Goal: Task Accomplishment & Management: Complete application form

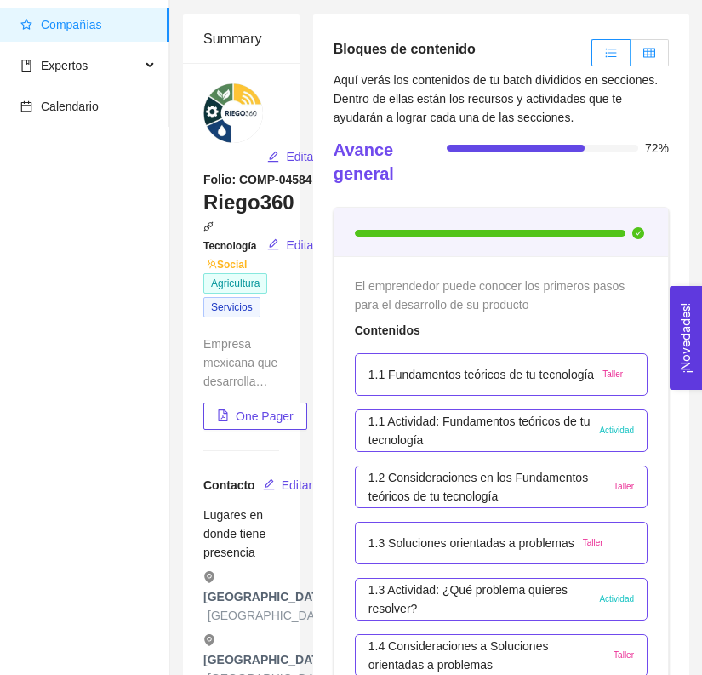
scroll to position [77, 0]
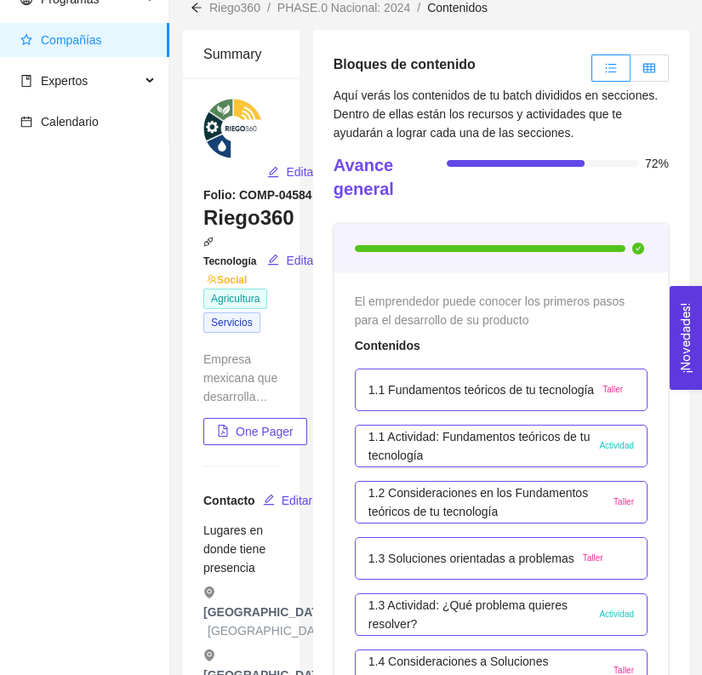
click at [651, 77] on label at bounding box center [650, 67] width 38 height 27
click at [631, 72] on input "radio" at bounding box center [631, 72] width 0 height 0
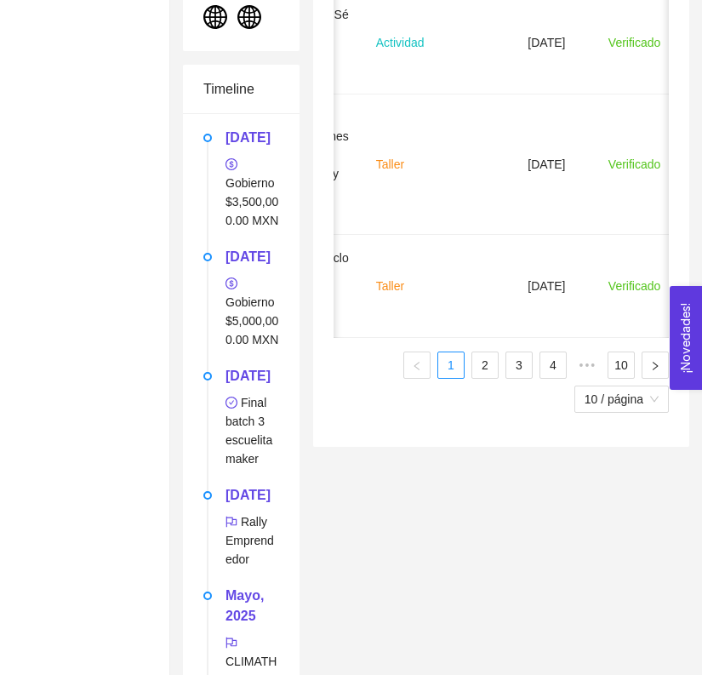
scroll to position [1151, 0]
click at [485, 359] on link "2" at bounding box center [485, 364] width 26 height 26
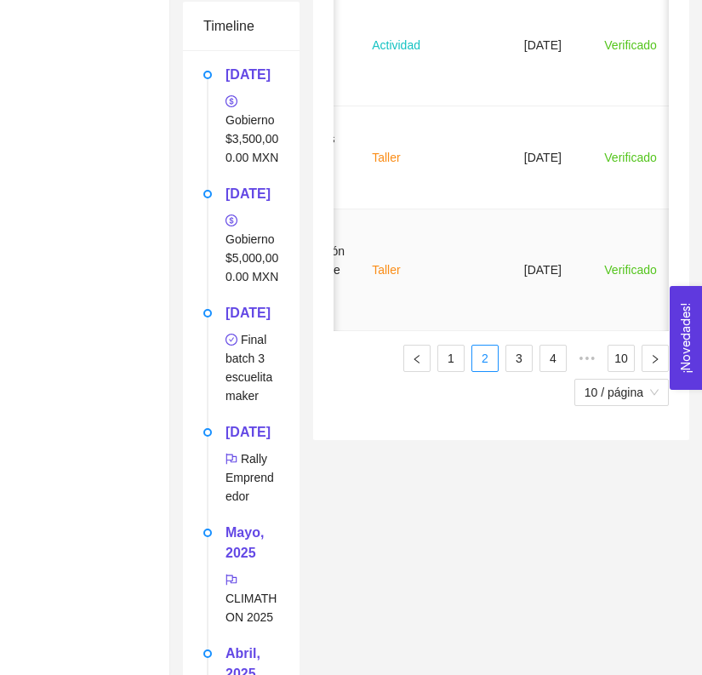
scroll to position [1214, 0]
click at [521, 345] on link "3" at bounding box center [519, 358] width 26 height 26
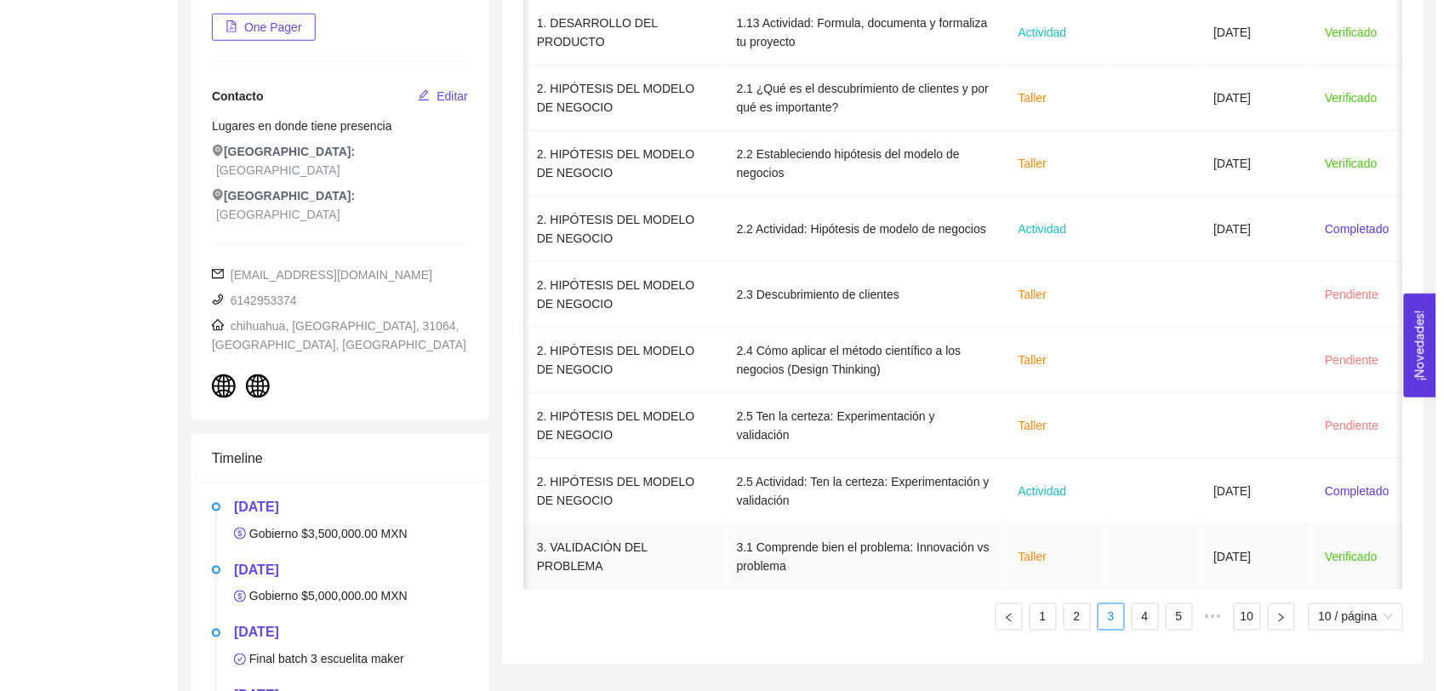
scroll to position [367, 0]
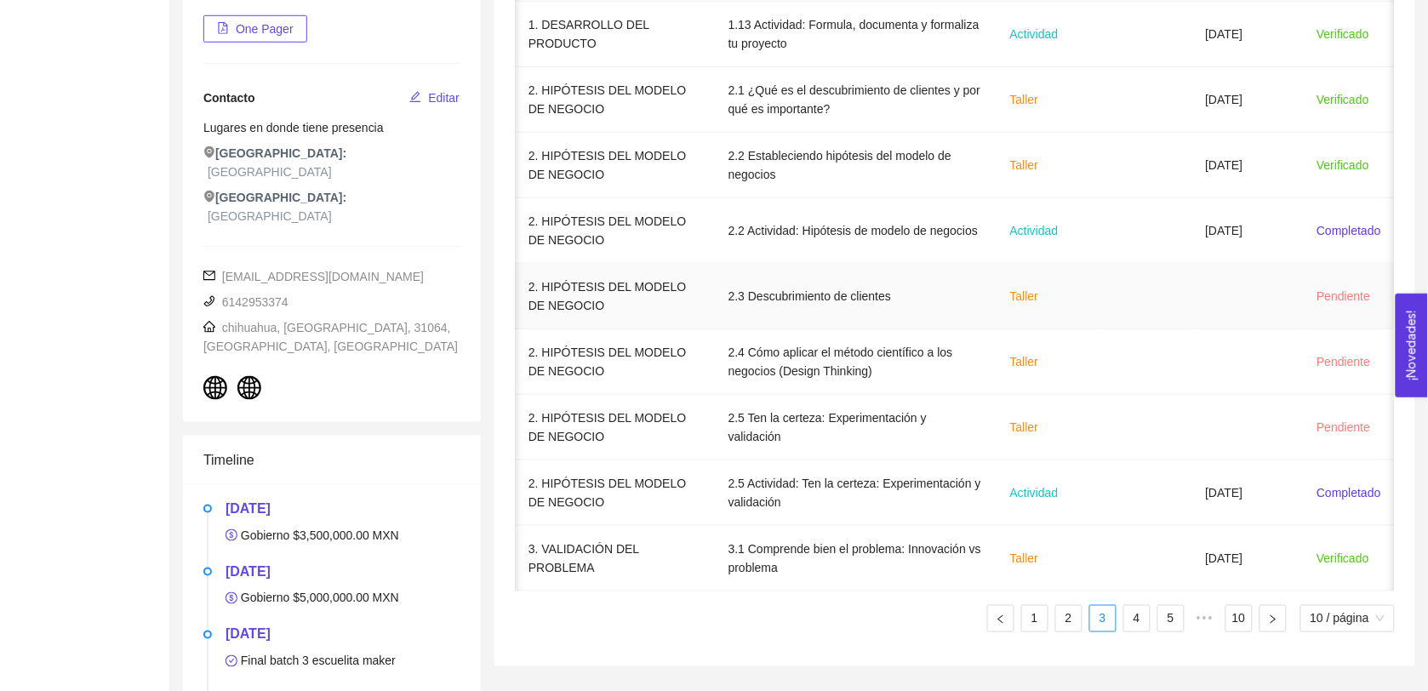
click at [717, 294] on td "2.3 Descubrimiento de clientes" at bounding box center [856, 297] width 282 height 66
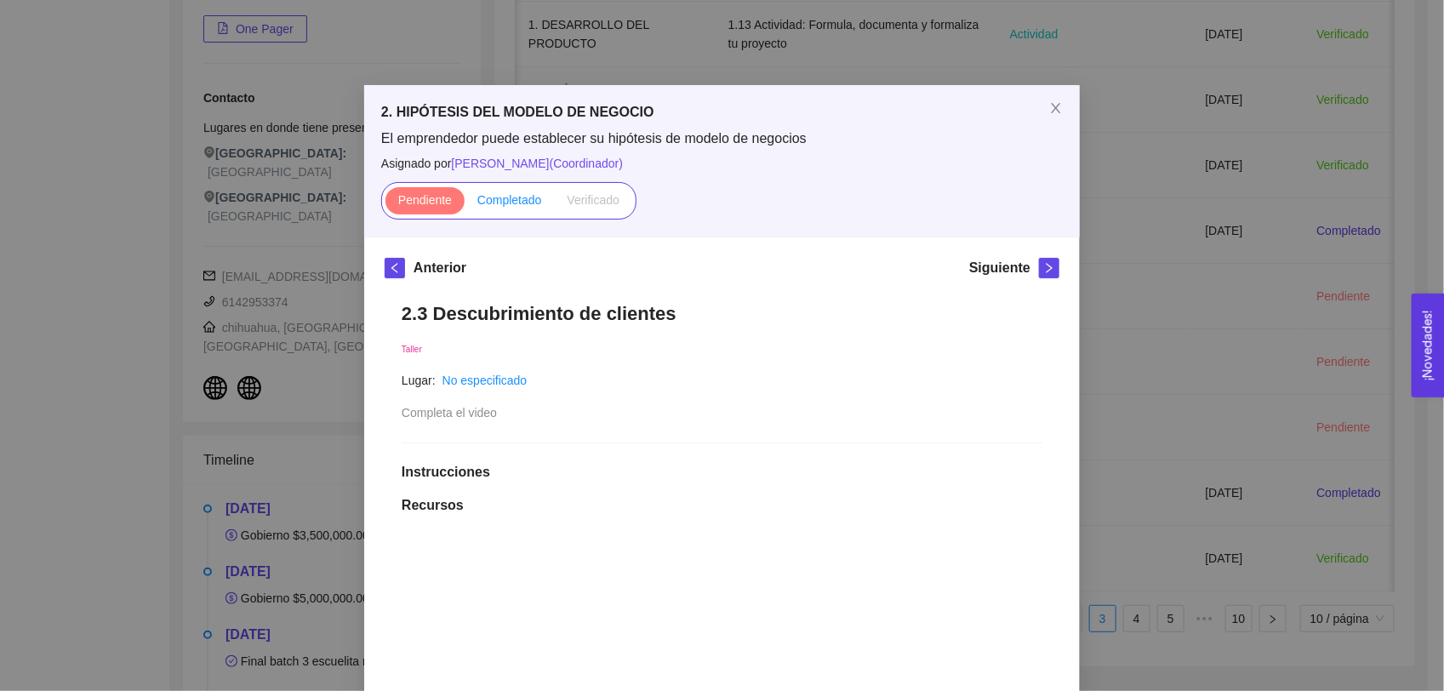
click at [504, 198] on span "Completado" at bounding box center [509, 200] width 65 height 14
click at [465, 204] on input "Completado" at bounding box center [465, 204] width 0 height 0
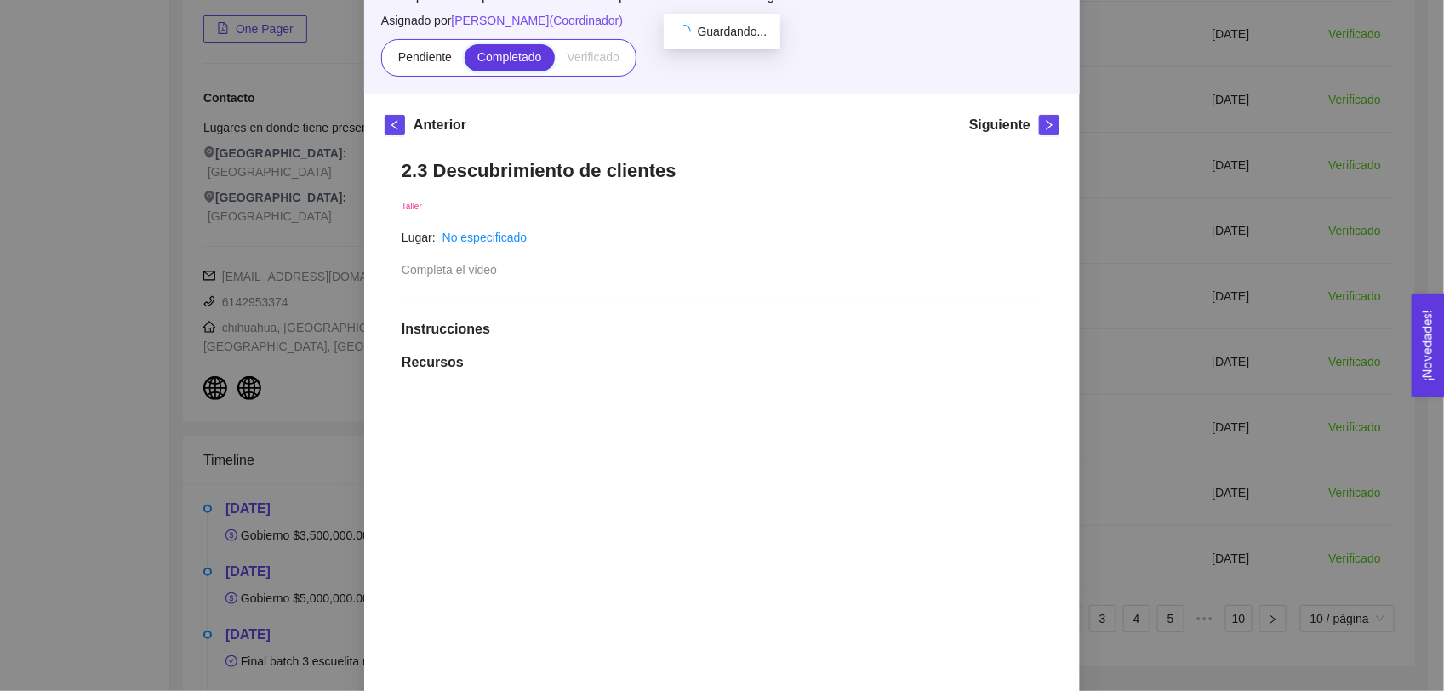
scroll to position [260, 0]
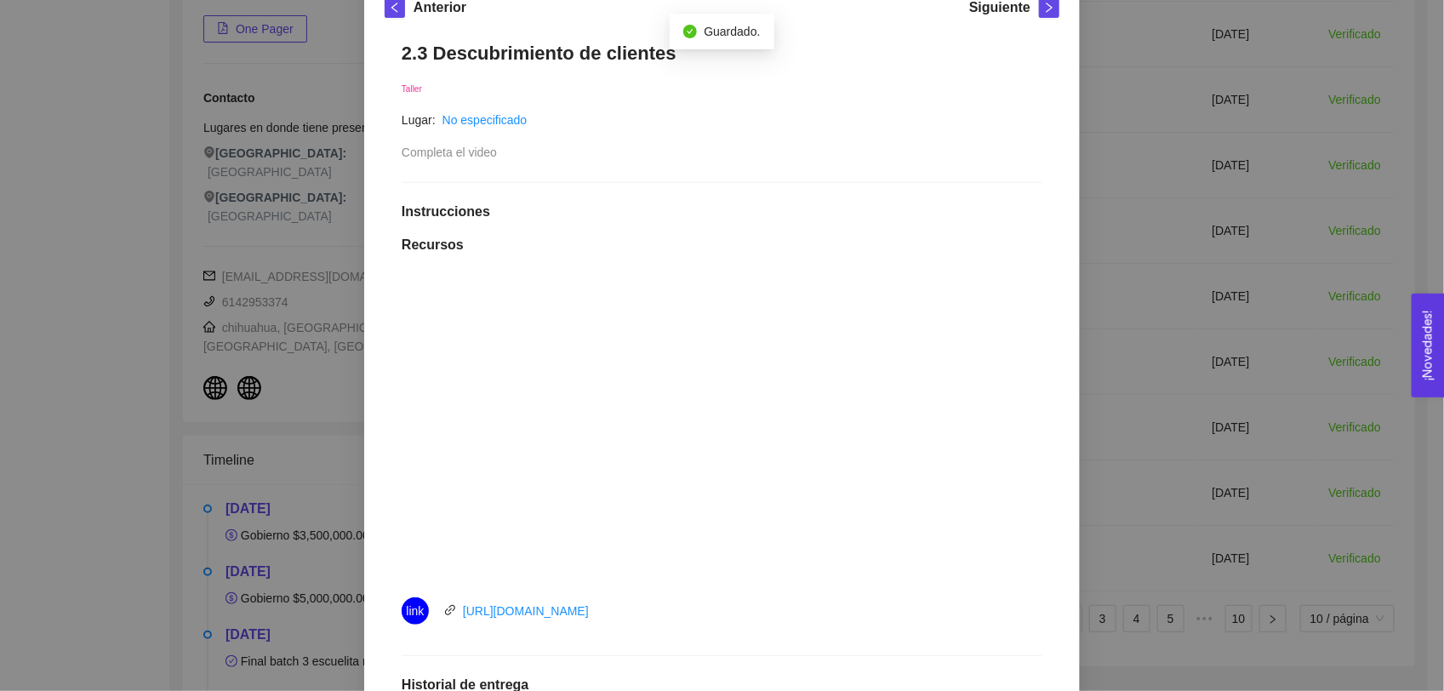
drag, startPoint x: 1389, startPoint y: 295, endPoint x: 1370, endPoint y: 289, distance: 19.6
click at [717, 294] on div "2. HIPÓTESIS DEL MODELO DE NEGOCIO El emprendedor puede establecer su hipótesis…" at bounding box center [722, 345] width 1444 height 691
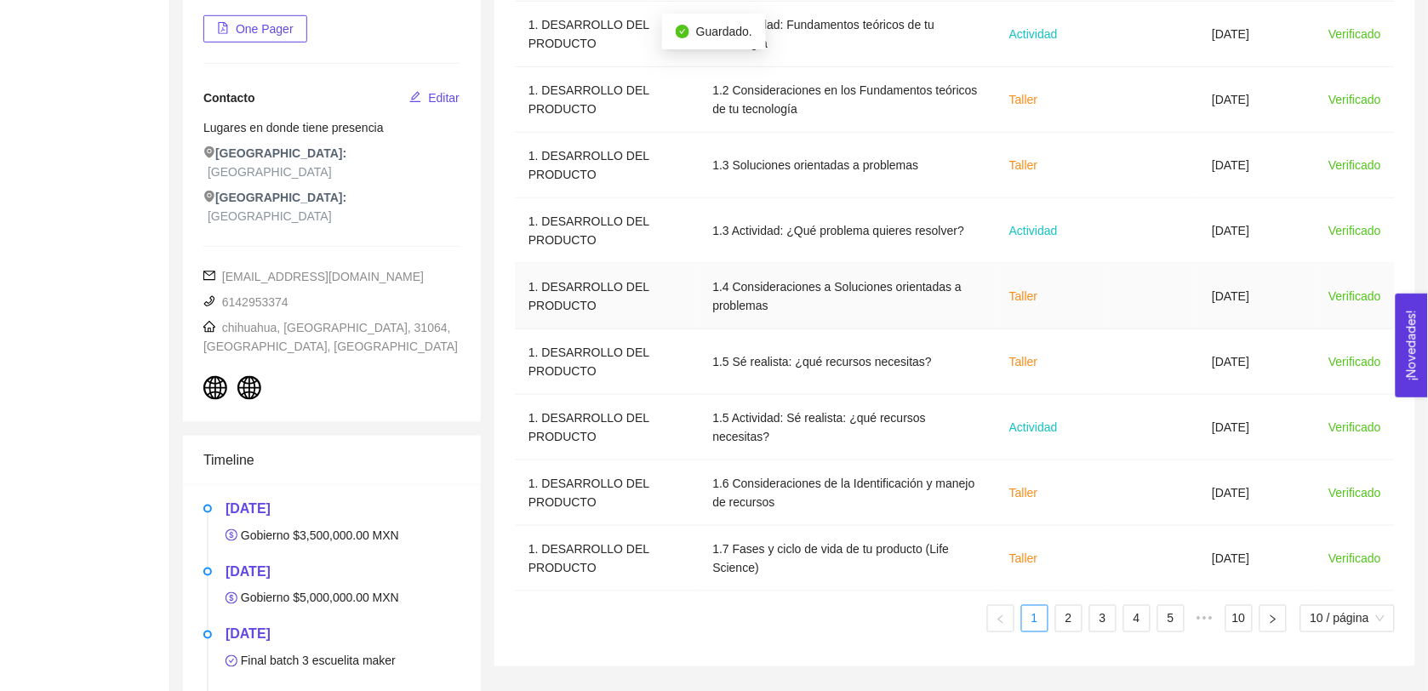
click at [717, 289] on td "[DATE]" at bounding box center [1256, 297] width 117 height 66
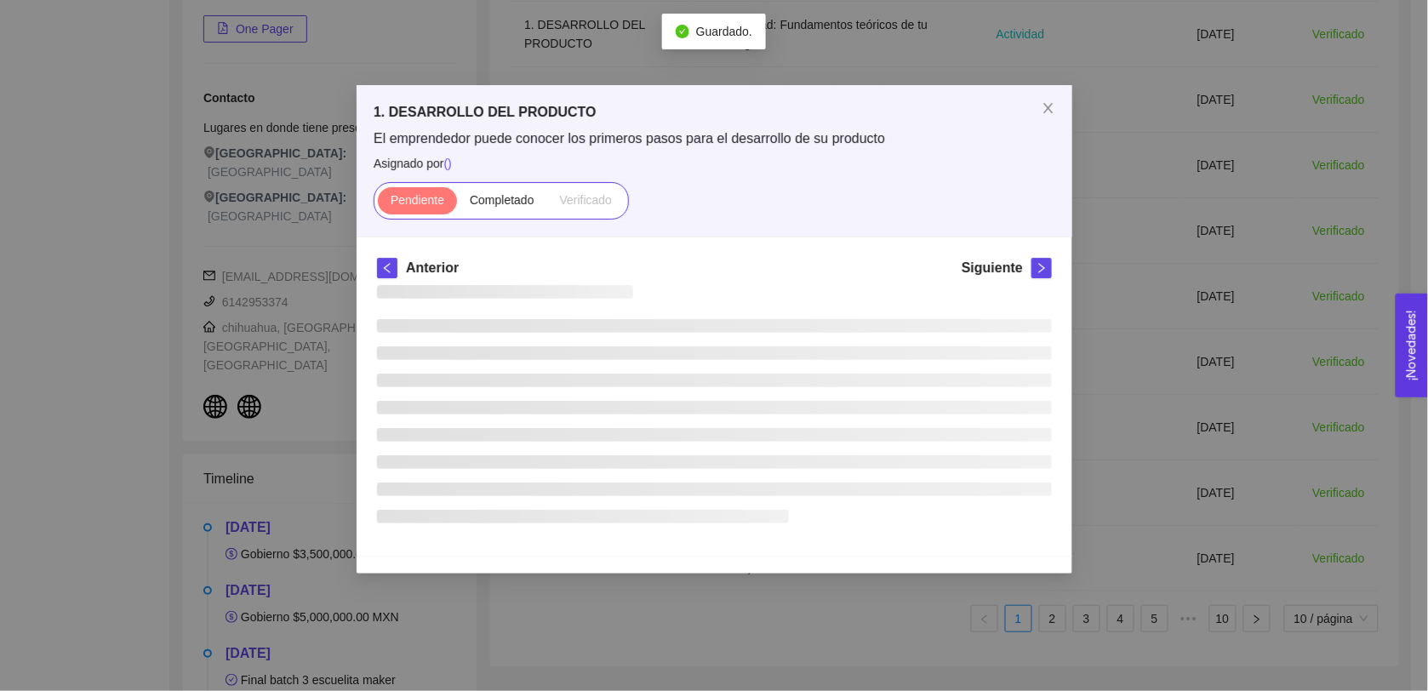
scroll to position [0, 0]
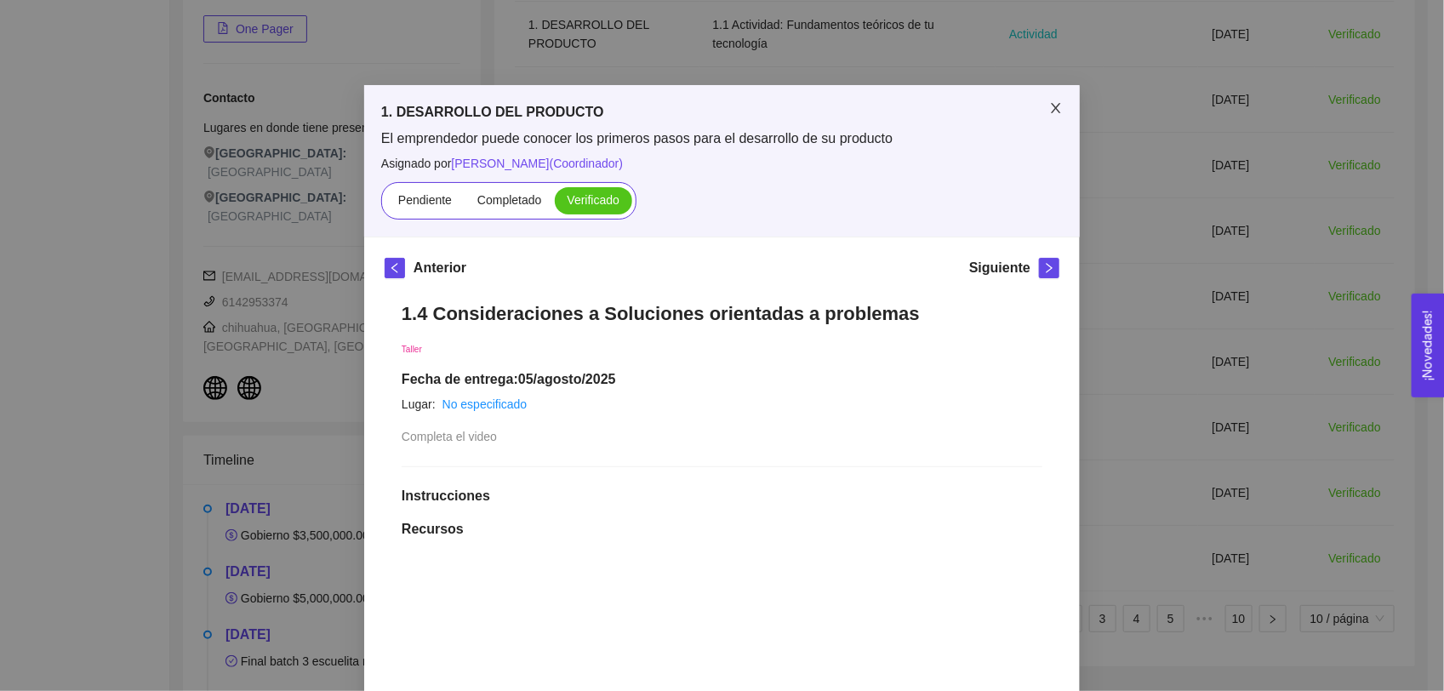
click at [717, 102] on span "Close" at bounding box center [1056, 109] width 48 height 48
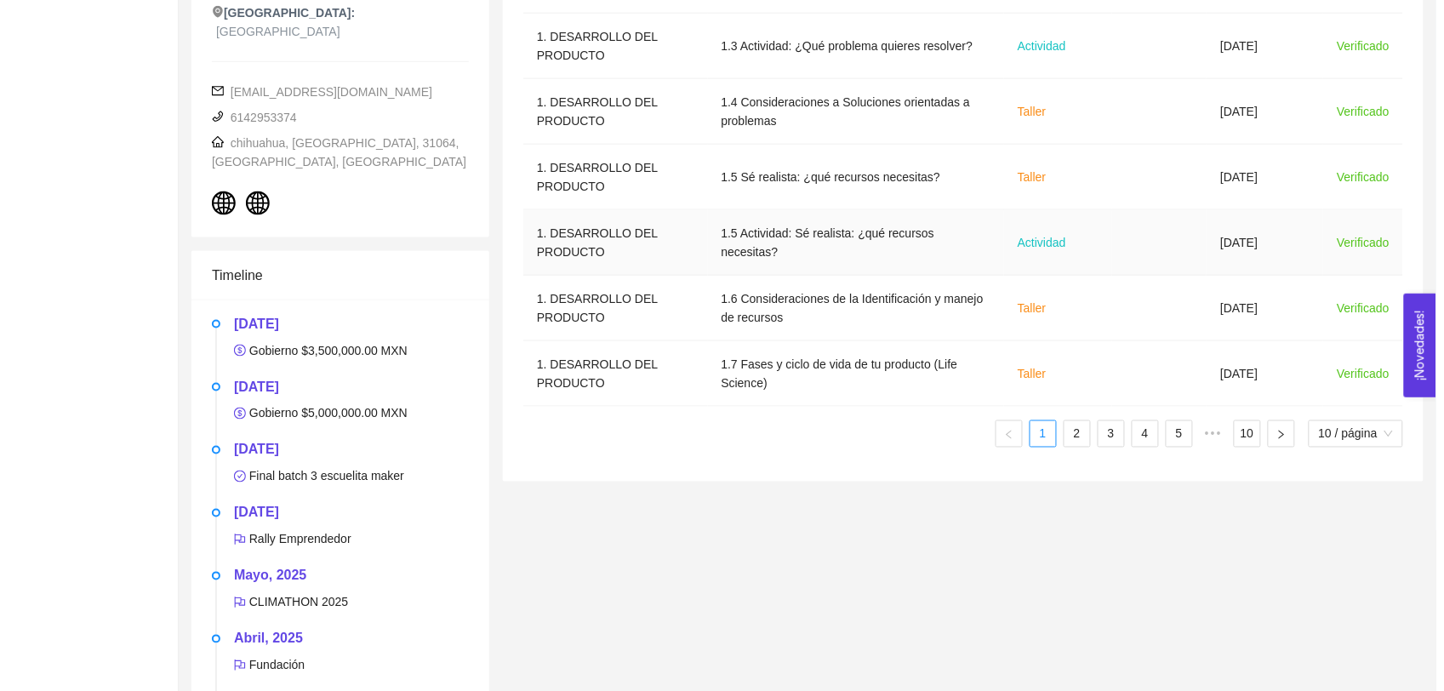
scroll to position [554, 0]
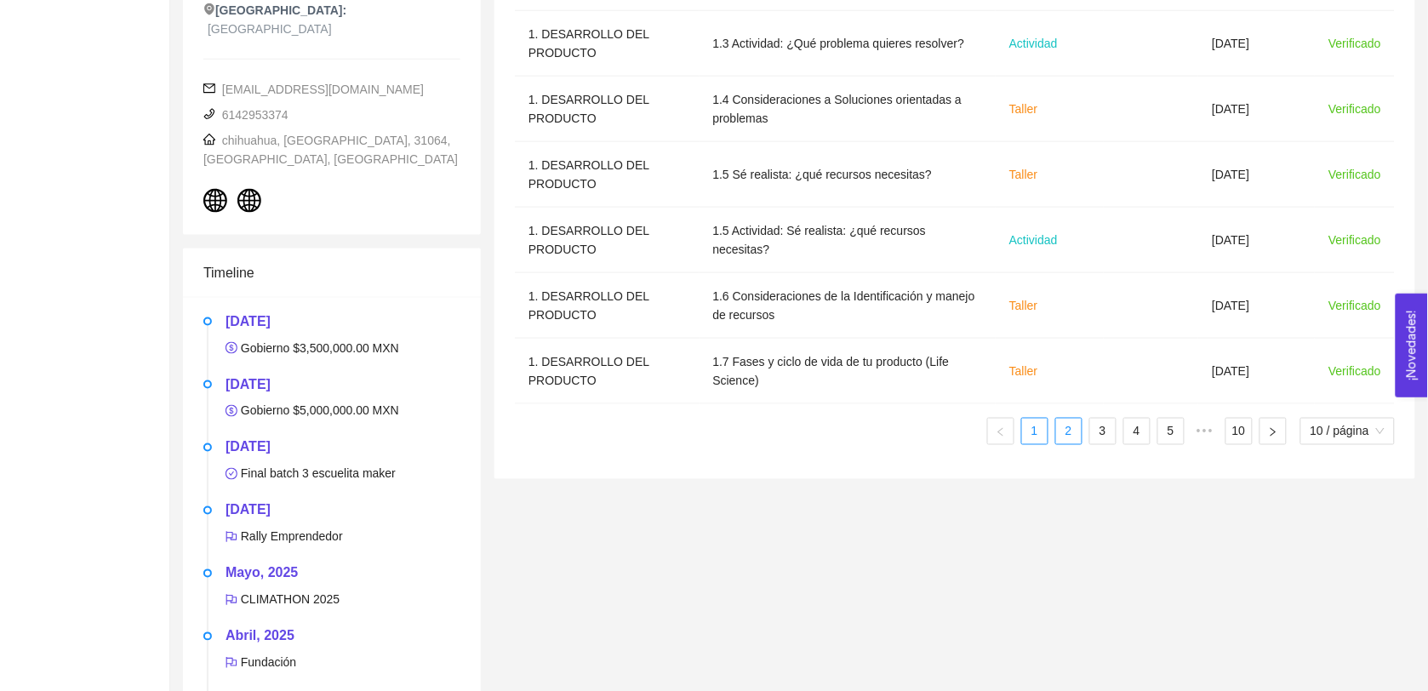
click at [717, 431] on link "2" at bounding box center [1069, 432] width 26 height 26
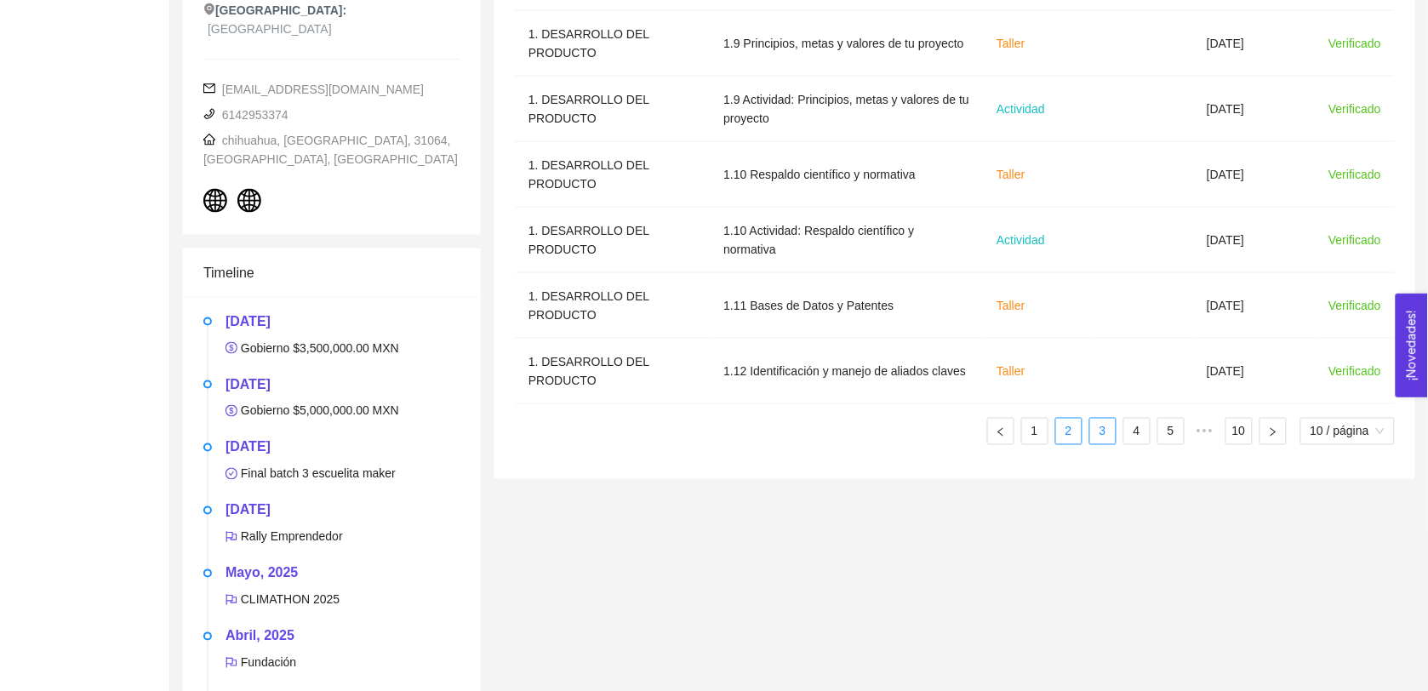
click at [717, 432] on link "3" at bounding box center [1103, 432] width 26 height 26
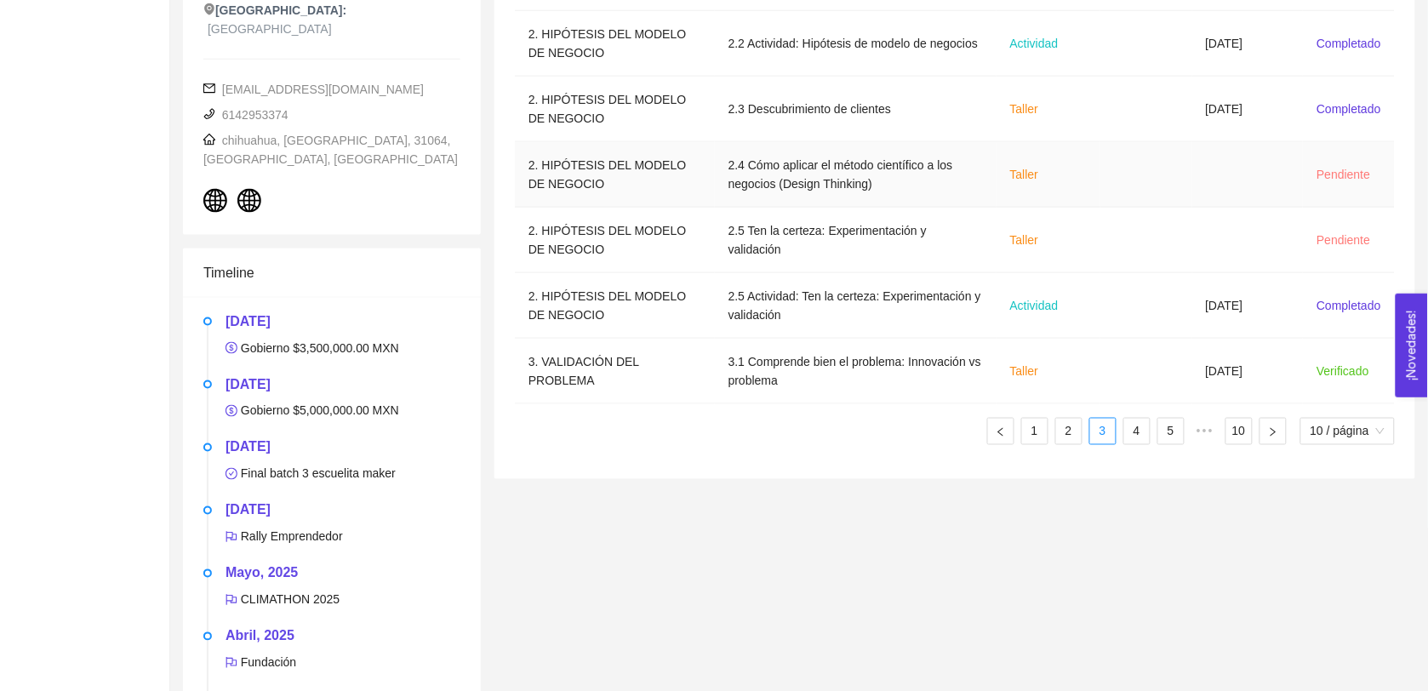
click at [717, 170] on td "Taller" at bounding box center [1049, 175] width 104 height 66
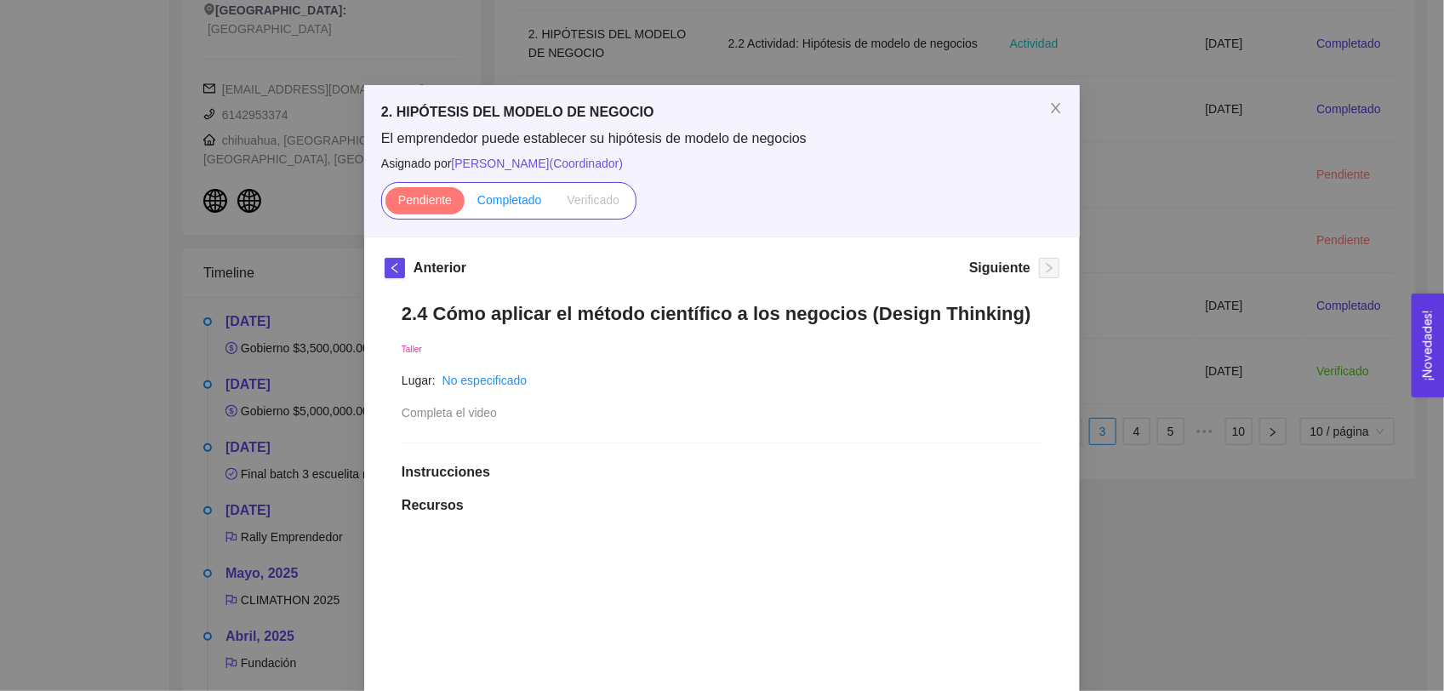
click at [495, 193] on span "Completado" at bounding box center [509, 200] width 65 height 14
click at [465, 204] on input "Completado" at bounding box center [465, 204] width 0 height 0
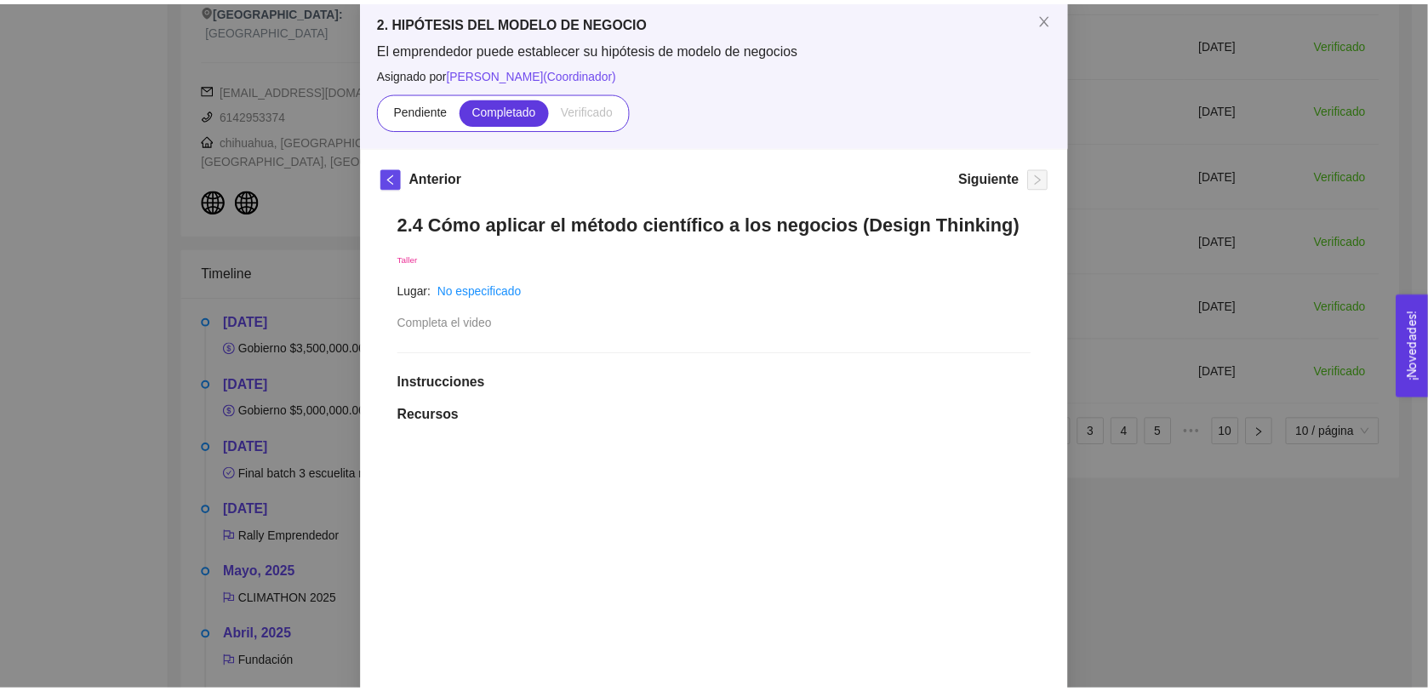
scroll to position [88, 0]
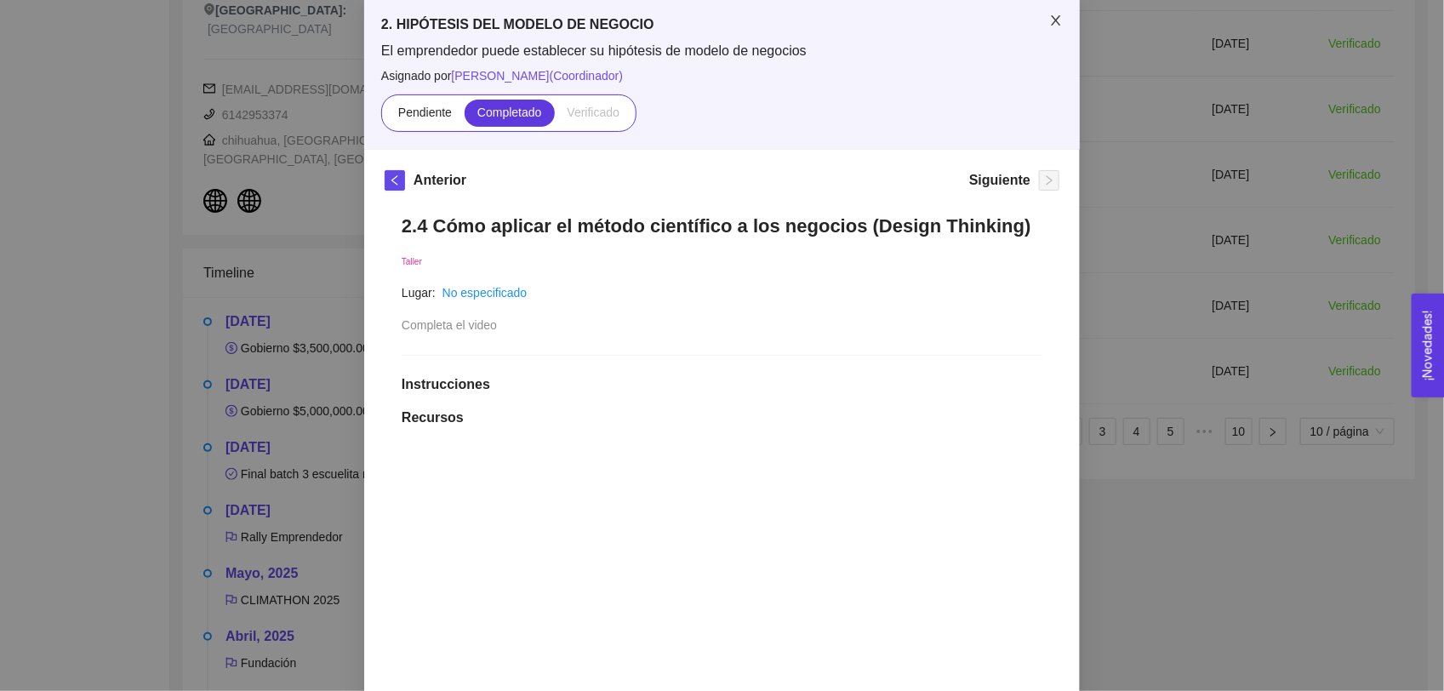
click at [717, 24] on icon "close" at bounding box center [1056, 21] width 14 height 14
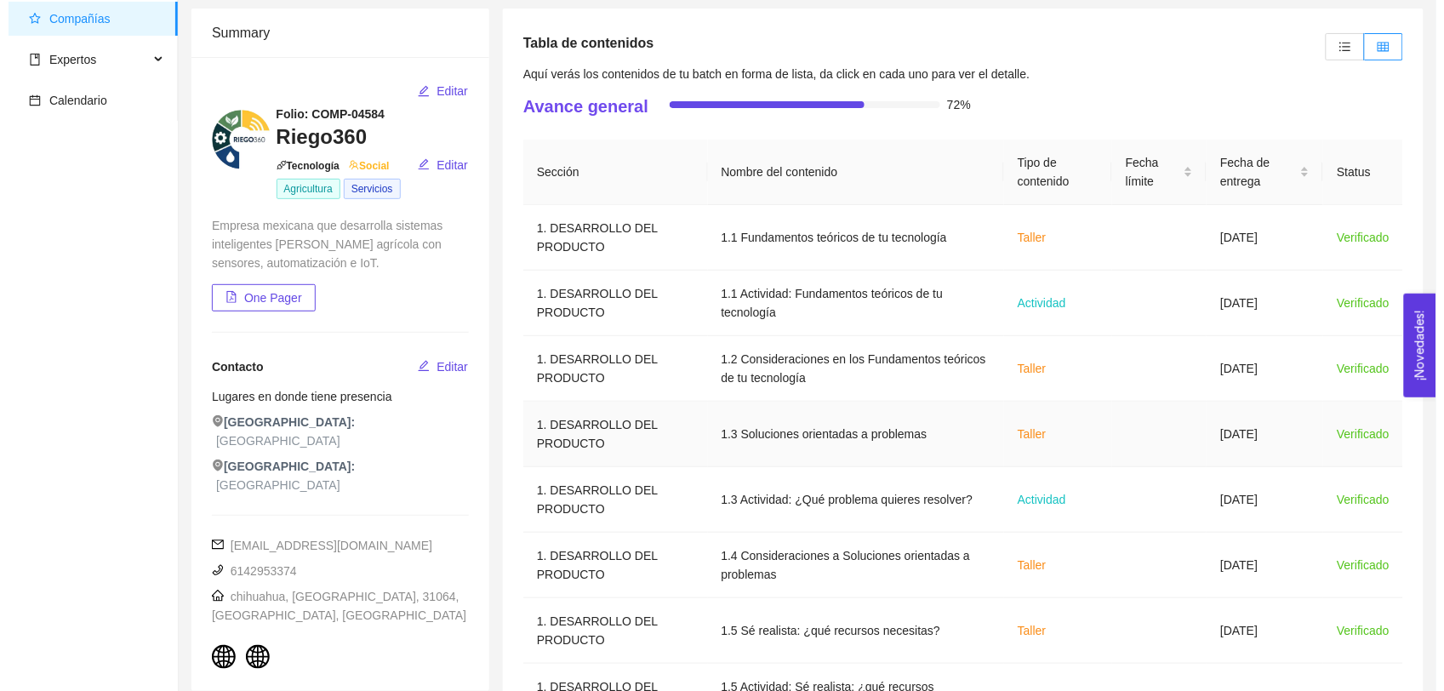
scroll to position [554, 0]
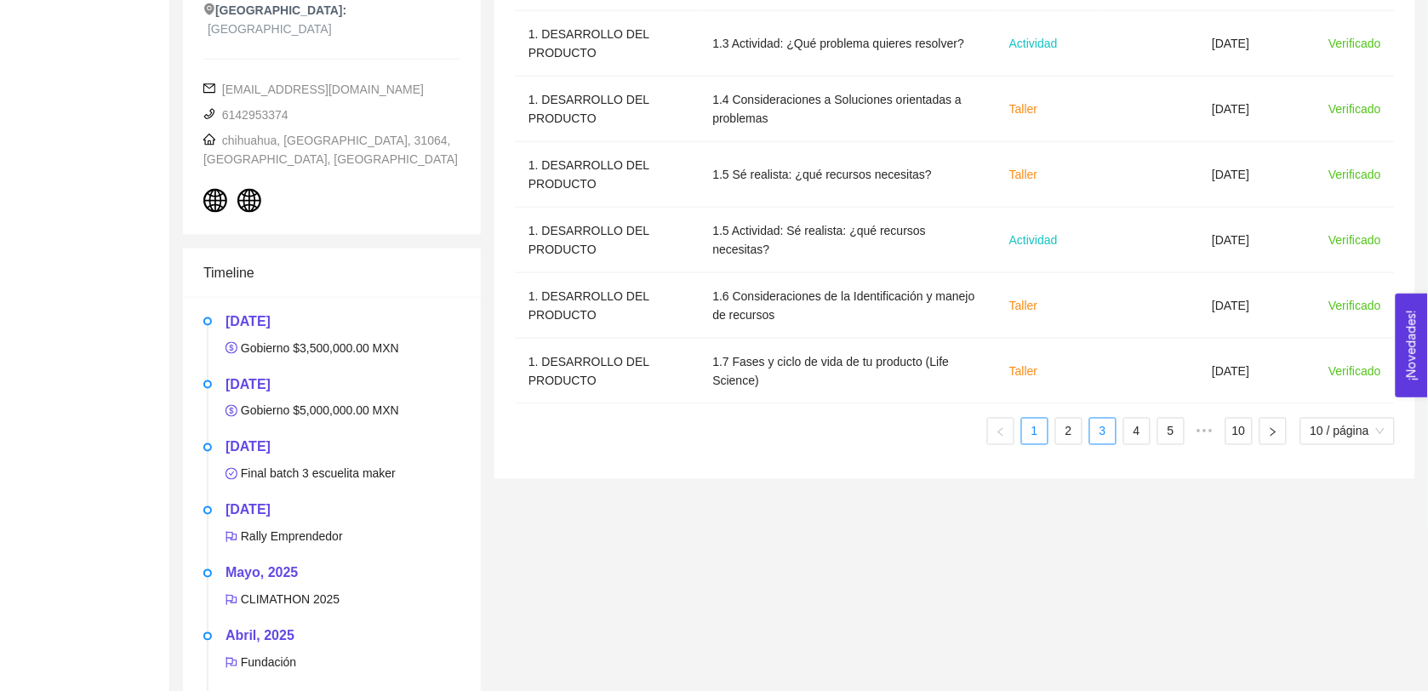
click at [717, 427] on link "3" at bounding box center [1103, 432] width 26 height 26
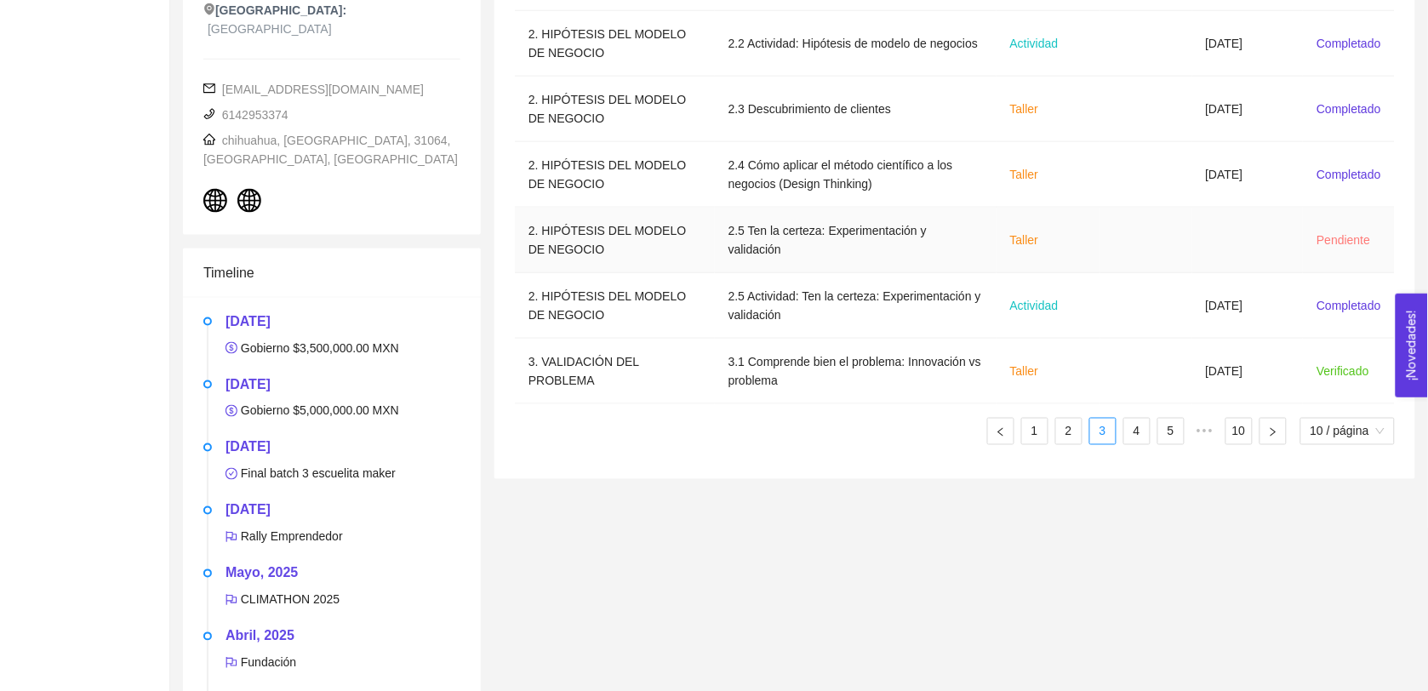
click at [717, 243] on td at bounding box center [1247, 241] width 111 height 66
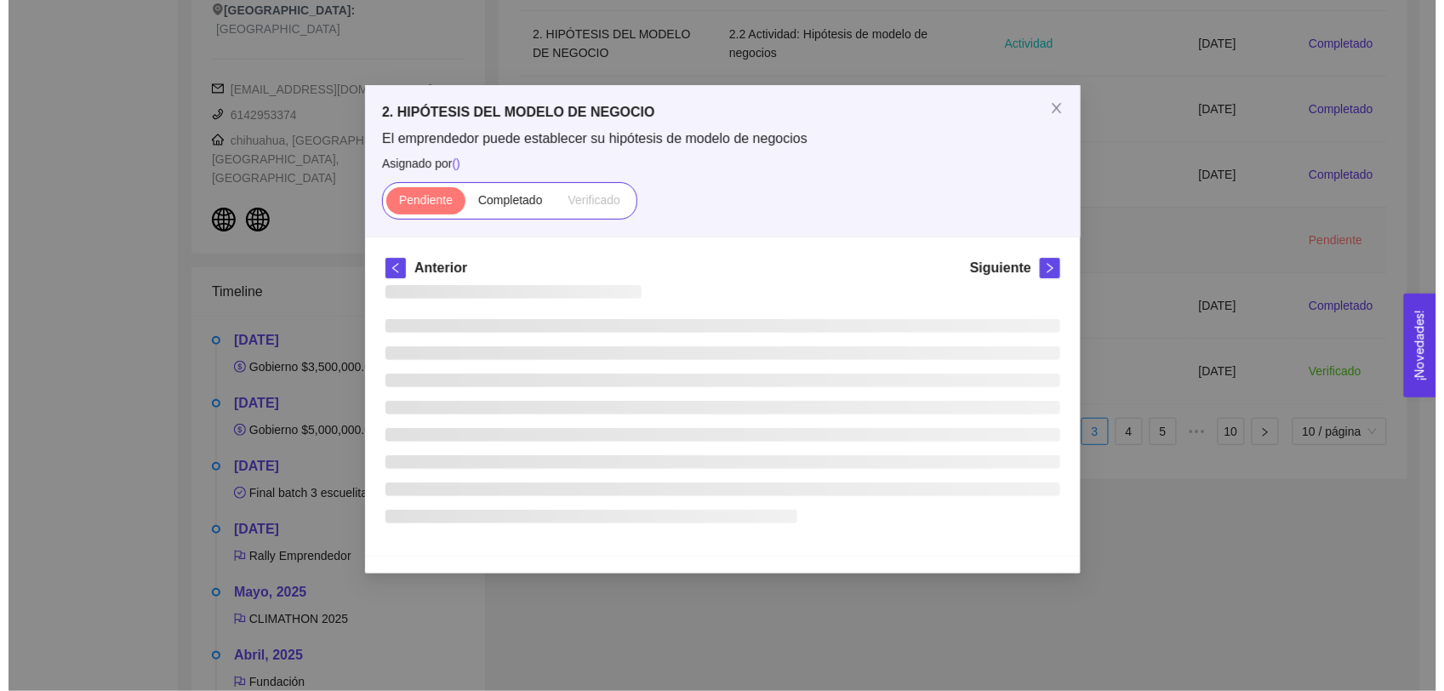
scroll to position [0, 0]
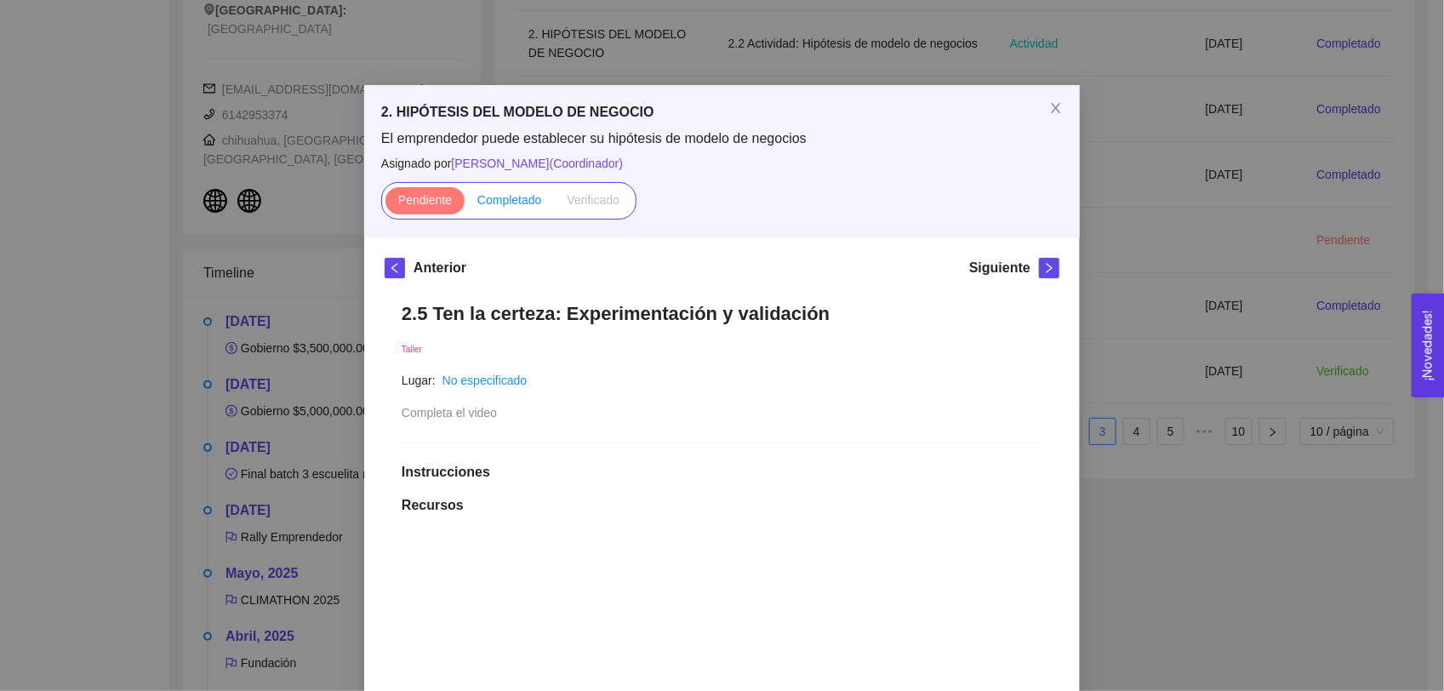
click at [508, 206] on span "Completado" at bounding box center [509, 200] width 65 height 14
click at [465, 204] on input "Completado" at bounding box center [465, 204] width 0 height 0
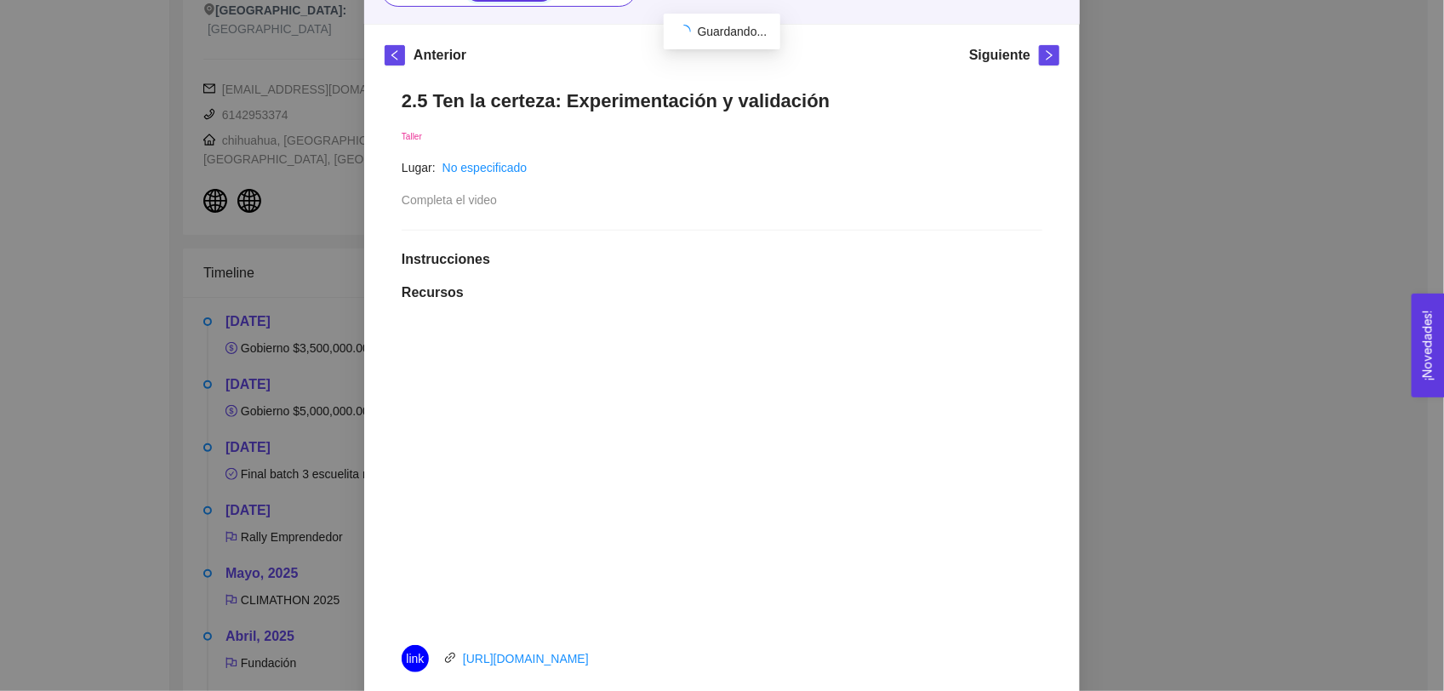
scroll to position [214, 0]
click at [717, 56] on span "right" at bounding box center [1049, 55] width 19 height 12
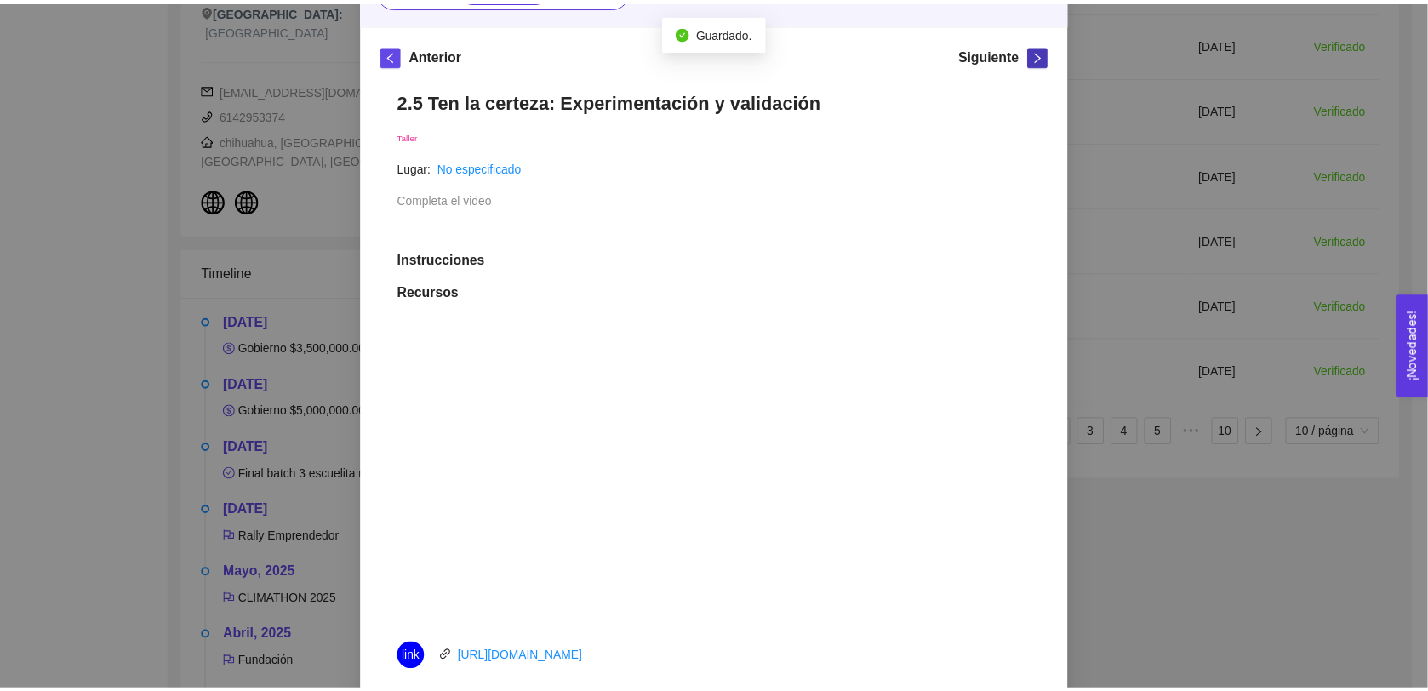
scroll to position [0, 0]
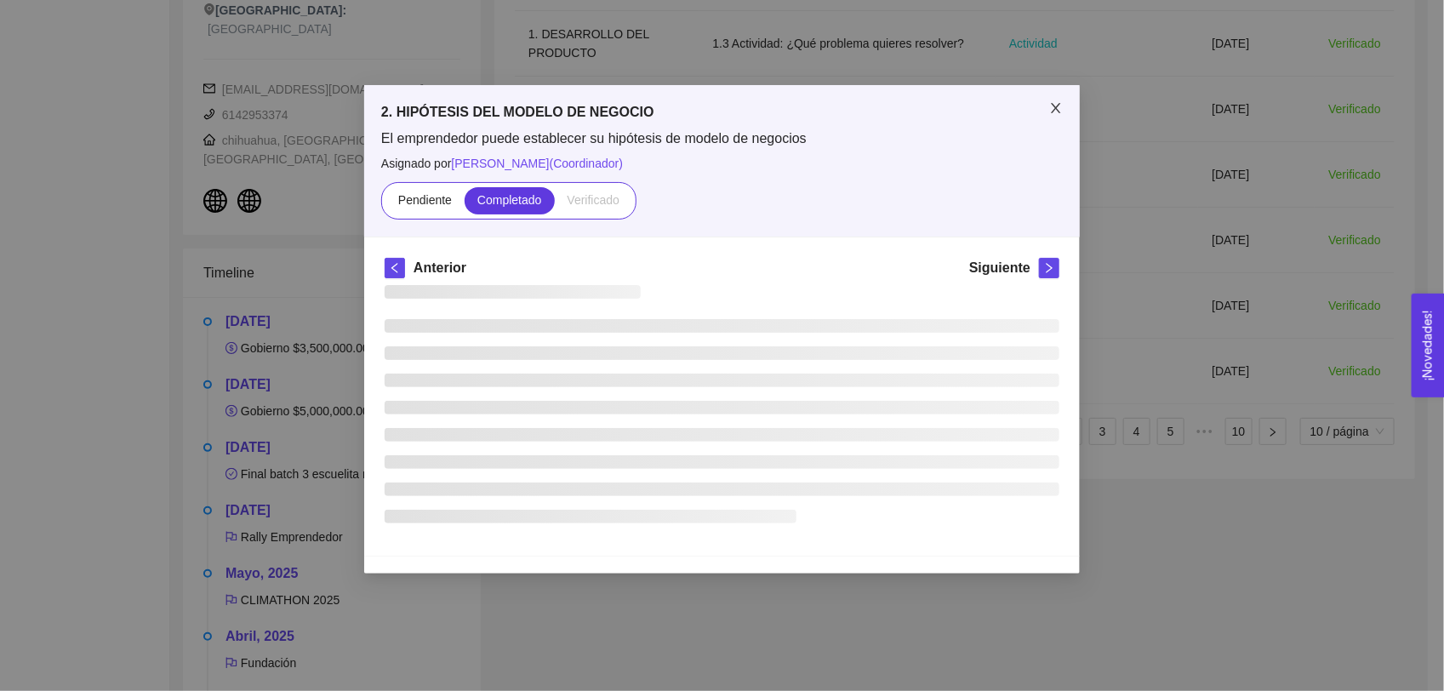
click at [717, 106] on icon "close" at bounding box center [1056, 108] width 14 height 14
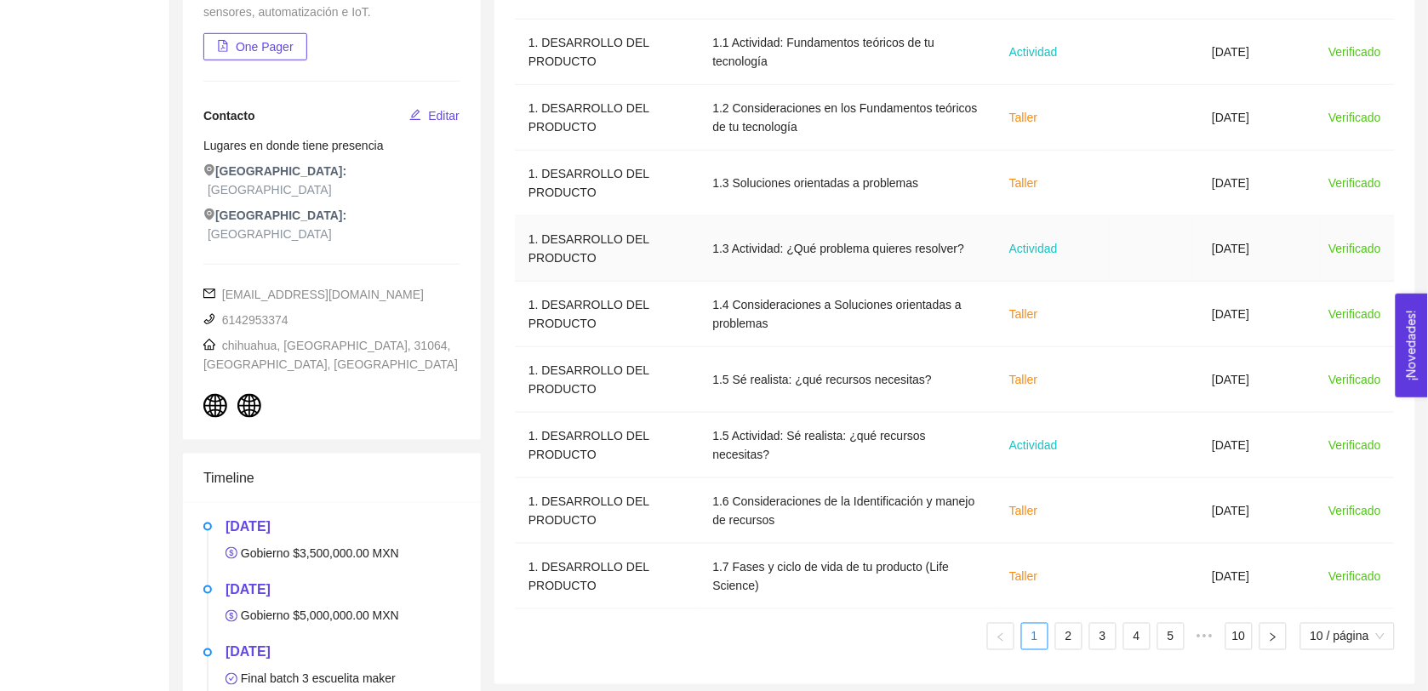
scroll to position [347, 0]
click at [717, 632] on link "2" at bounding box center [1069, 639] width 26 height 26
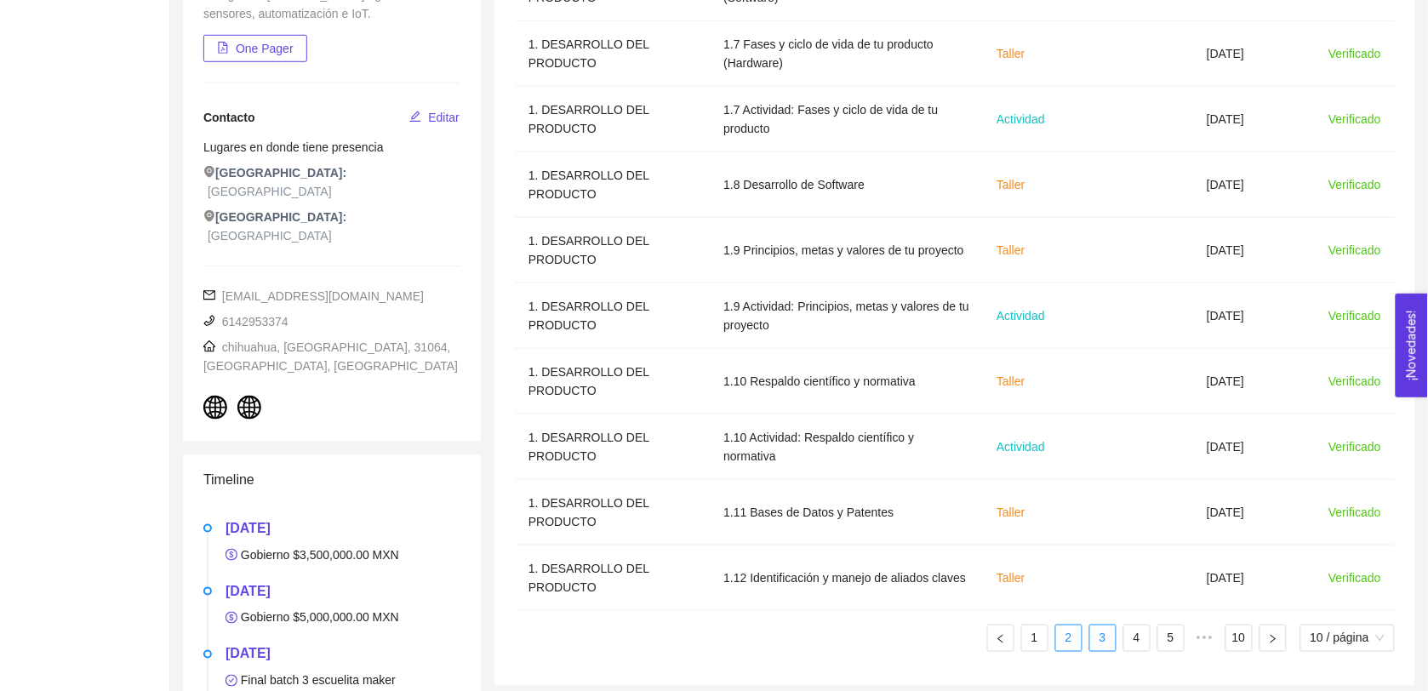
click at [717, 636] on link "3" at bounding box center [1103, 639] width 26 height 26
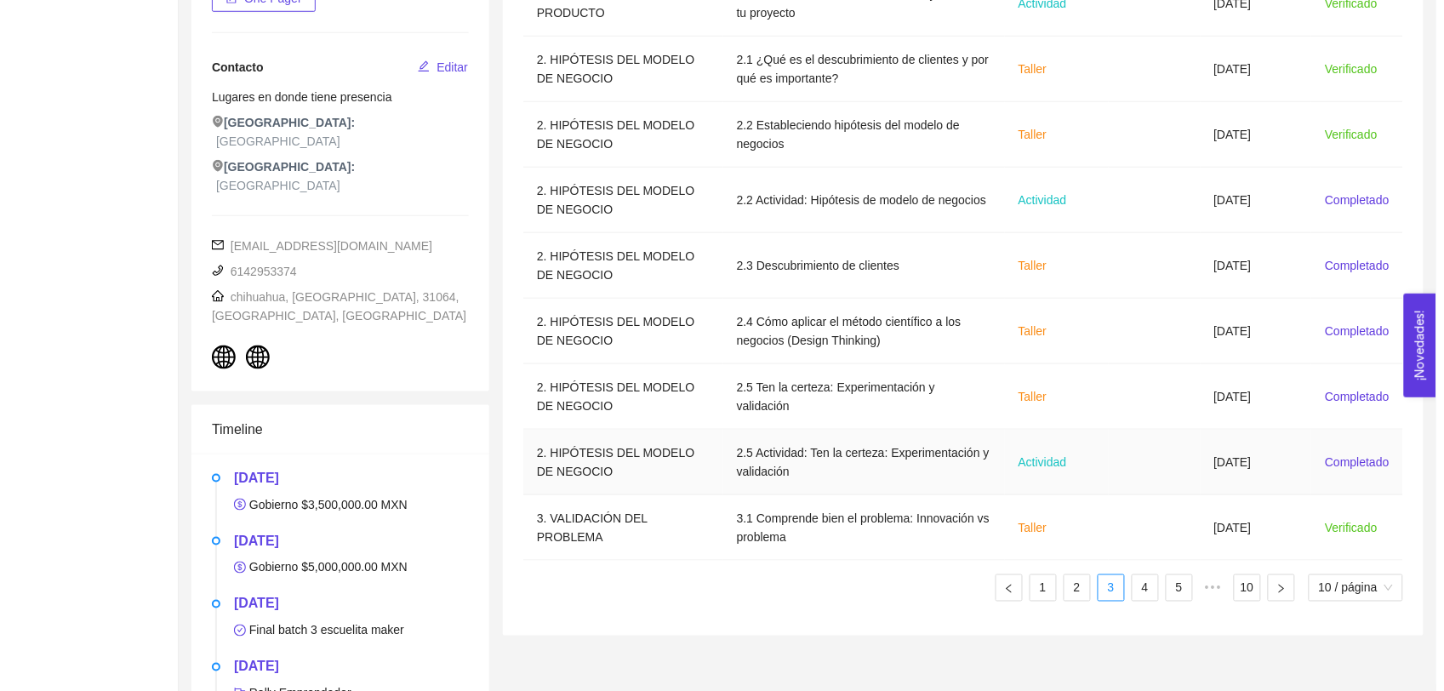
scroll to position [397, 0]
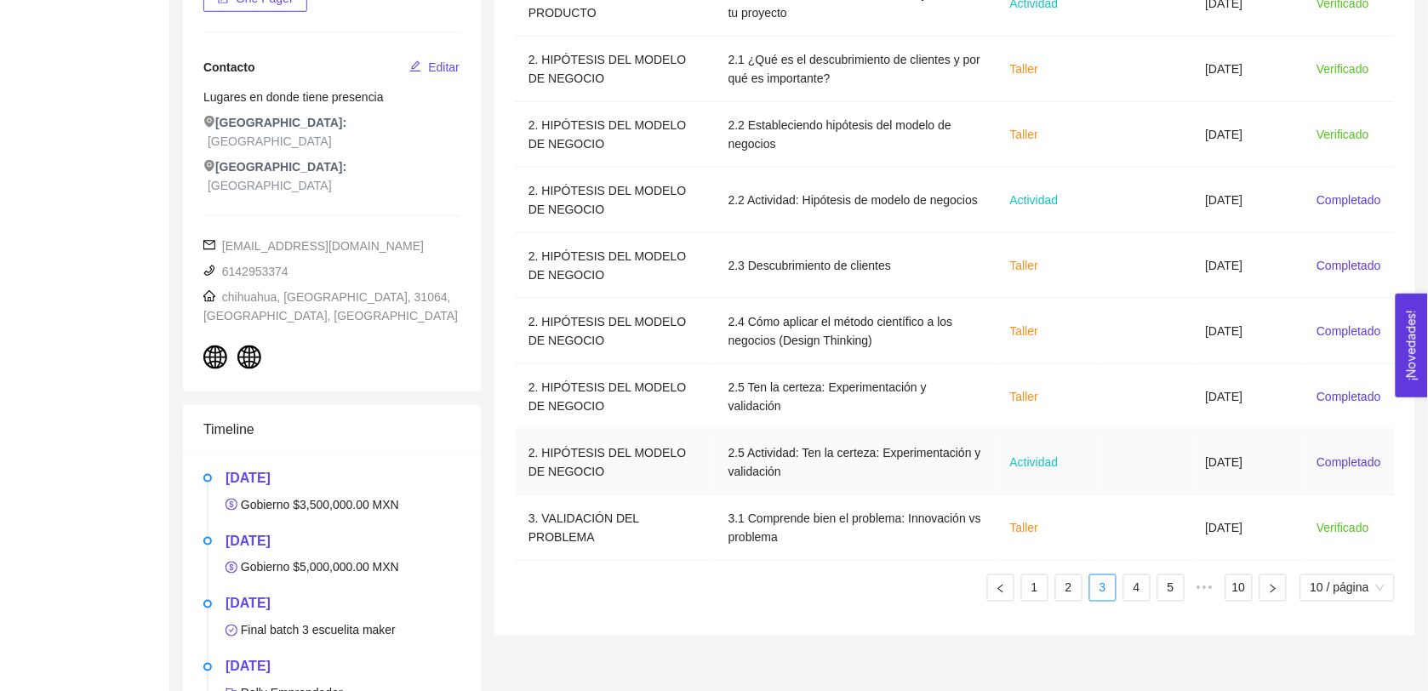
click at [717, 482] on td "[DATE]" at bounding box center [1247, 463] width 111 height 66
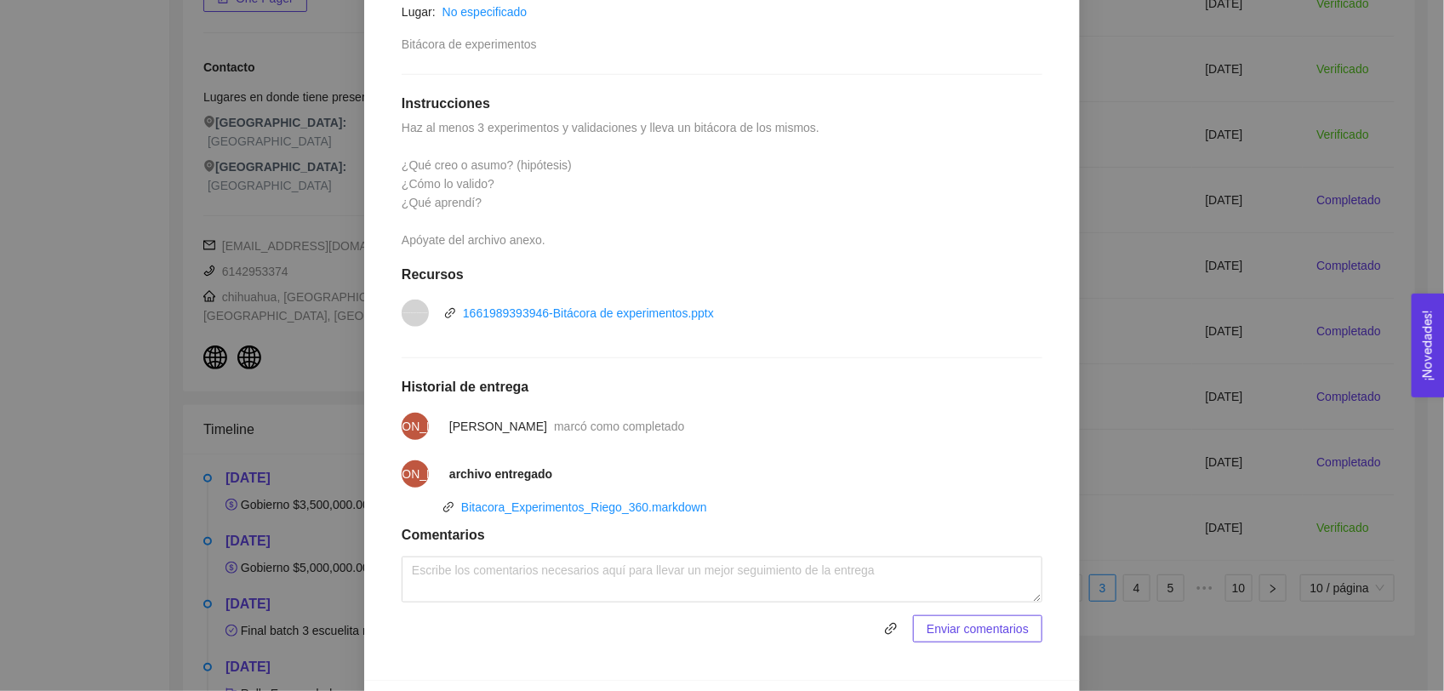
scroll to position [419, 0]
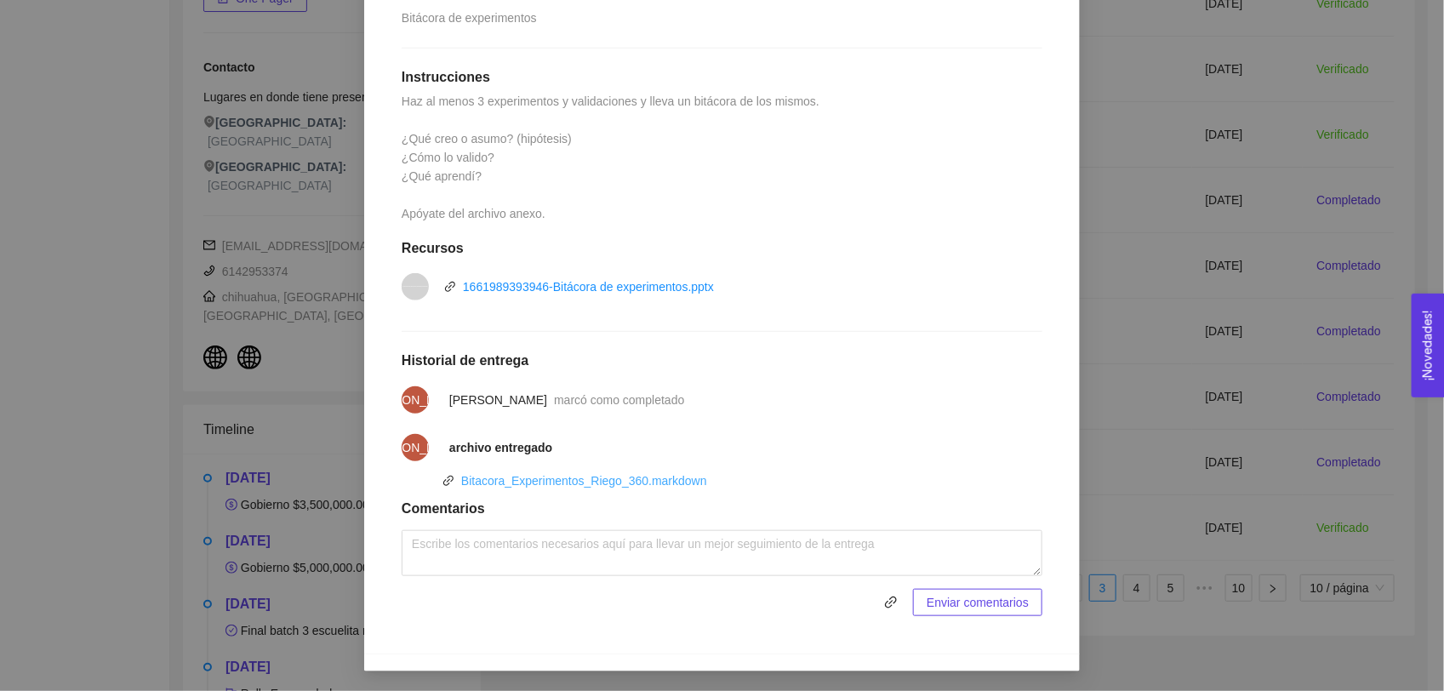
click at [585, 479] on link "Bitacora_Experimentos_Riego_360.markdown" at bounding box center [584, 481] width 246 height 14
drag, startPoint x: 167, startPoint y: 258, endPoint x: 183, endPoint y: 249, distance: 18.7
click at [166, 257] on div "2. HIPÓTESIS DEL MODELO DE NEGOCIO El emprendedor puede establecer su hipótesis…" at bounding box center [722, 345] width 1444 height 691
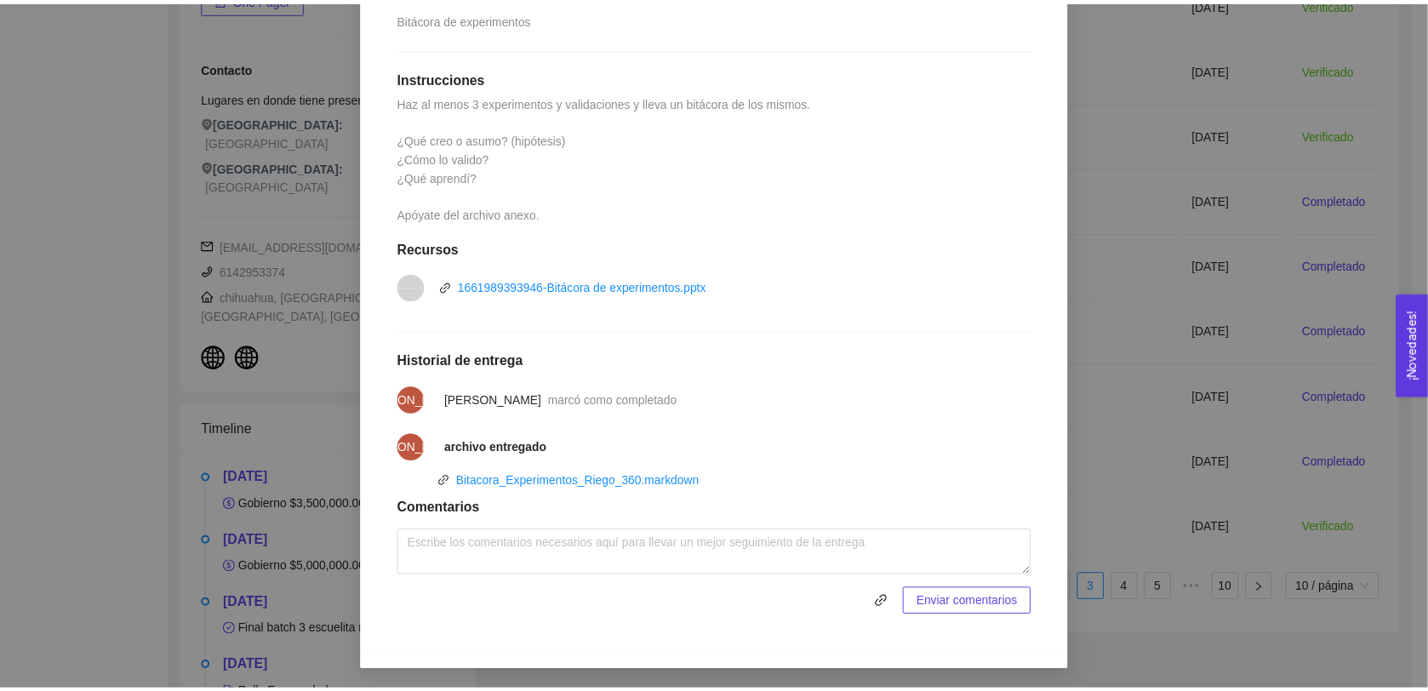
scroll to position [334, 0]
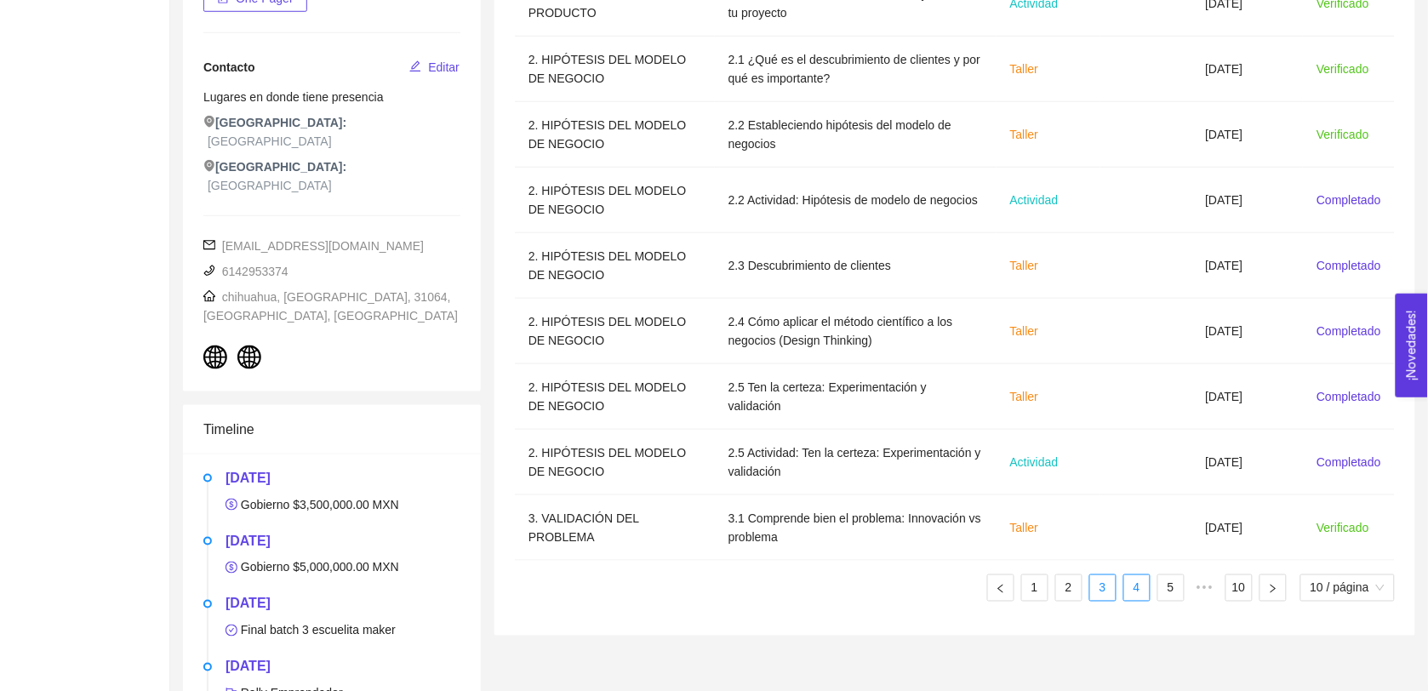
click at [717, 584] on link "4" at bounding box center [1137, 588] width 26 height 26
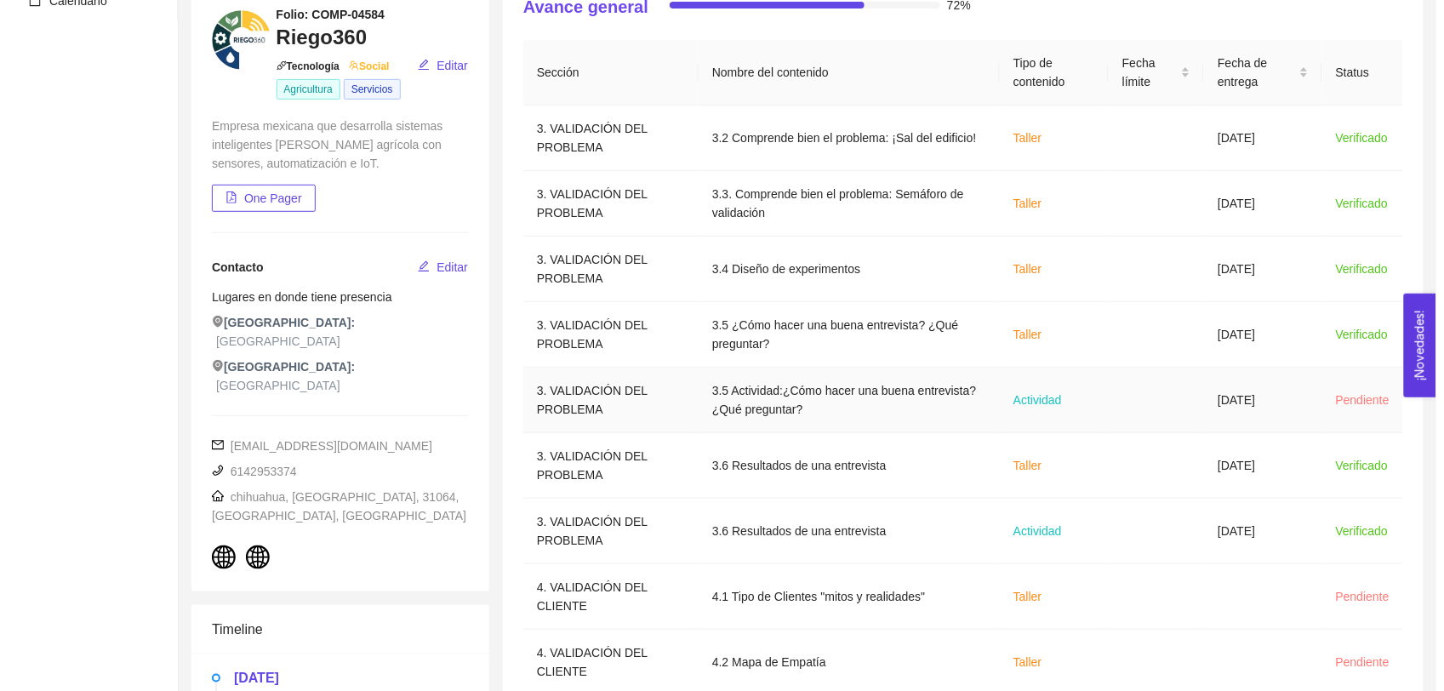
scroll to position [197, 0]
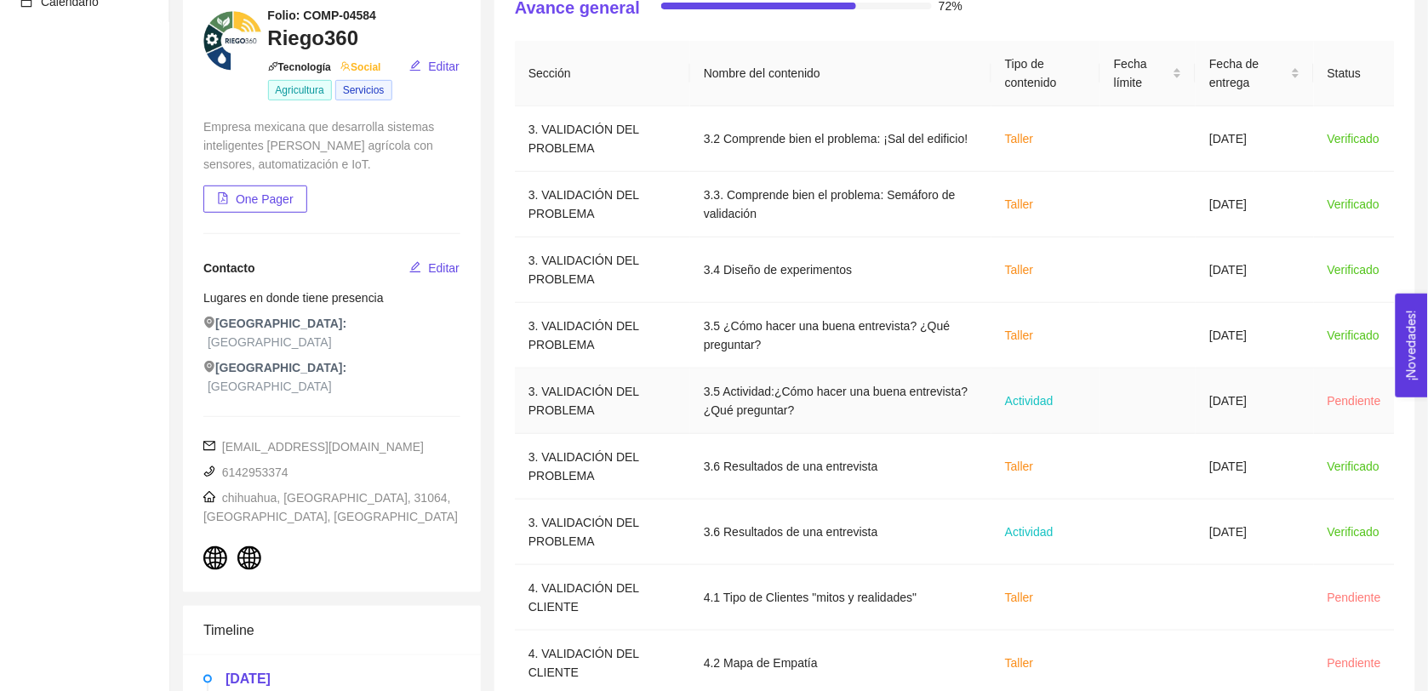
click at [717, 410] on td "Actividad" at bounding box center [1045, 401] width 109 height 66
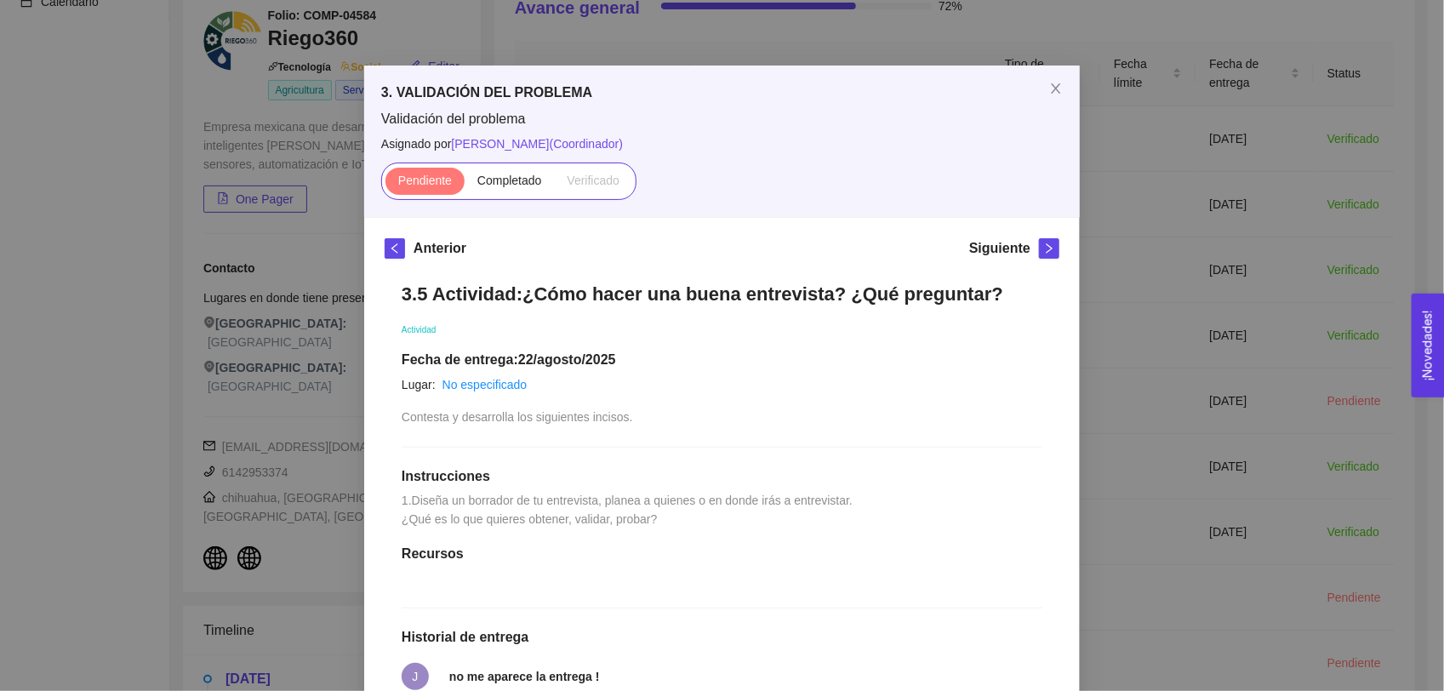
scroll to position [21, 0]
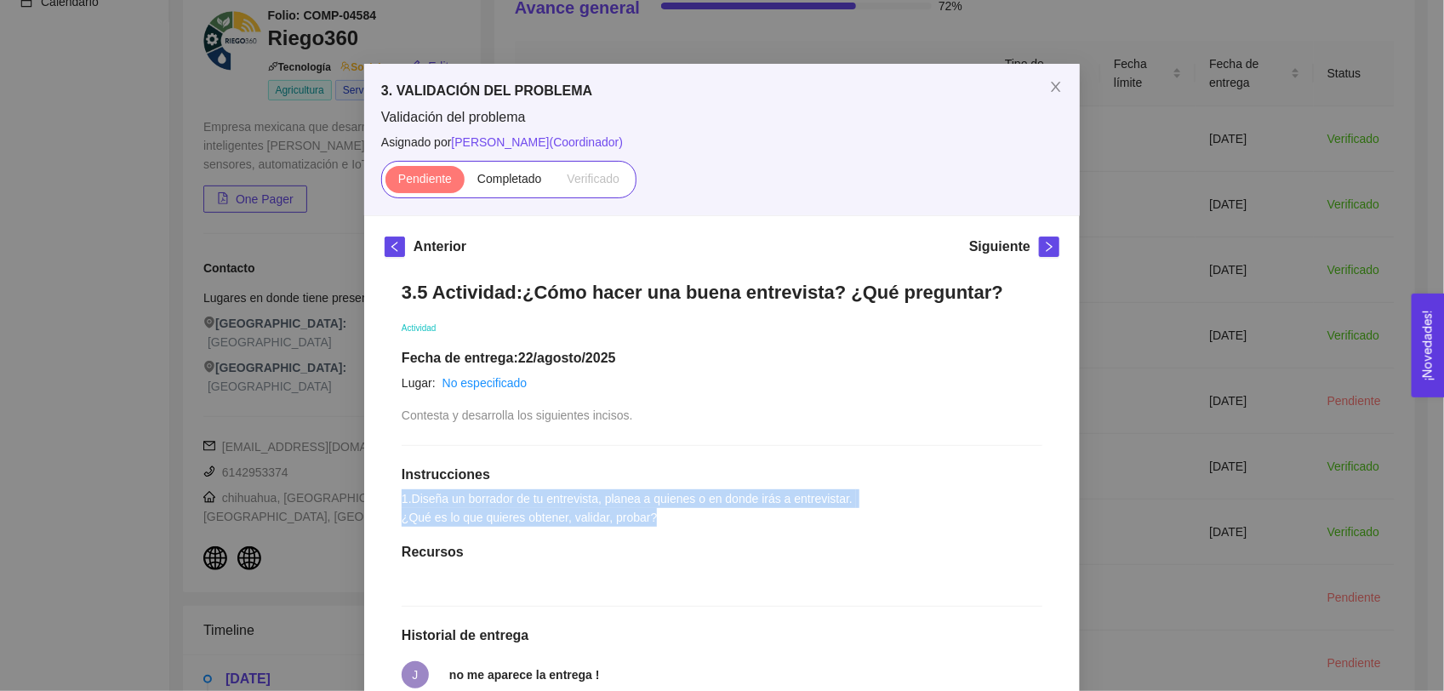
drag, startPoint x: 662, startPoint y: 534, endPoint x: 396, endPoint y: 511, distance: 267.4
click at [396, 511] on div "3.5 Actividad:¿Cómo hacer una buena entrevista? ¿Qué preguntar? Actividad Fecha…" at bounding box center [722, 595] width 675 height 663
copy span "1.Diseña un borrador de tu entrevista, planea a quienes o en donde irás a entre…"
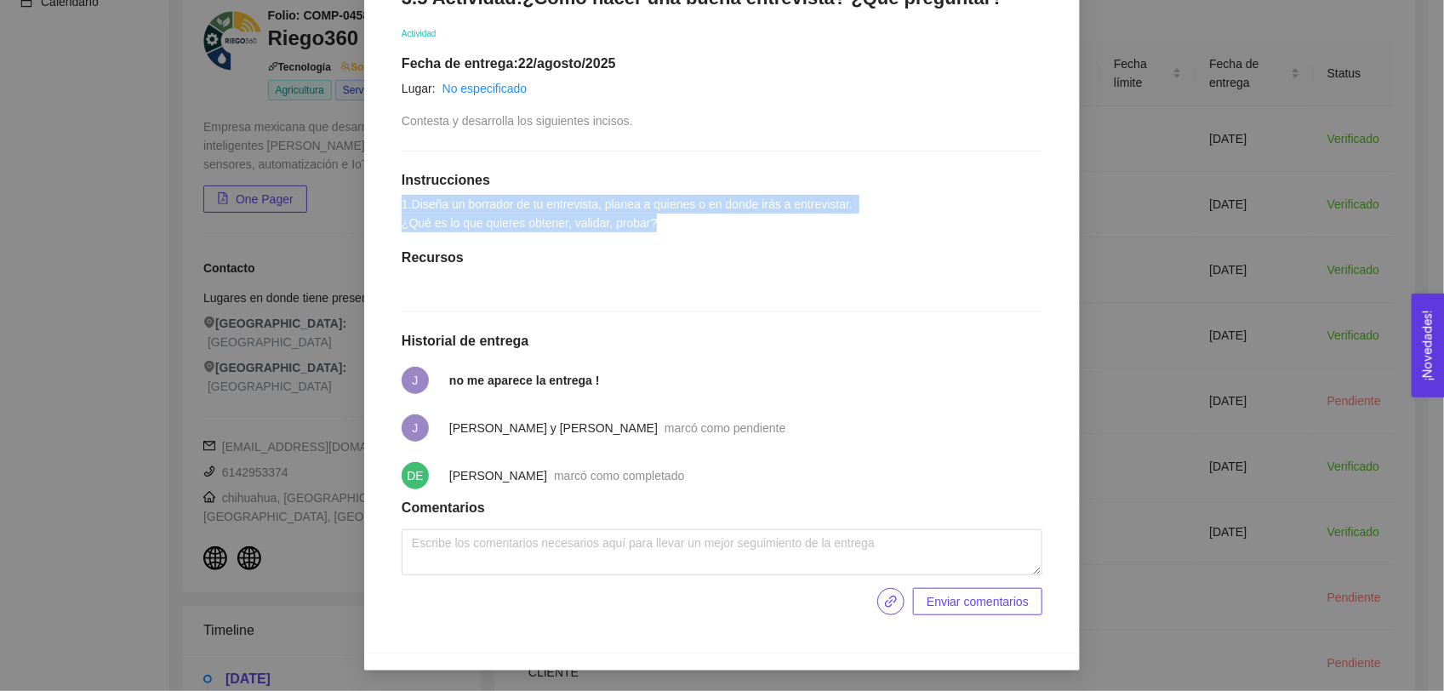
click at [717, 600] on icon "link" at bounding box center [891, 602] width 12 height 12
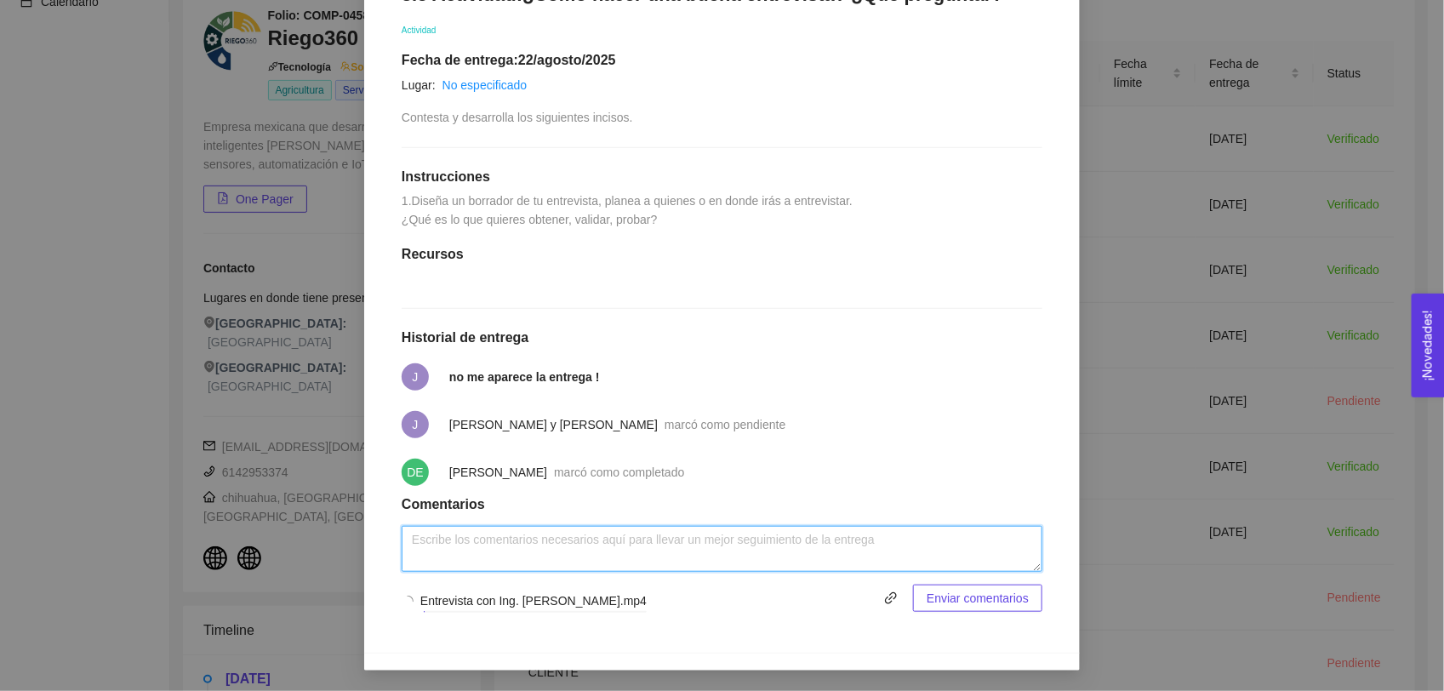
click at [717, 553] on textarea at bounding box center [722, 549] width 641 height 46
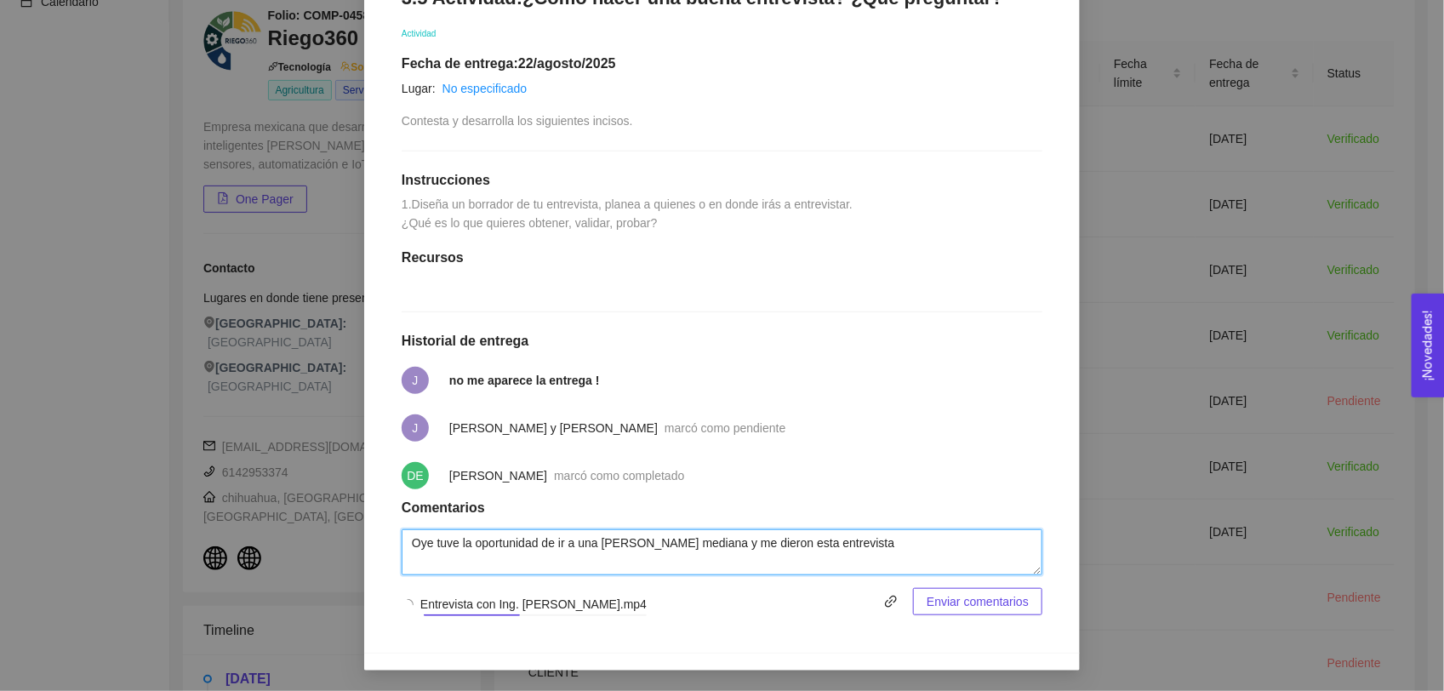
type textarea "Oye tuve la oportunidad de ir a una [PERSON_NAME] mediana y me dieron esta entr…"
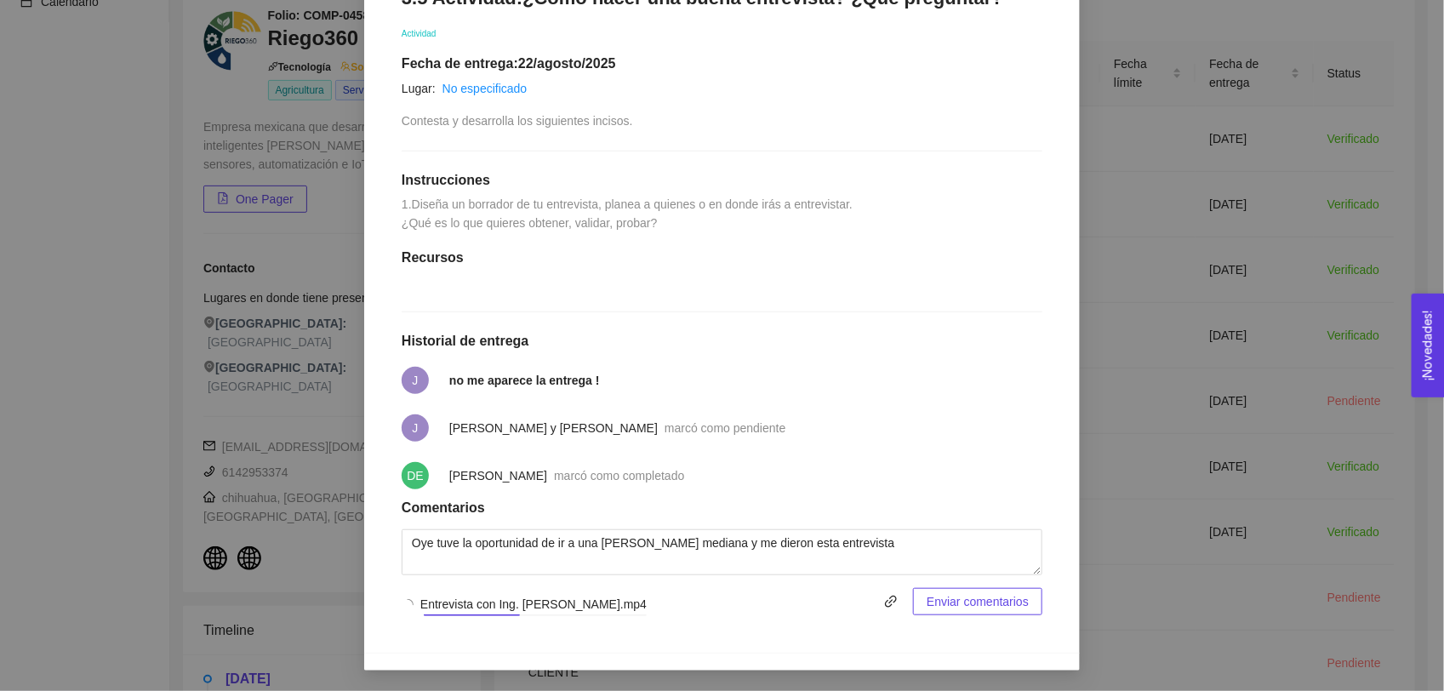
click at [717, 600] on span "Enviar comentarios" at bounding box center [978, 601] width 102 height 19
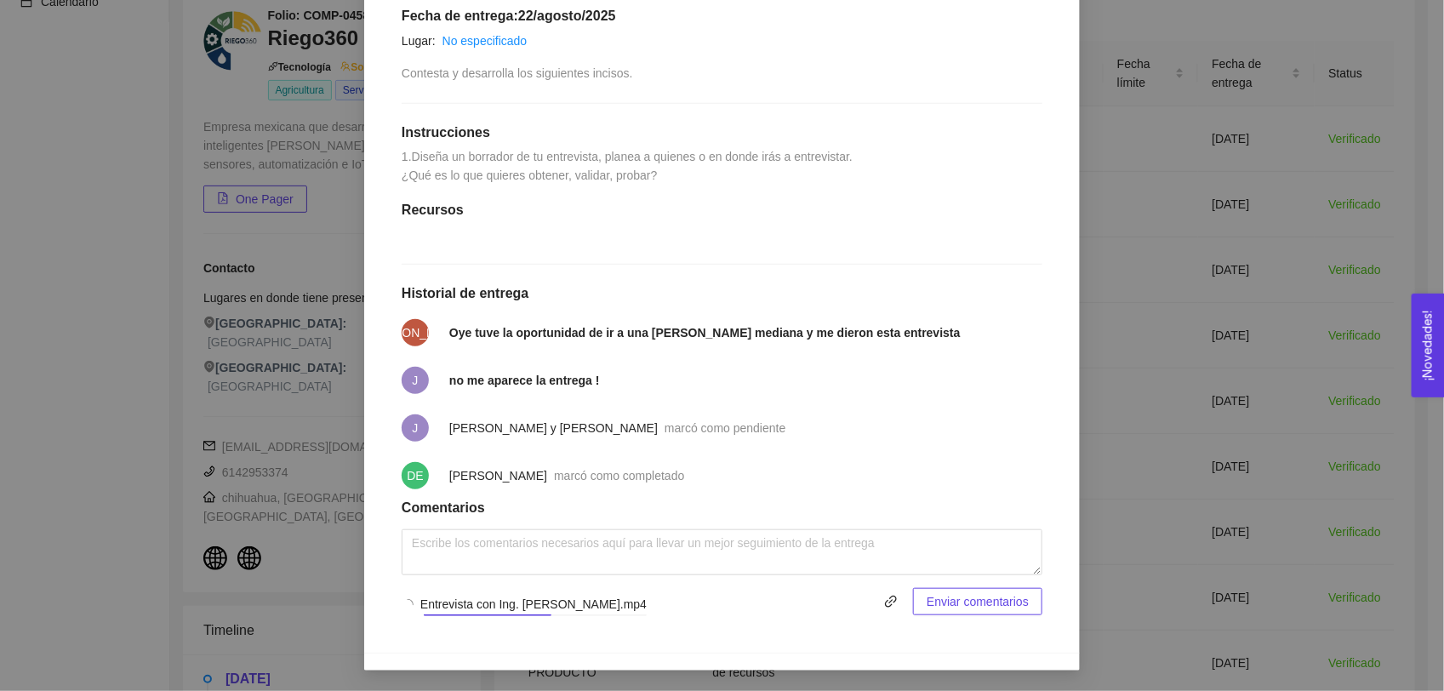
scroll to position [419, 0]
click at [717, 596] on span "Enviar entregables" at bounding box center [979, 601] width 100 height 19
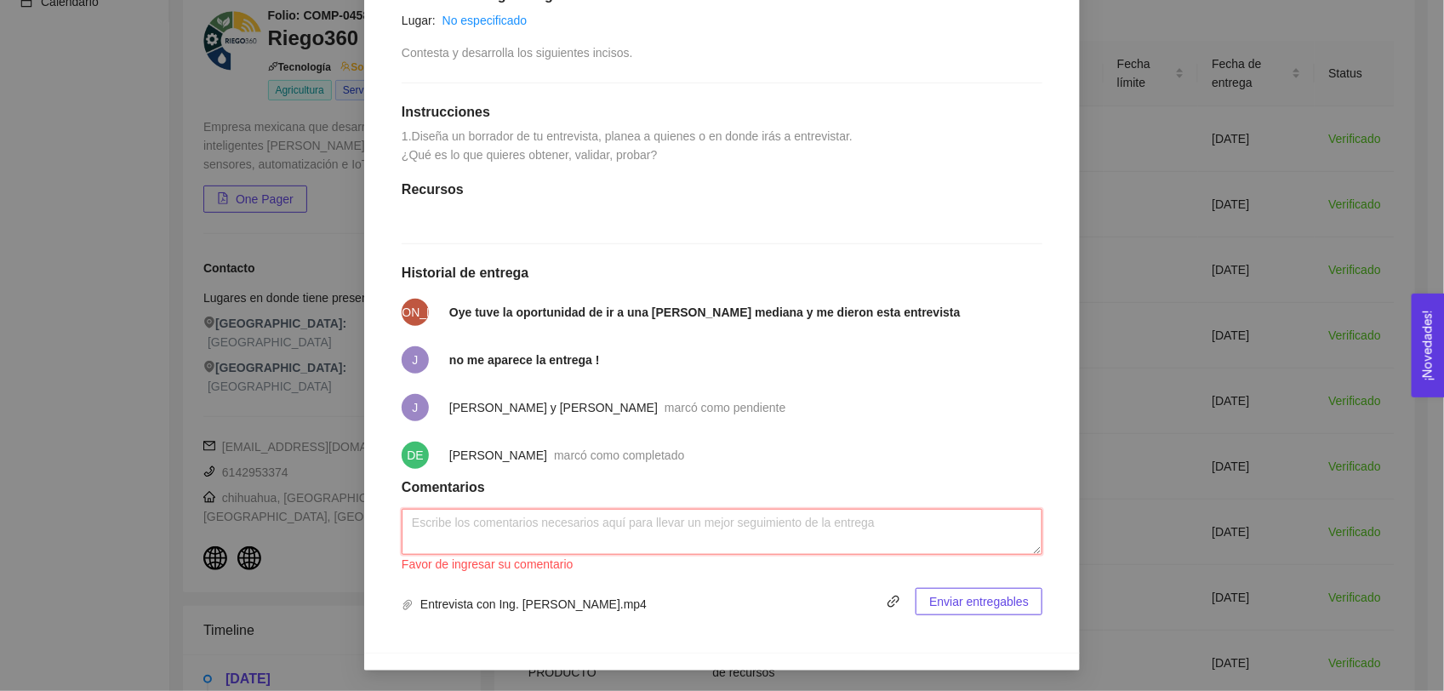
click at [517, 537] on textarea at bounding box center [722, 532] width 641 height 46
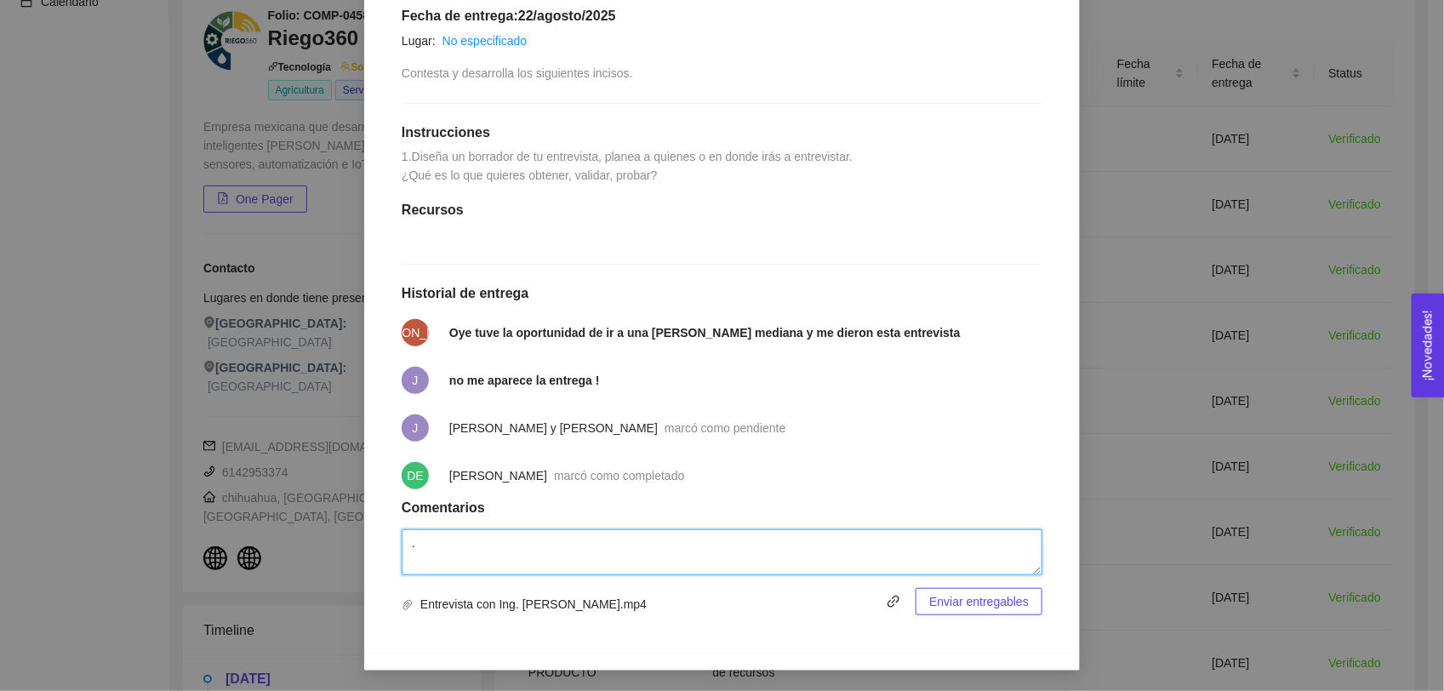
type textarea "."
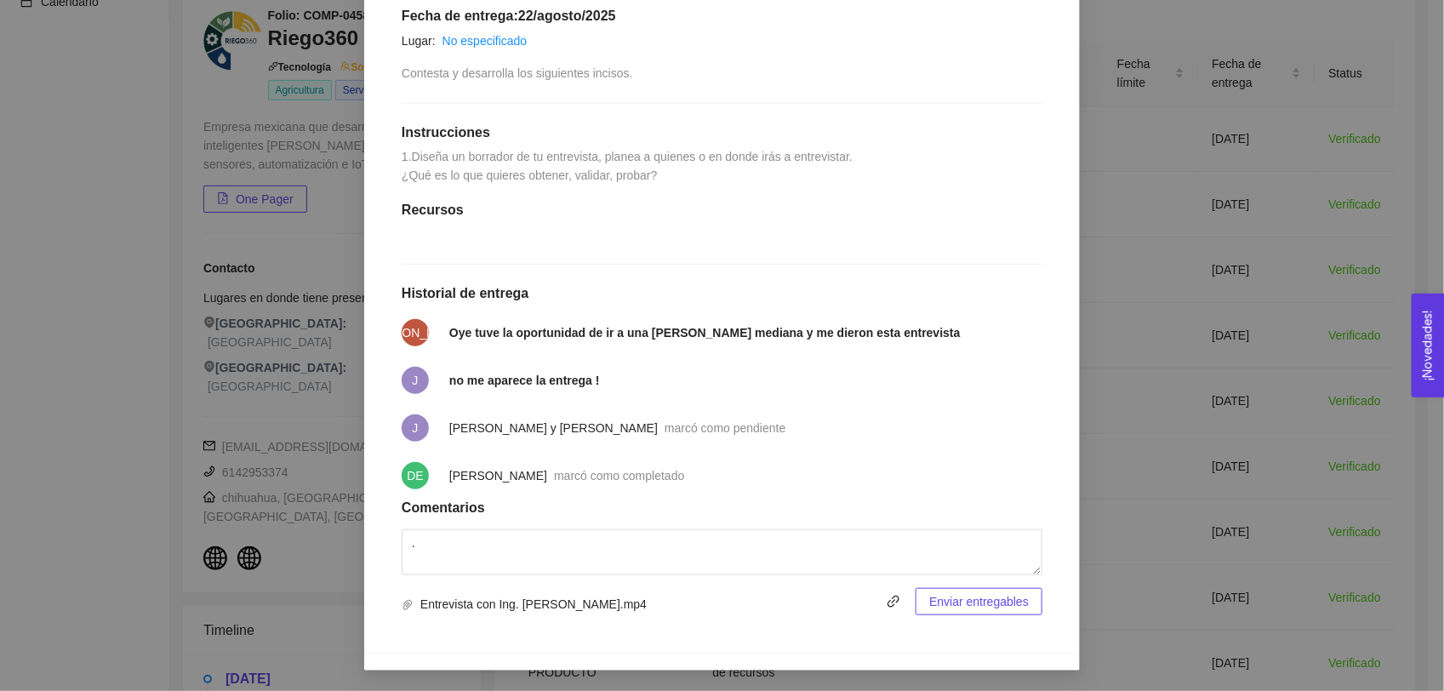
click at [717, 593] on span "Enviar entregables" at bounding box center [979, 601] width 100 height 19
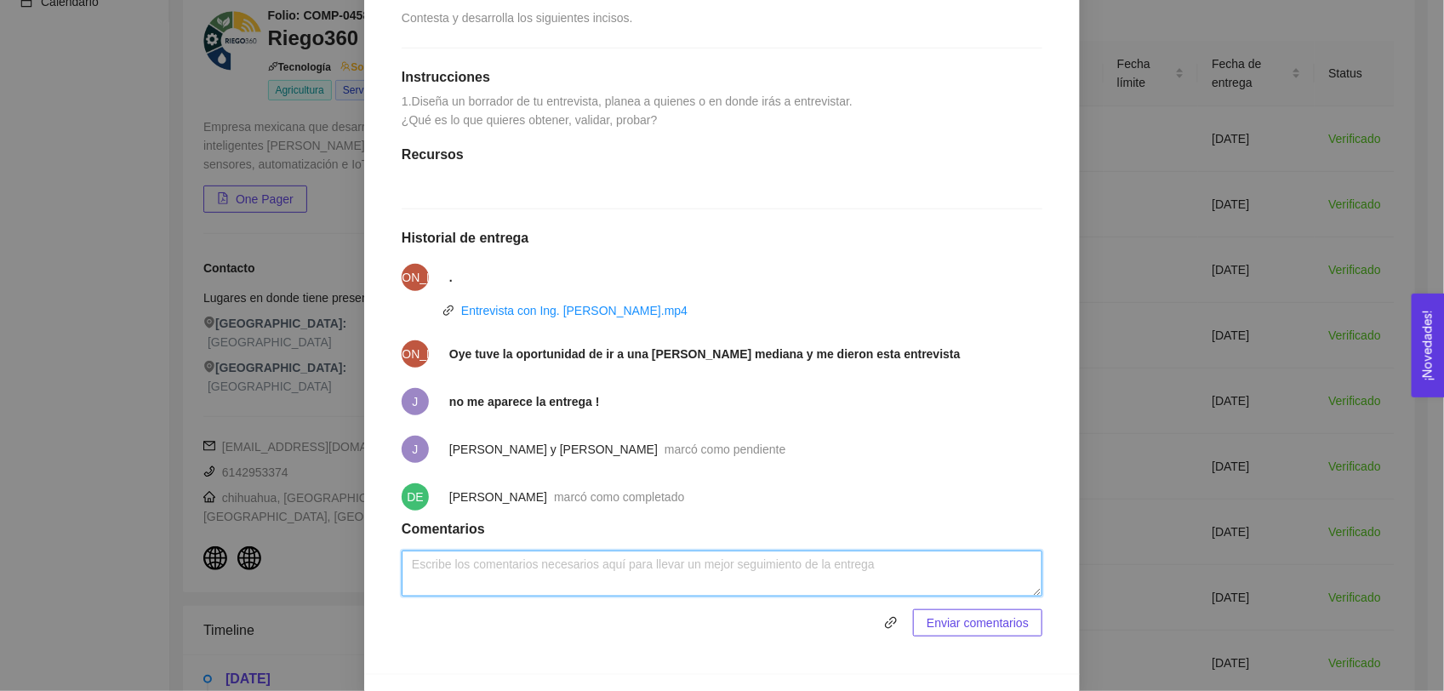
drag, startPoint x: 575, startPoint y: 622, endPoint x: 624, endPoint y: 631, distance: 49.4
click at [575, 597] on textarea at bounding box center [722, 574] width 641 height 46
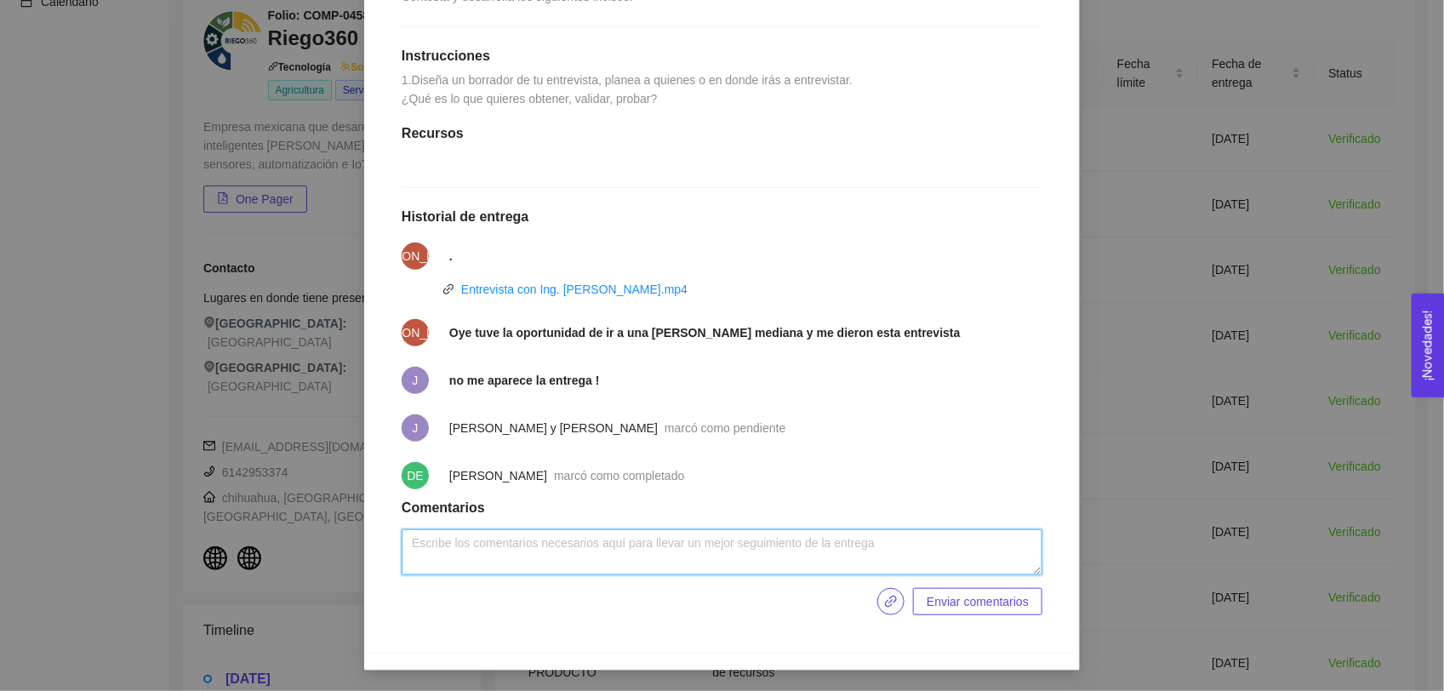
scroll to position [492, 0]
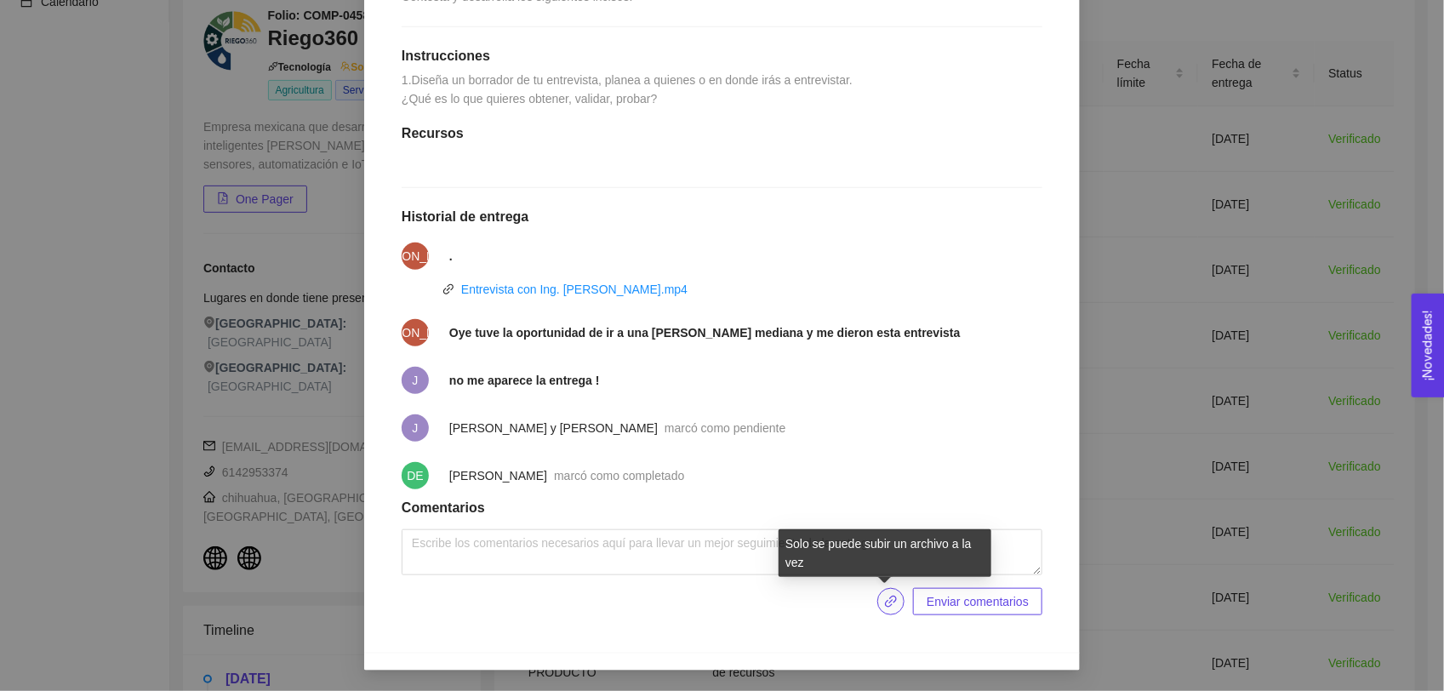
click at [717, 603] on icon "link" at bounding box center [891, 602] width 14 height 14
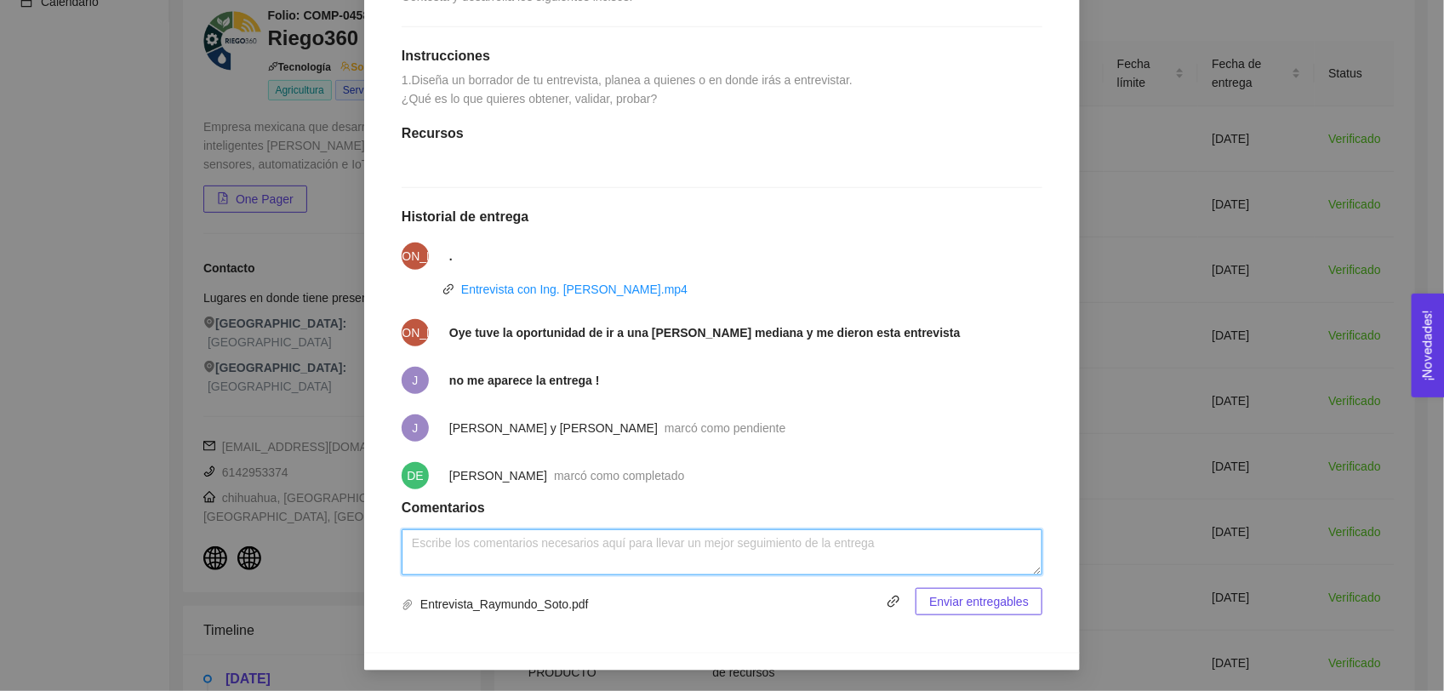
click at [647, 563] on textarea at bounding box center [722, 552] width 641 height 46
type textarea "No salió como lo planeado, pero estuvo genial"
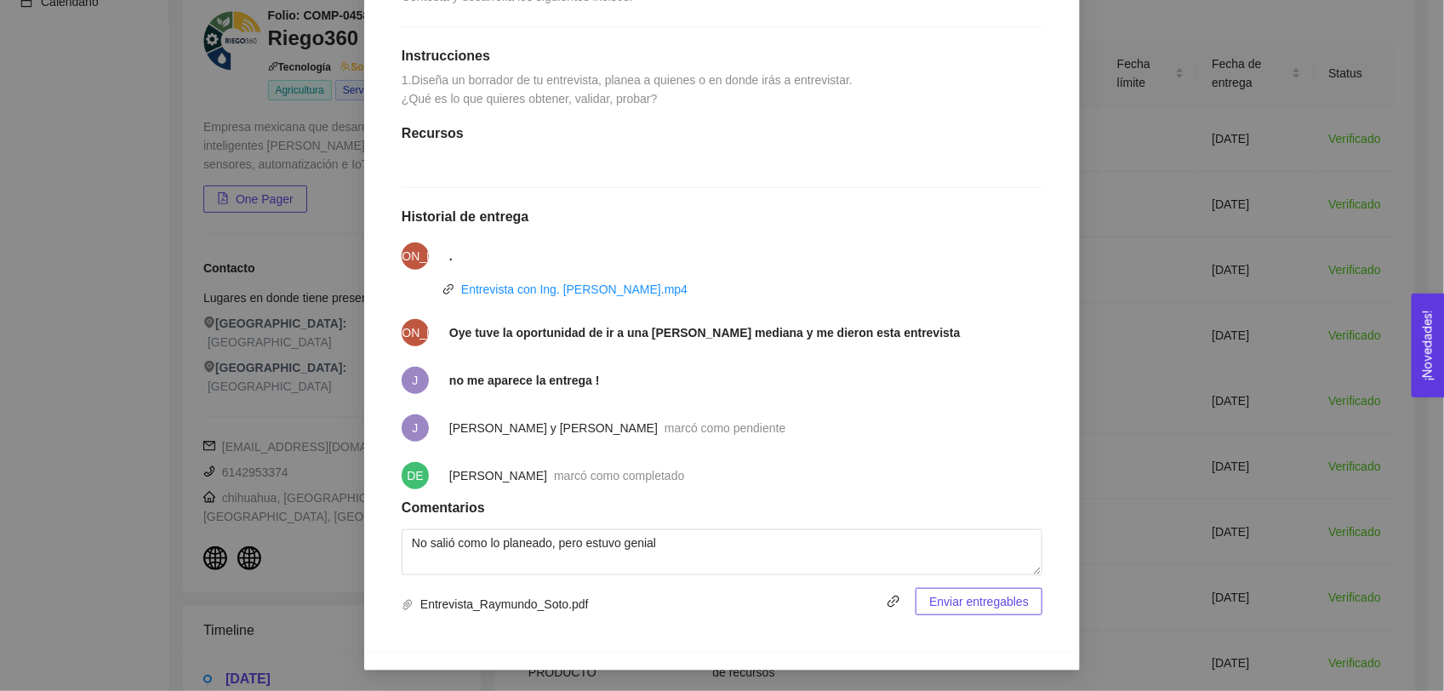
click at [717, 591] on button "Enviar entregables" at bounding box center [979, 601] width 127 height 27
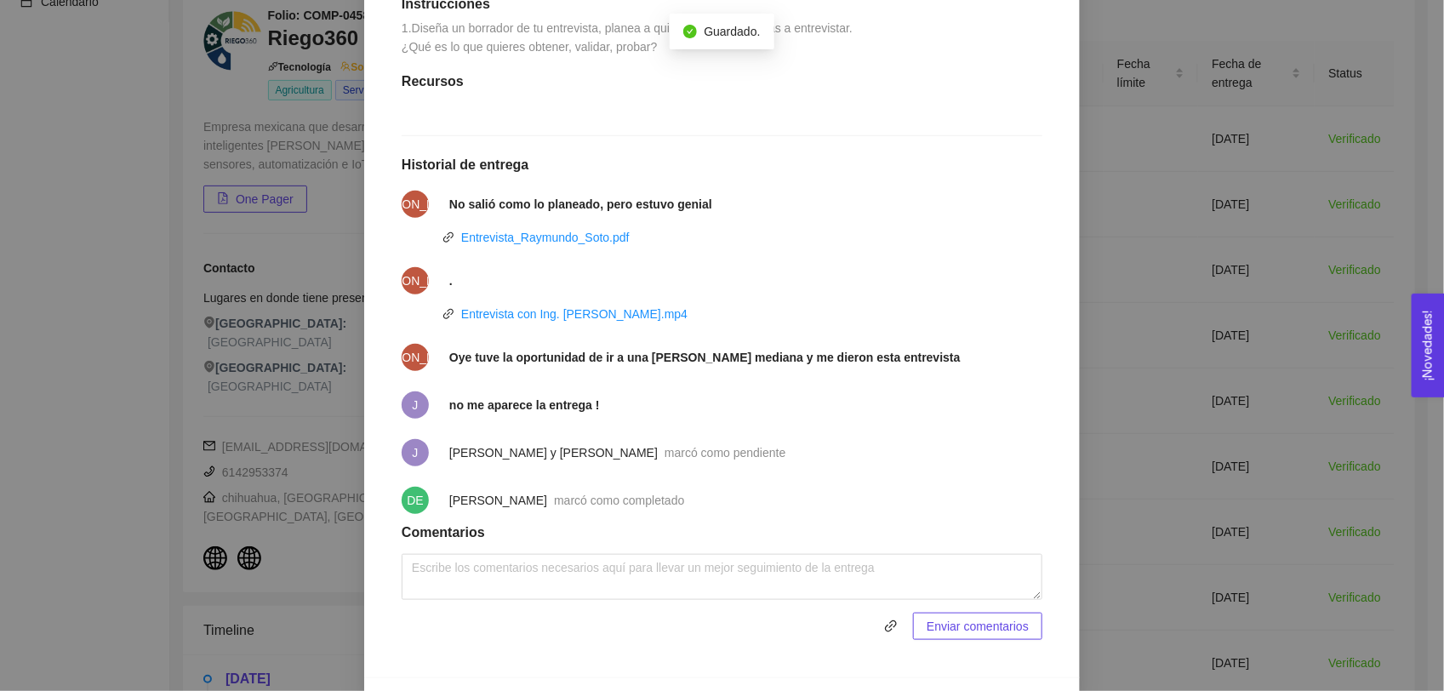
click at [717, 414] on div "3. VALIDACIÓN DEL PROBLEMA Validación del problema Asignado por [PERSON_NAME] (…" at bounding box center [722, 345] width 1444 height 691
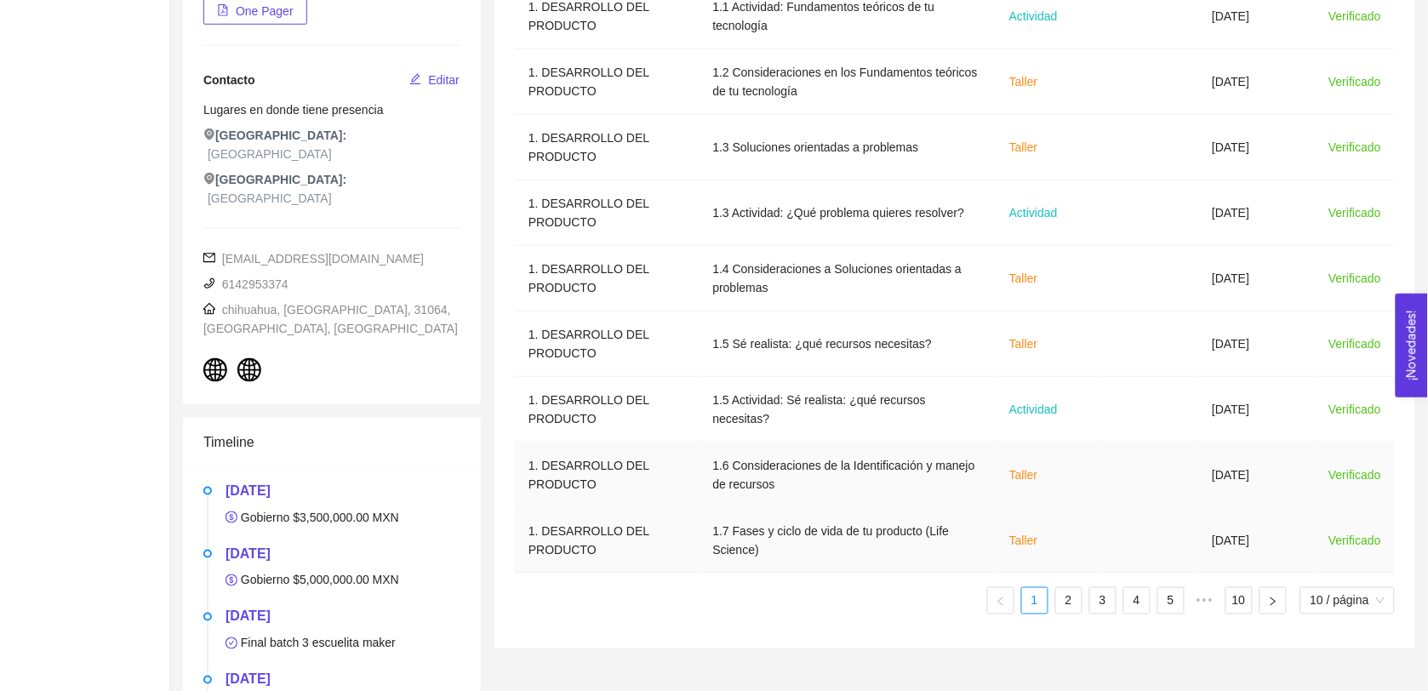
scroll to position [554, 0]
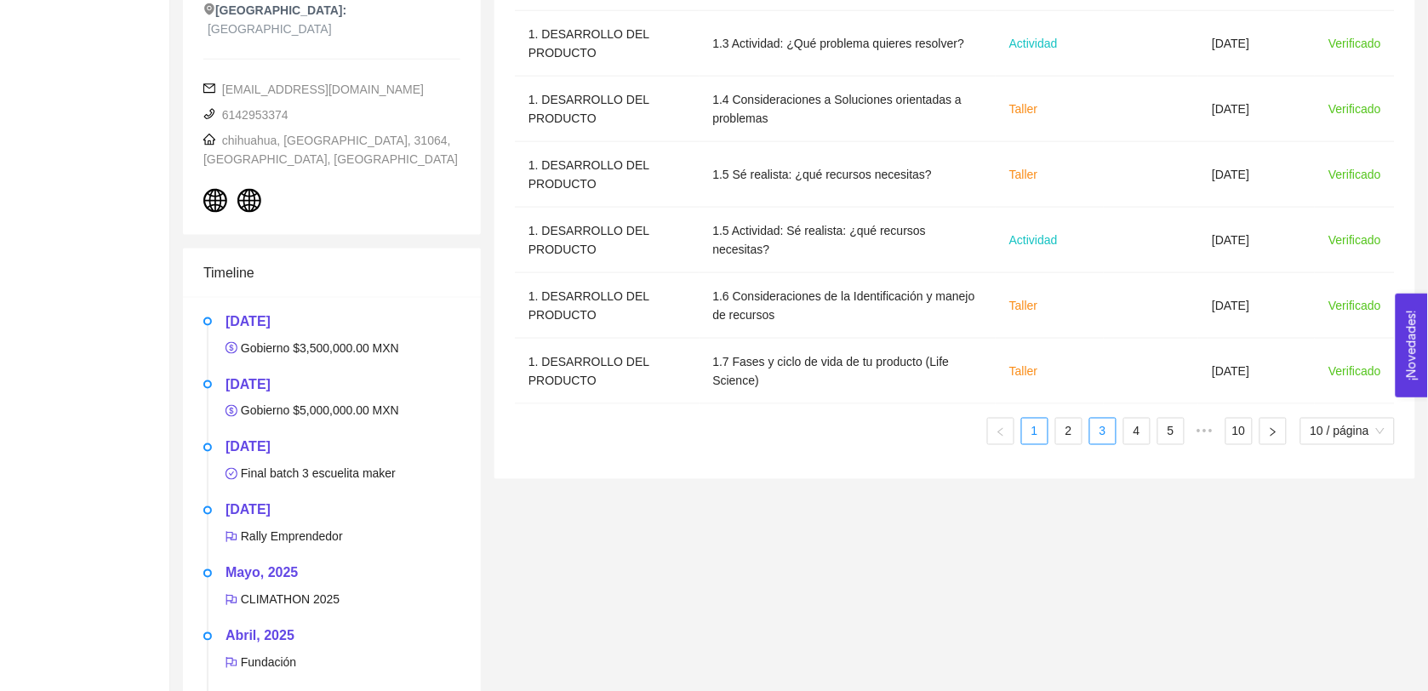
click at [717, 432] on link "3" at bounding box center [1103, 432] width 26 height 26
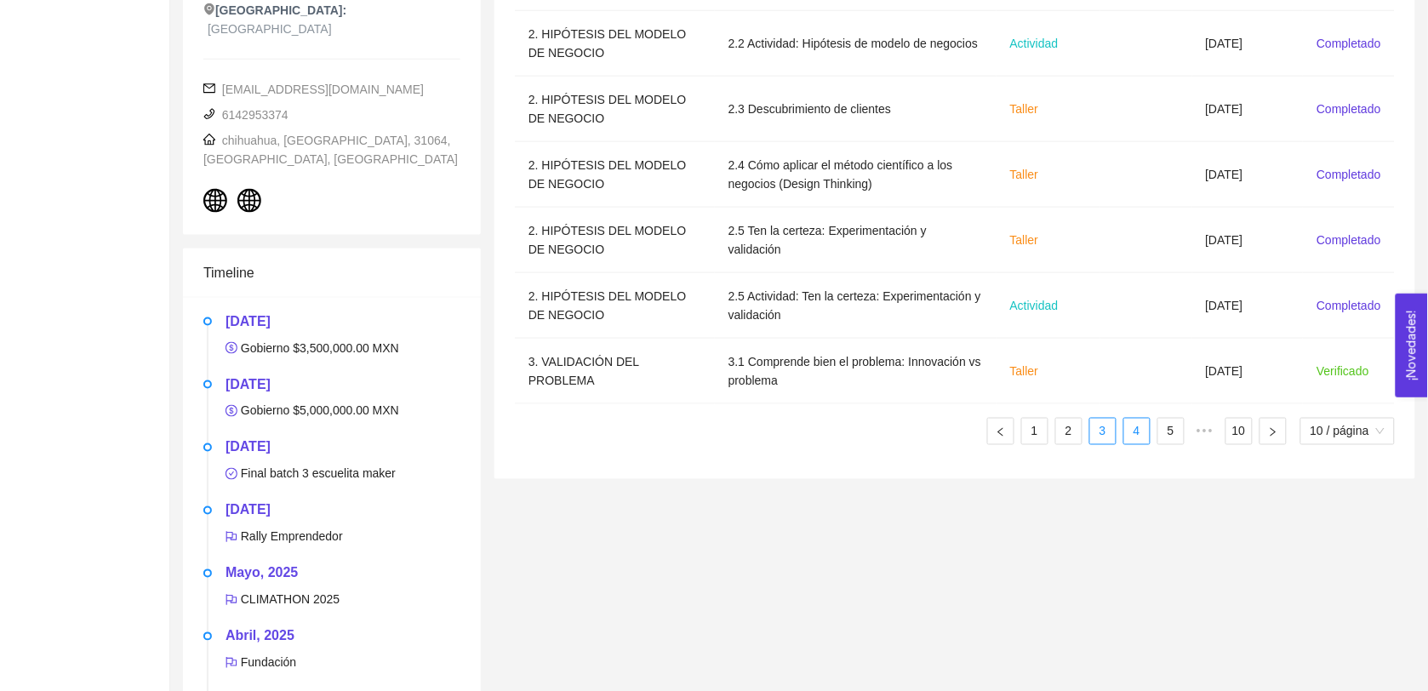
click at [717, 432] on link "4" at bounding box center [1137, 432] width 26 height 26
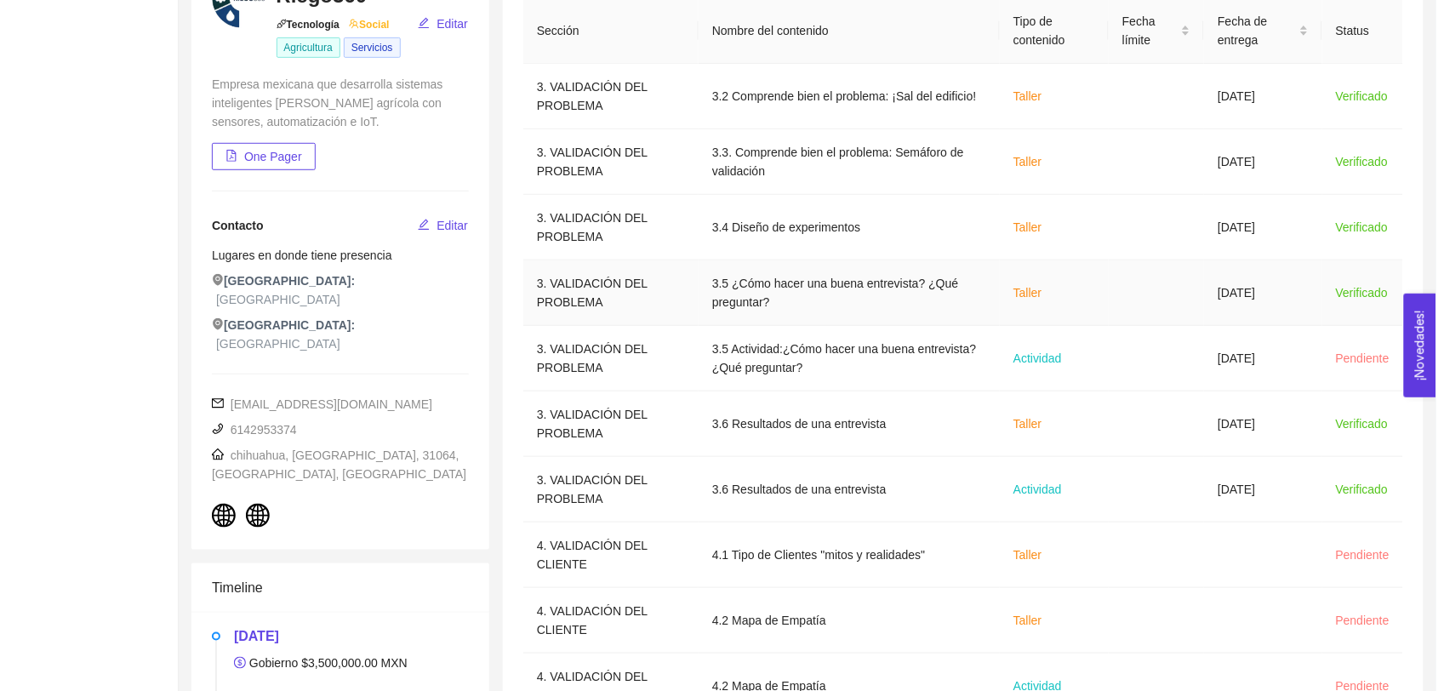
scroll to position [238, 0]
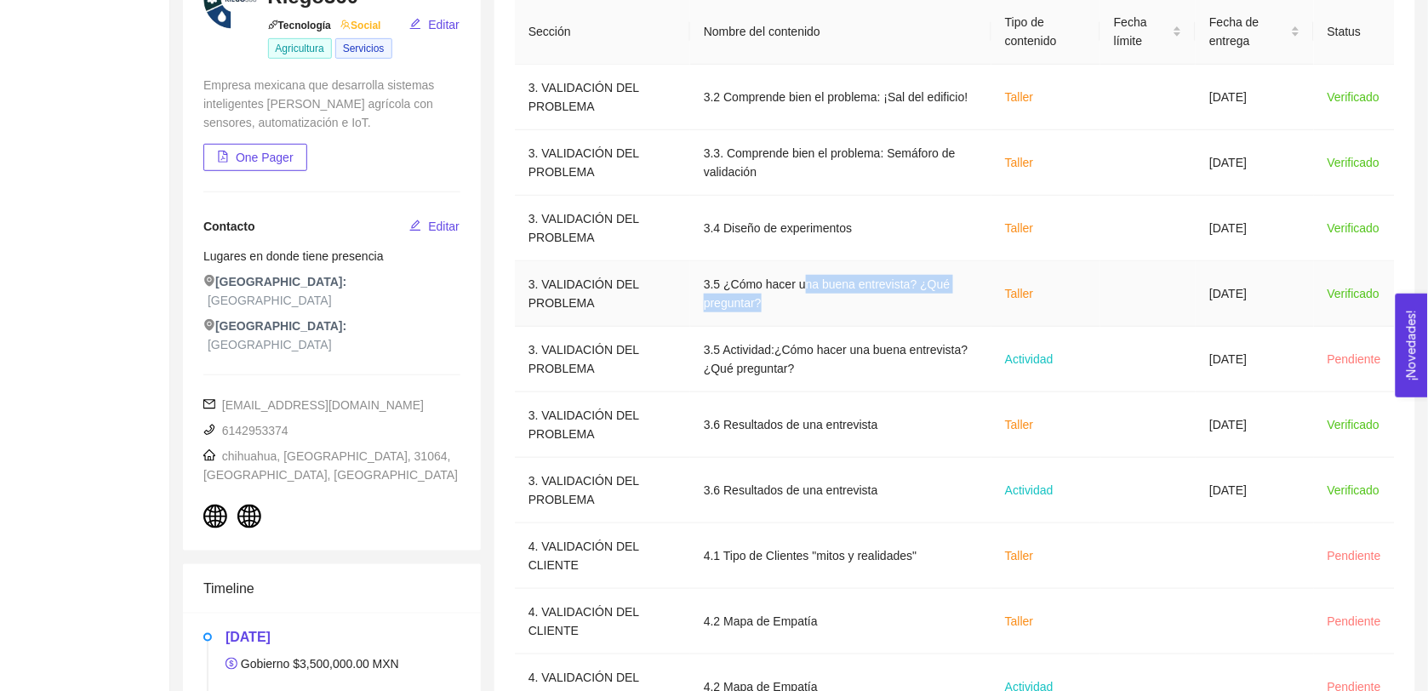
click at [717, 295] on td "3.5 ¿Cómo hacer una buena entrevista? ¿Qué preguntar?" at bounding box center [840, 294] width 301 height 66
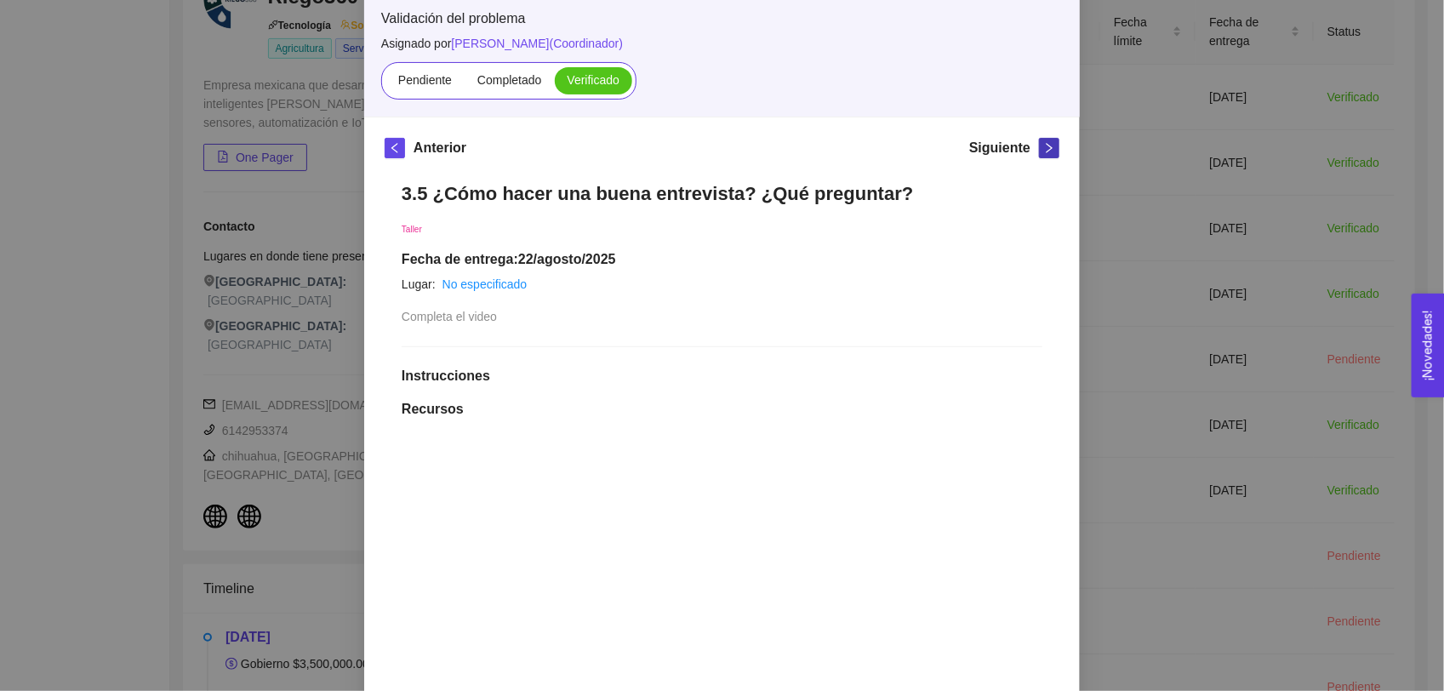
scroll to position [117, 0]
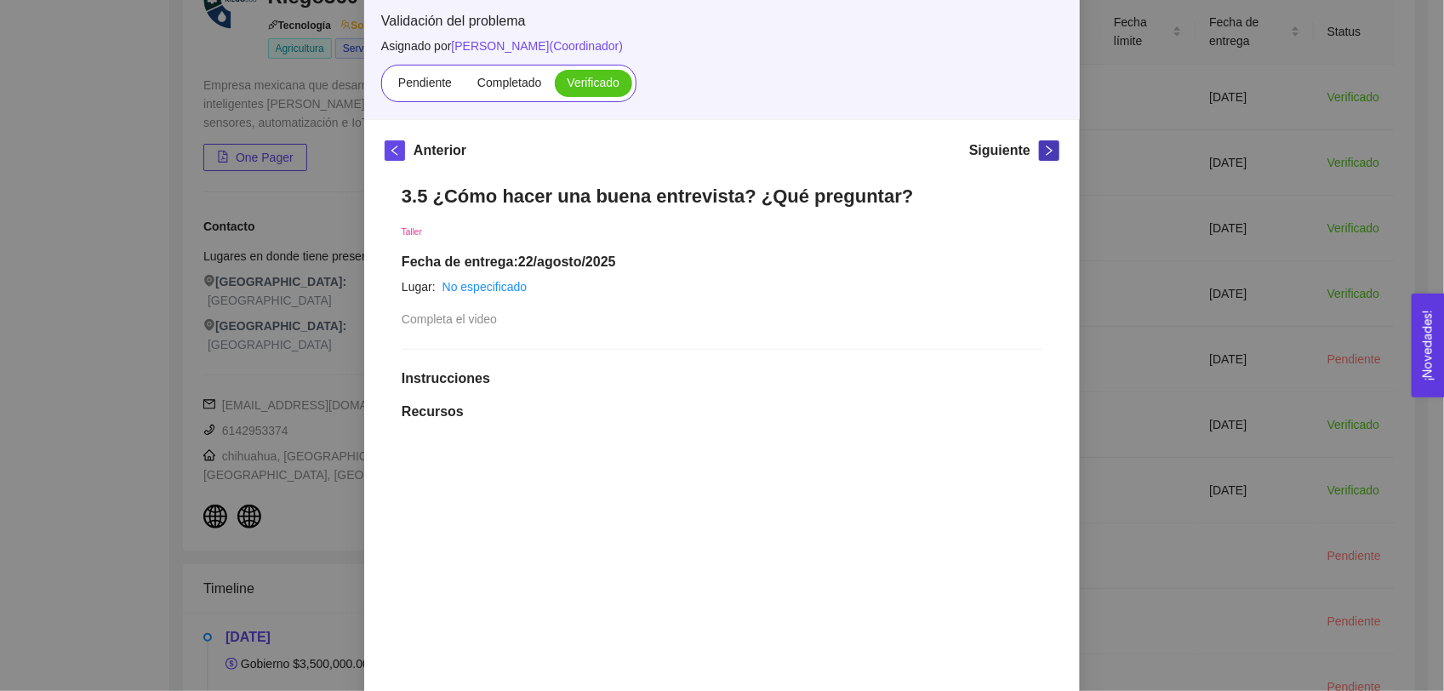
click at [717, 153] on icon "right" at bounding box center [1049, 151] width 12 height 12
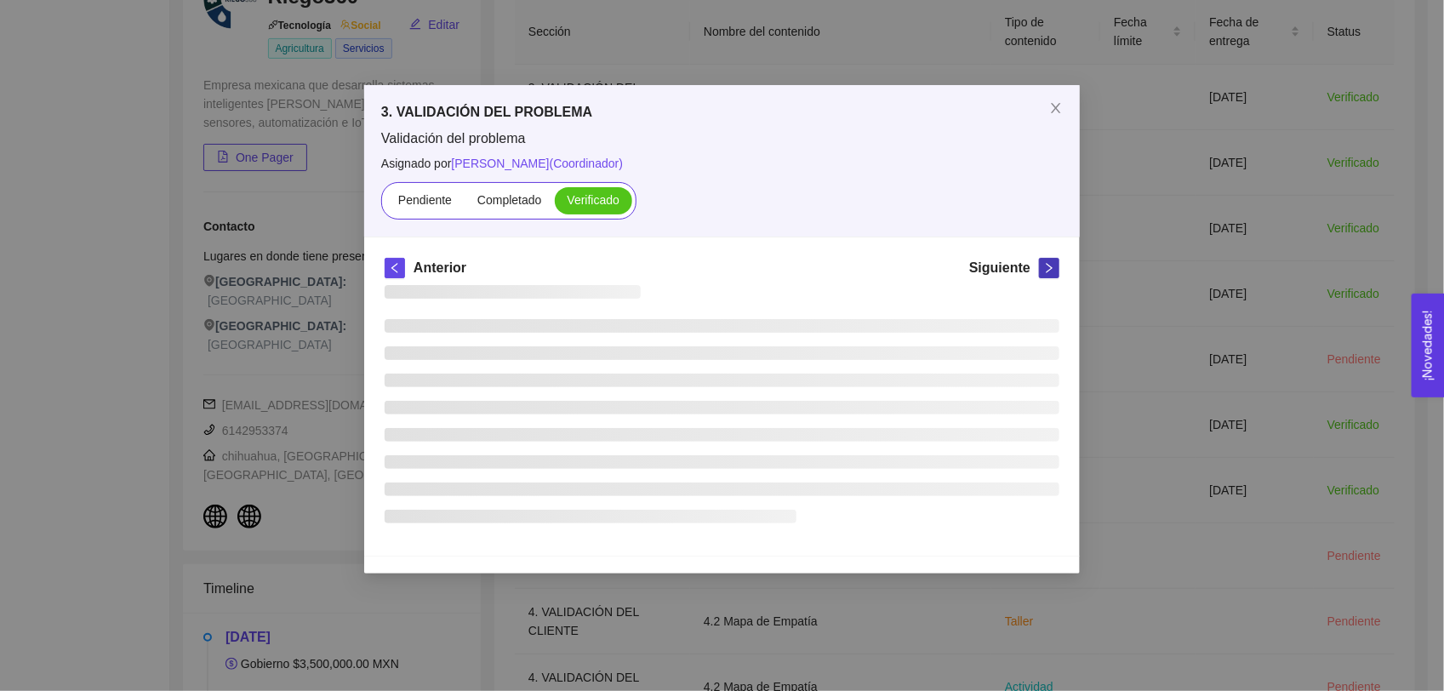
scroll to position [0, 0]
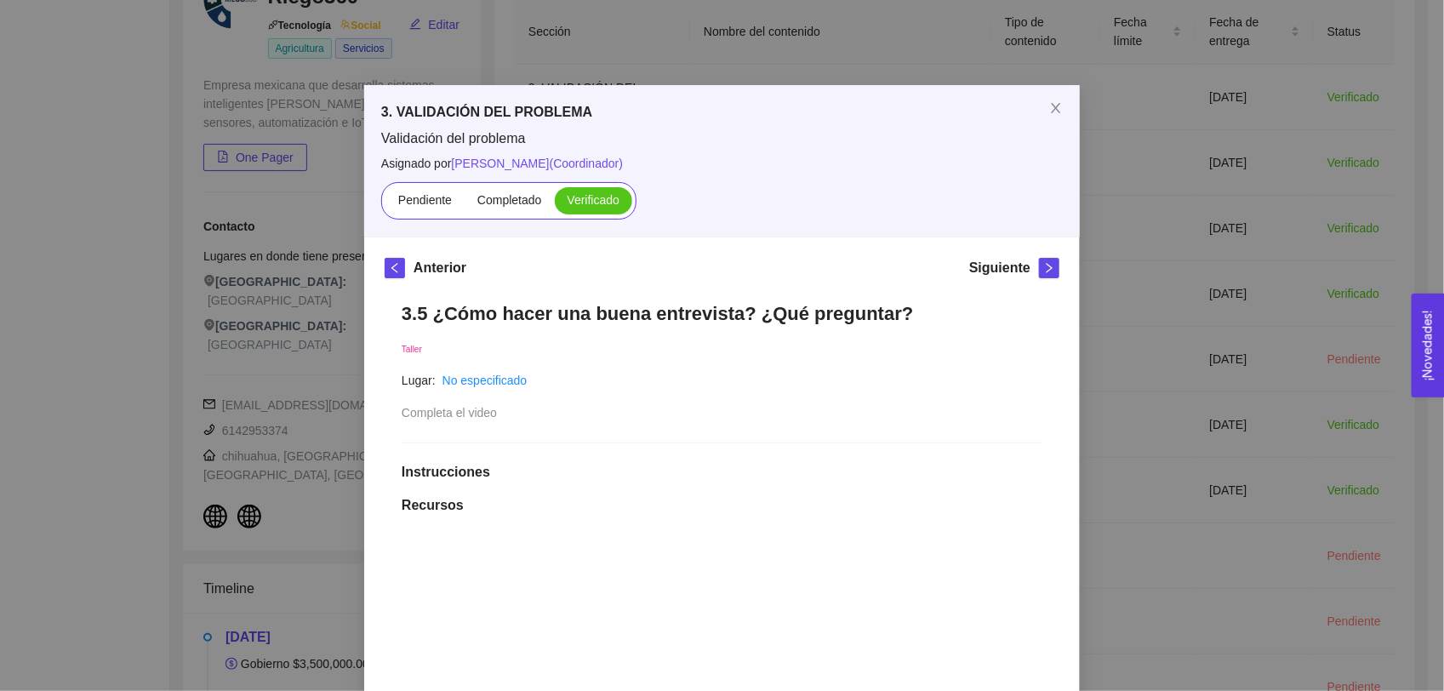
click at [717, 281] on div "3. VALIDACIÓN DEL PROBLEMA Validación del problema Asignado por [PERSON_NAME] (…" at bounding box center [722, 345] width 1444 height 691
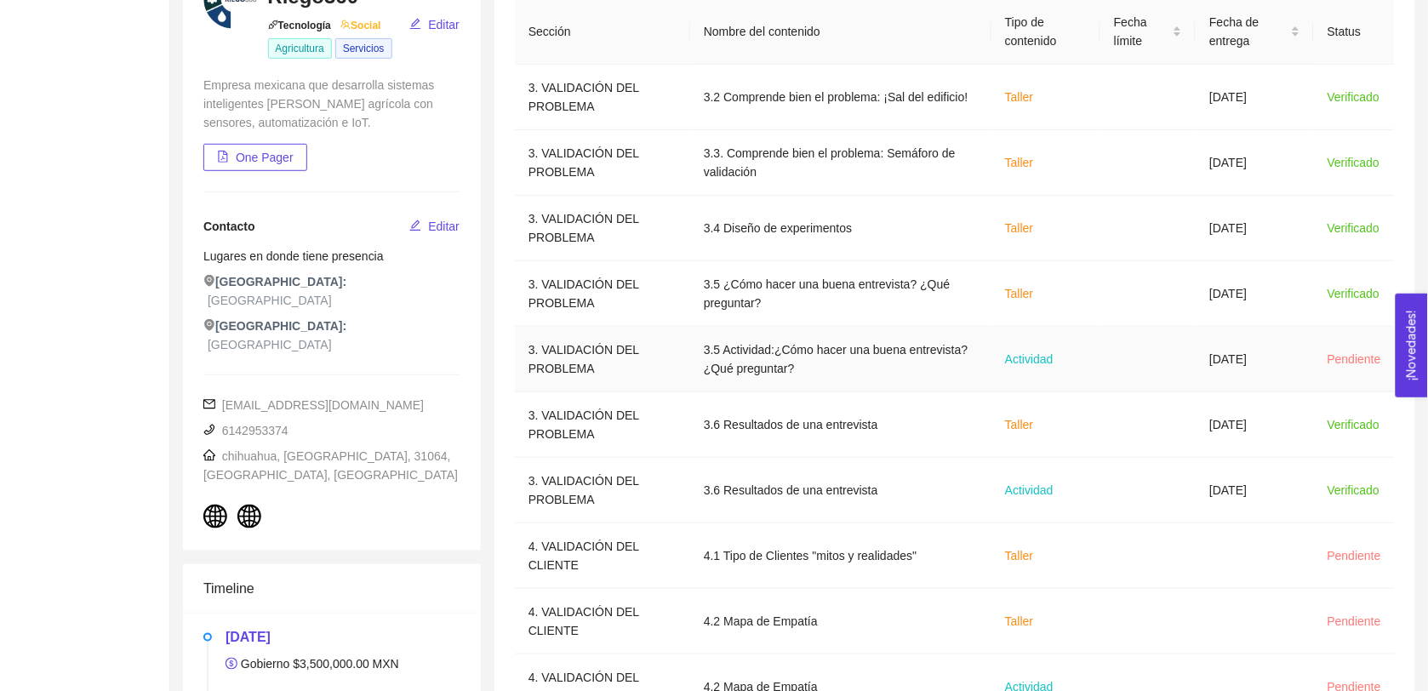
click at [717, 356] on td "3.5 Actividad:¿Cómo hacer una buena entrevista? ¿Qué preguntar?" at bounding box center [840, 360] width 301 height 66
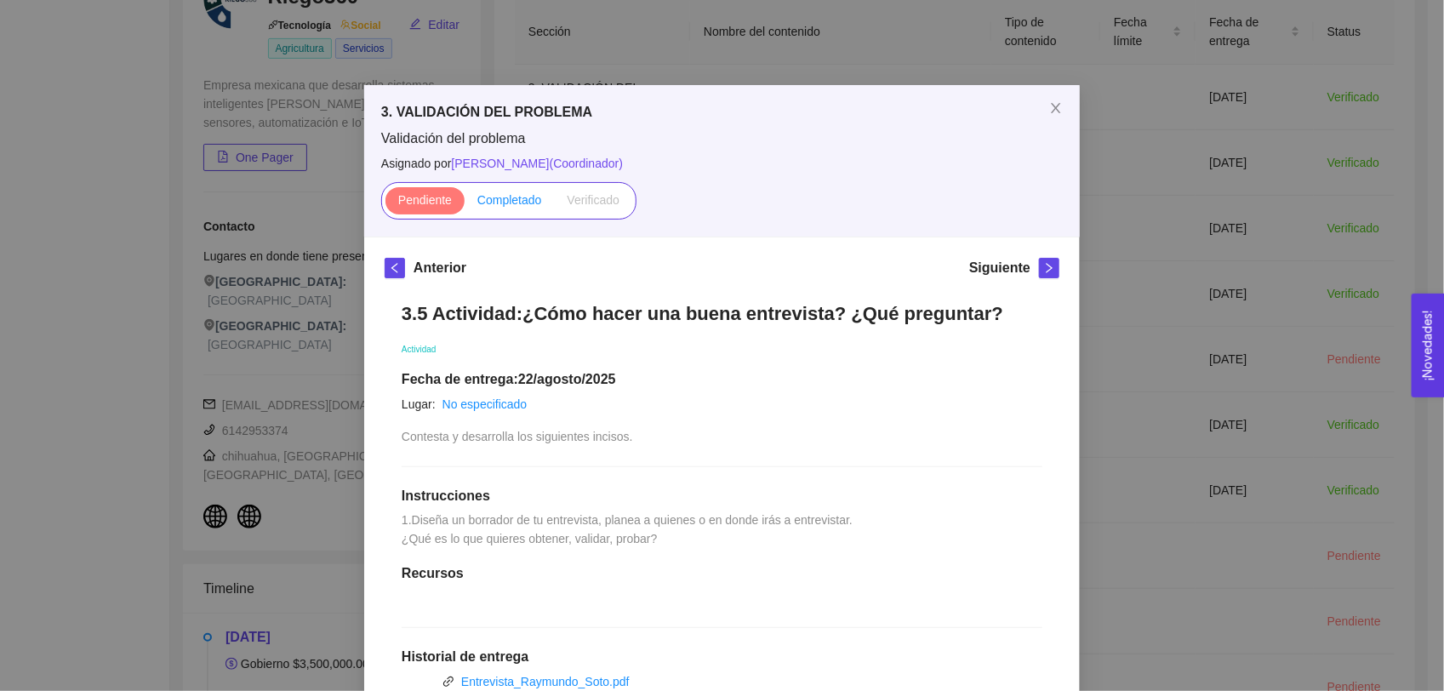
click at [513, 206] on span "Completado" at bounding box center [509, 200] width 65 height 14
click at [465, 204] on input "Completado" at bounding box center [465, 204] width 0 height 0
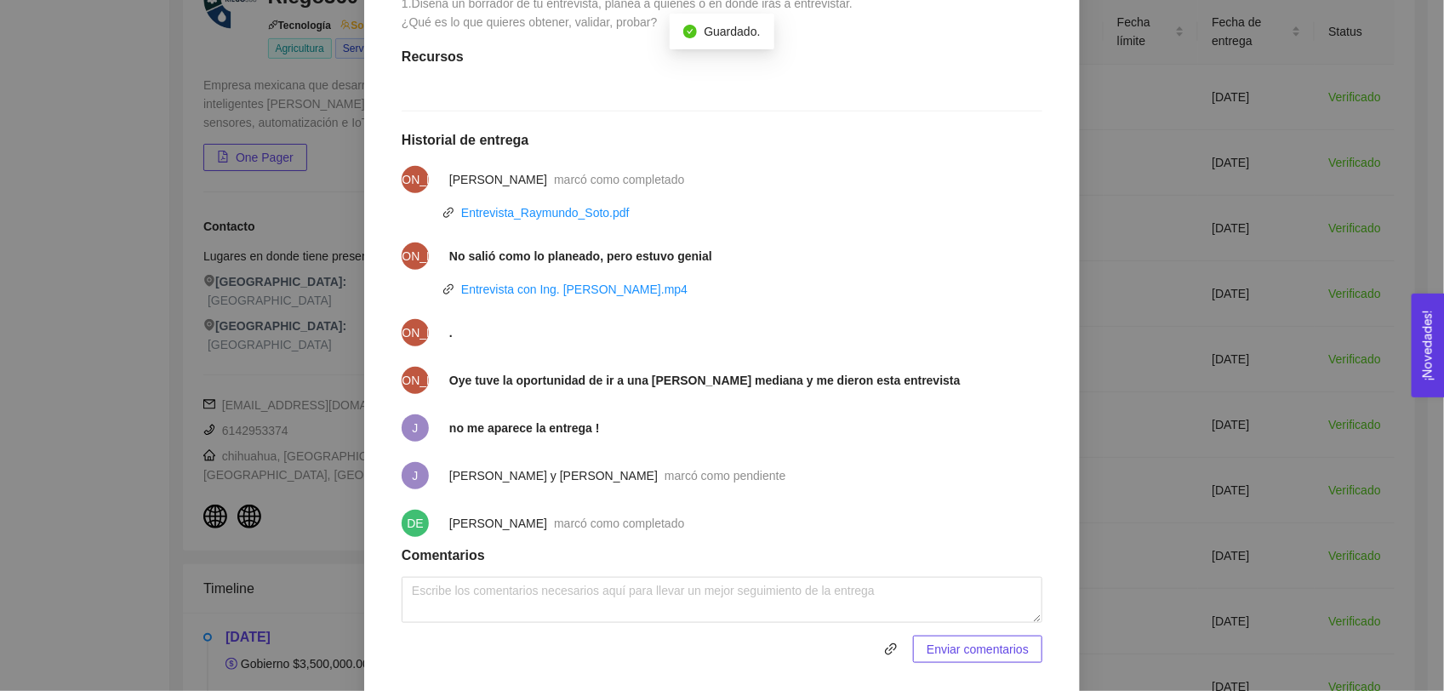
click at [588, 299] on div "Entrevista con Ing. [PERSON_NAME].mp4" at bounding box center [574, 289] width 226 height 19
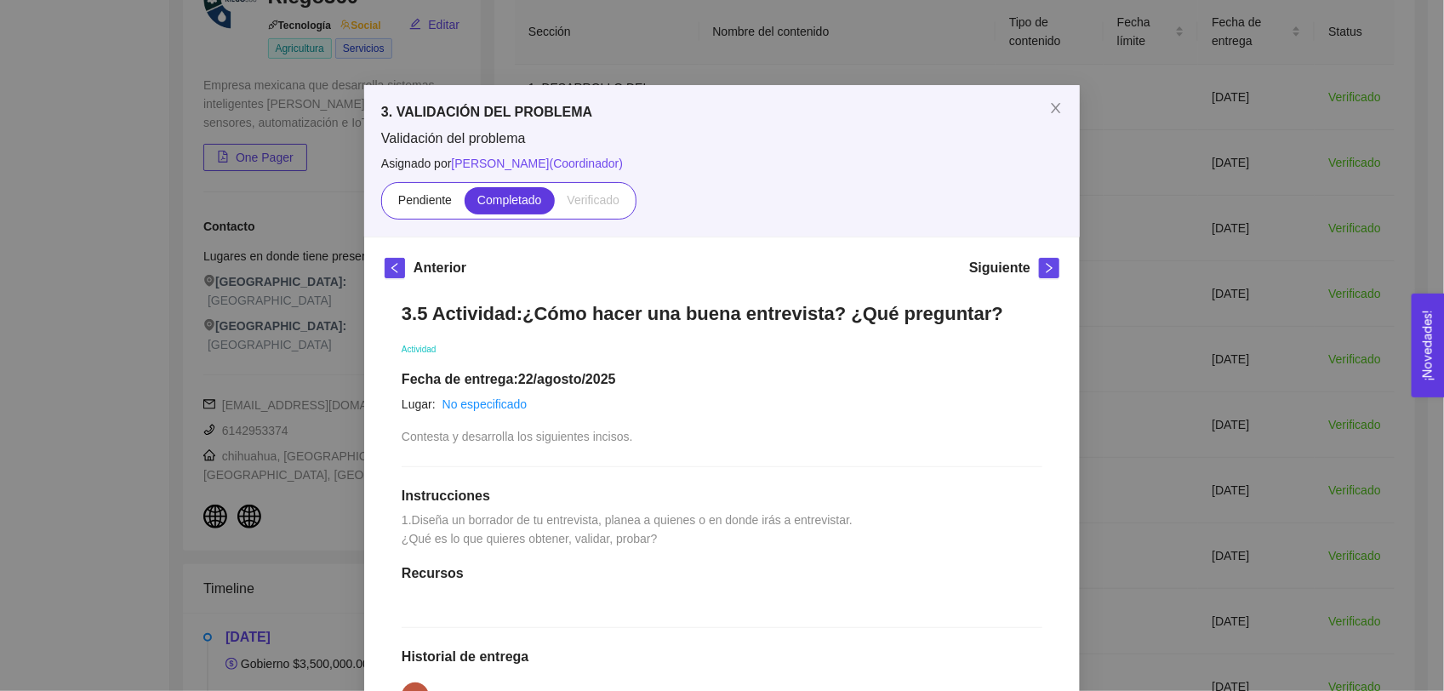
click at [717, 289] on div "3. VALIDACIÓN DEL PROBLEMA Validación del problema Asignado por [PERSON_NAME] (…" at bounding box center [722, 345] width 1444 height 691
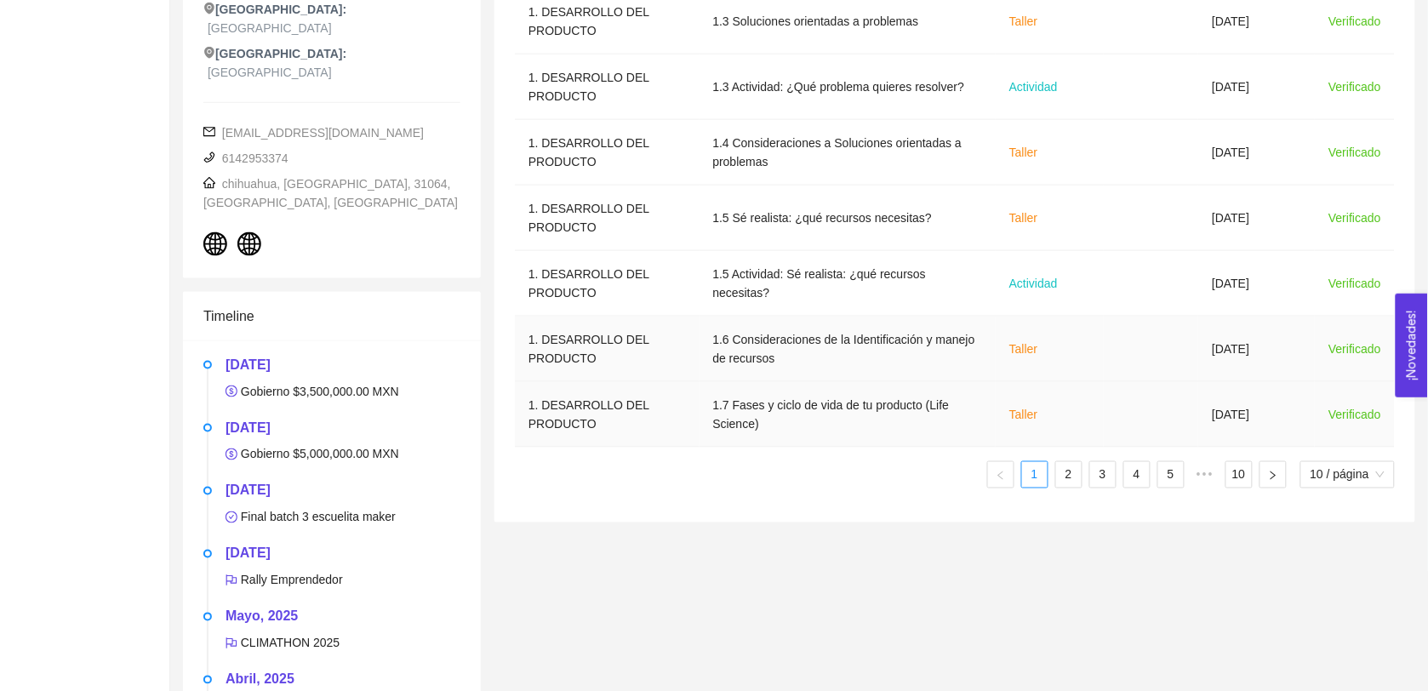
scroll to position [554, 0]
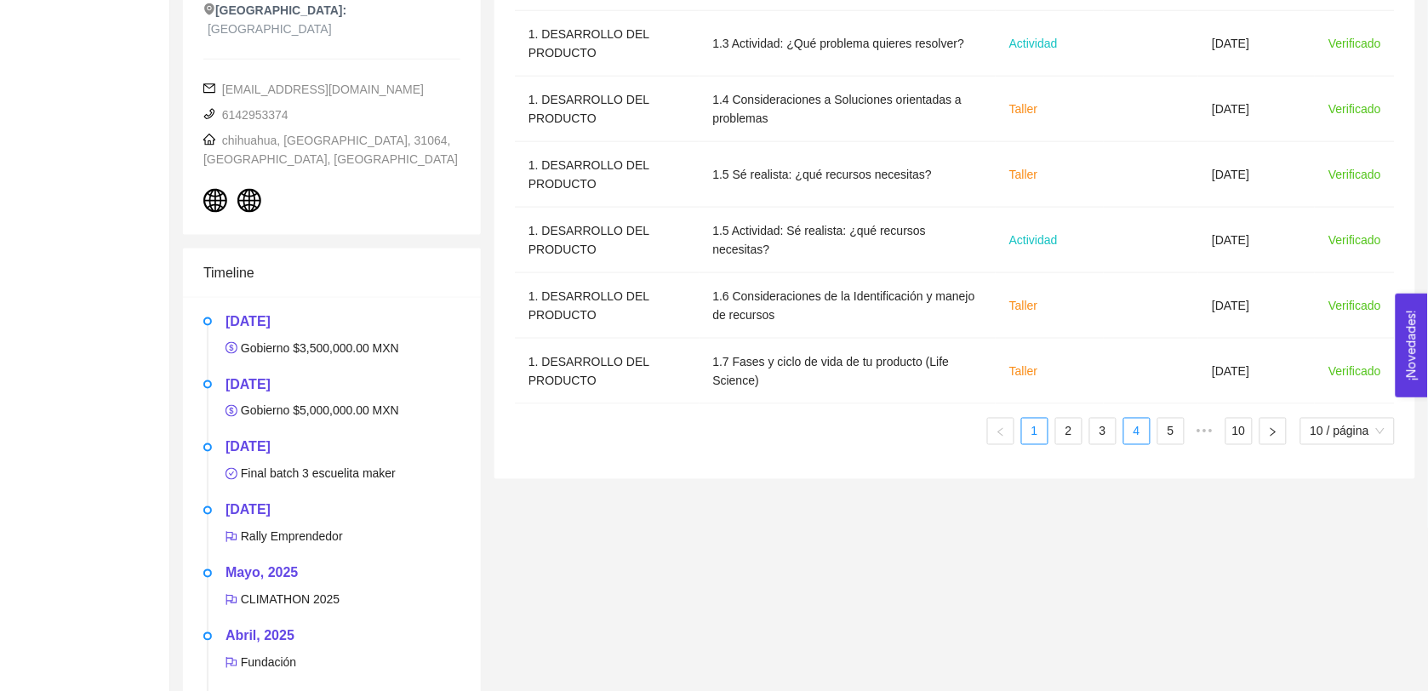
click at [717, 437] on link "4" at bounding box center [1137, 432] width 26 height 26
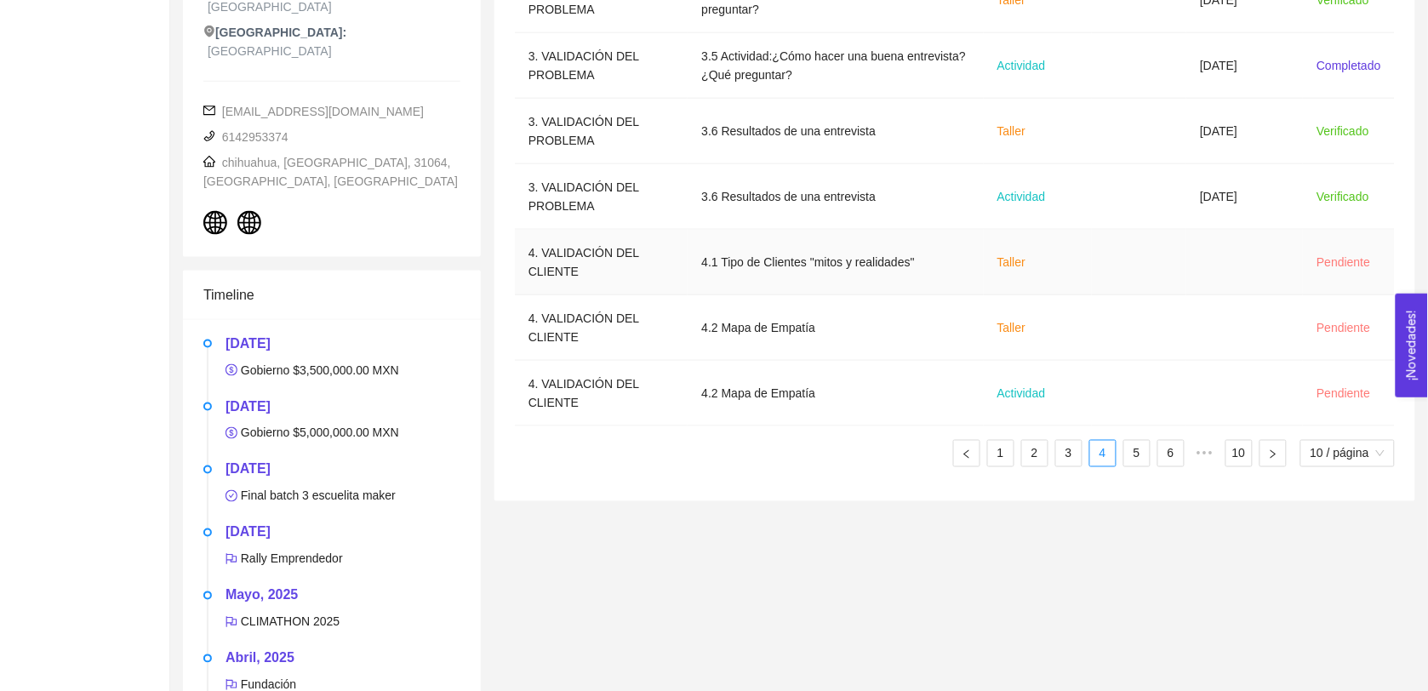
scroll to position [530, 0]
click at [717, 457] on link "5" at bounding box center [1137, 456] width 26 height 26
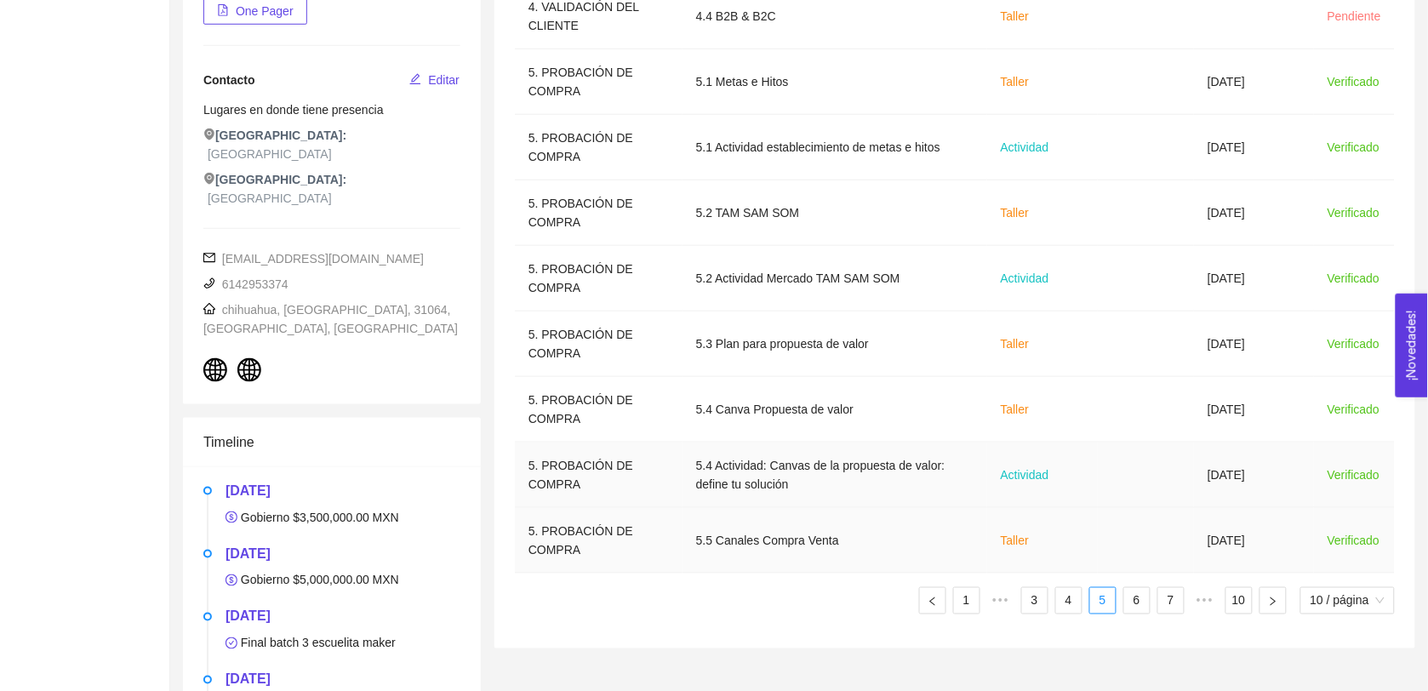
scroll to position [384, 0]
click at [717, 592] on link "6" at bounding box center [1137, 602] width 26 height 26
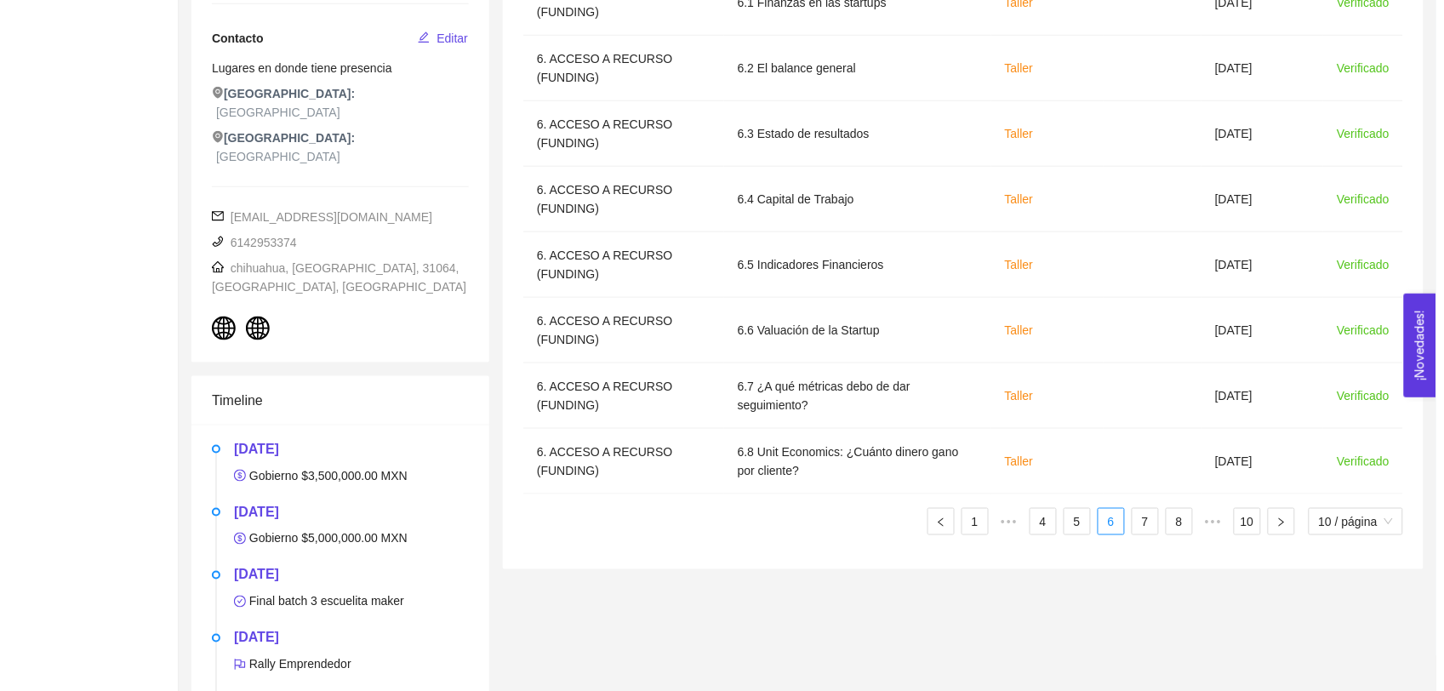
scroll to position [427, 0]
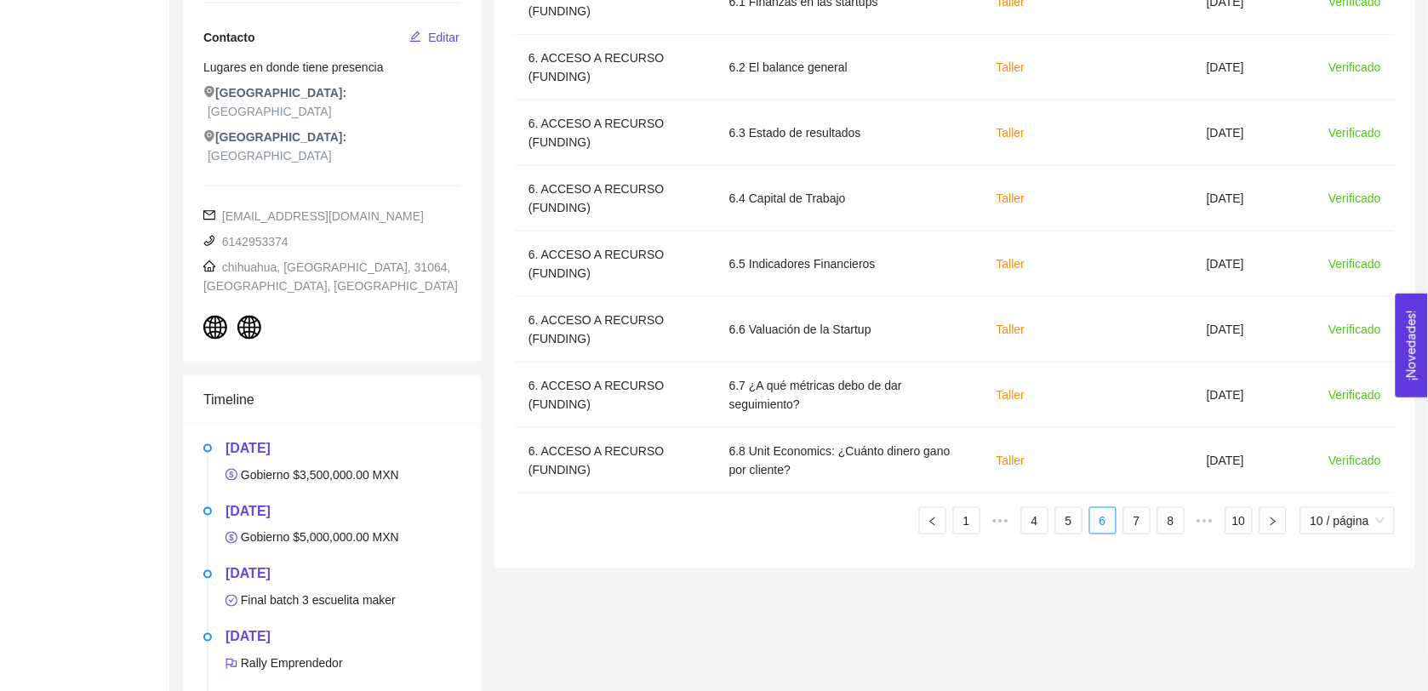
drag, startPoint x: 1128, startPoint y: 523, endPoint x: 1139, endPoint y: 513, distance: 15.1
click at [717, 521] on link "7" at bounding box center [1137, 521] width 26 height 26
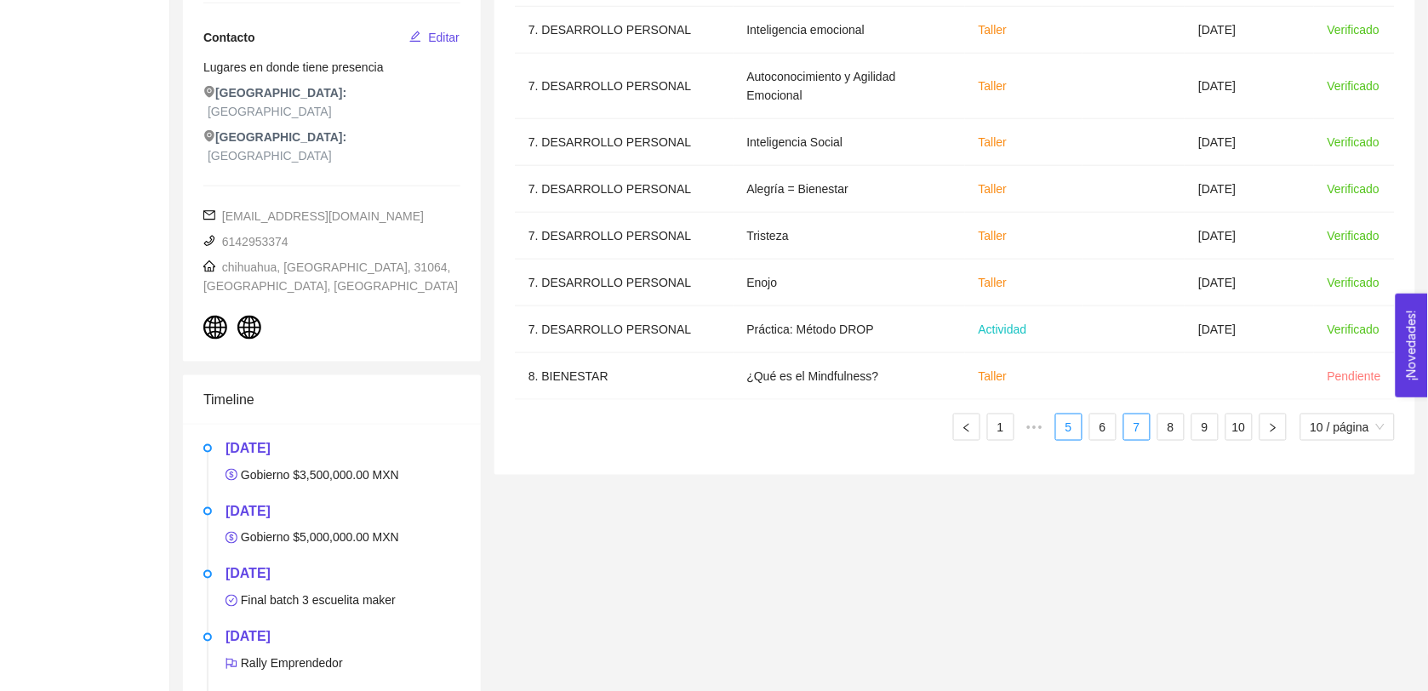
click at [717, 426] on link "5" at bounding box center [1069, 427] width 26 height 26
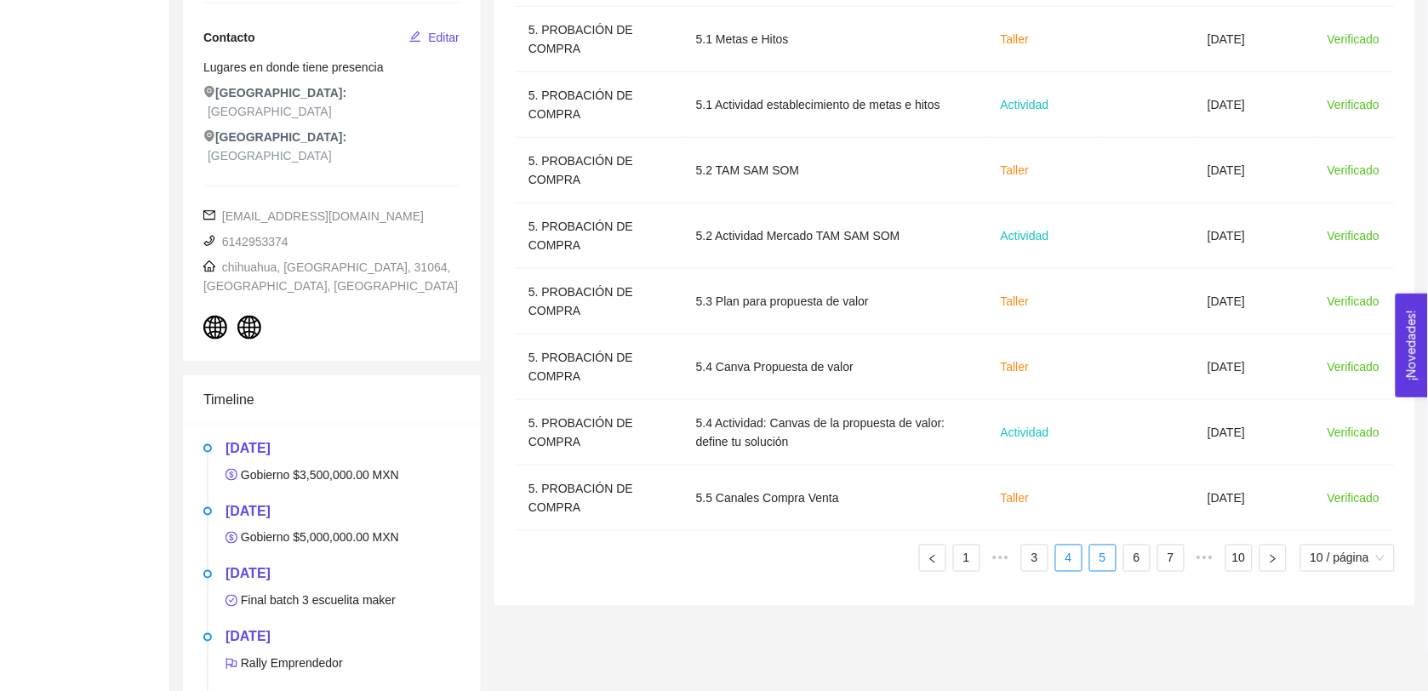
click at [717, 562] on link "4" at bounding box center [1069, 559] width 26 height 26
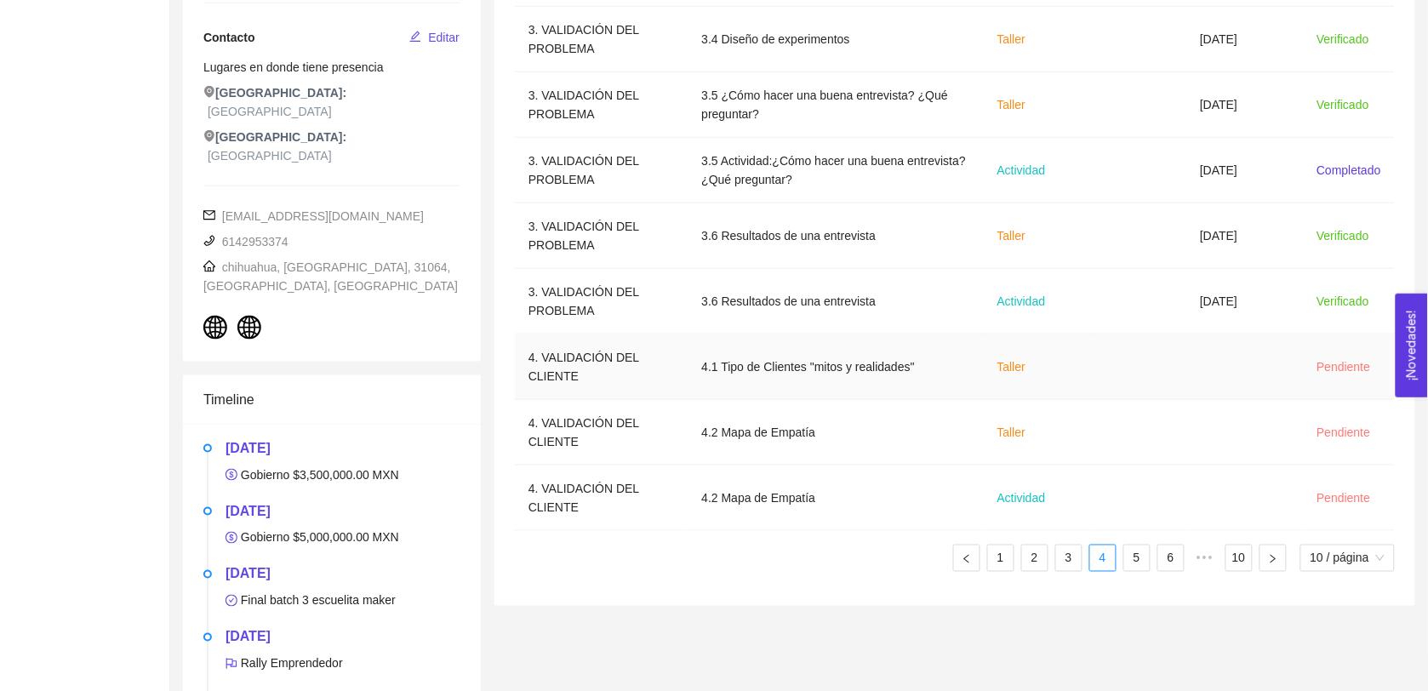
click at [717, 380] on td "Taller" at bounding box center [1038, 367] width 108 height 66
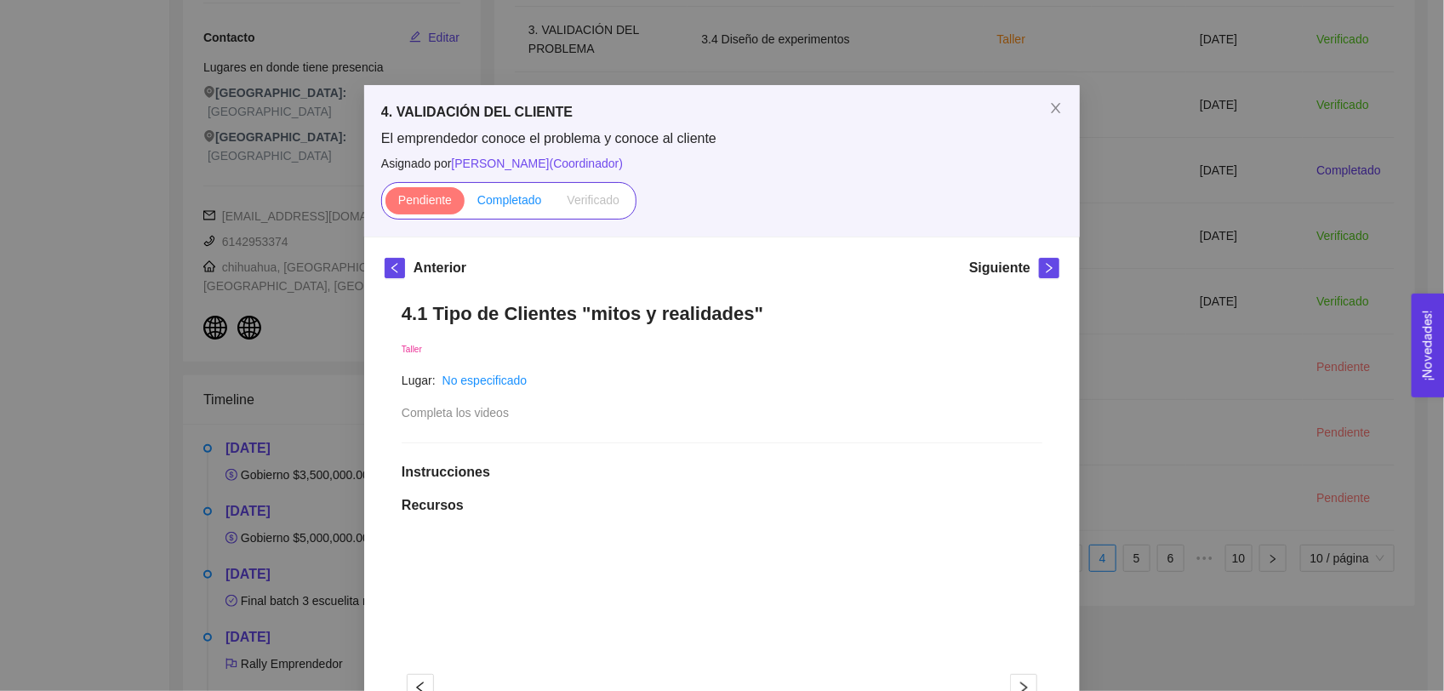
click at [500, 200] on span "Completado" at bounding box center [509, 200] width 65 height 14
click at [465, 204] on input "Completado" at bounding box center [465, 204] width 0 height 0
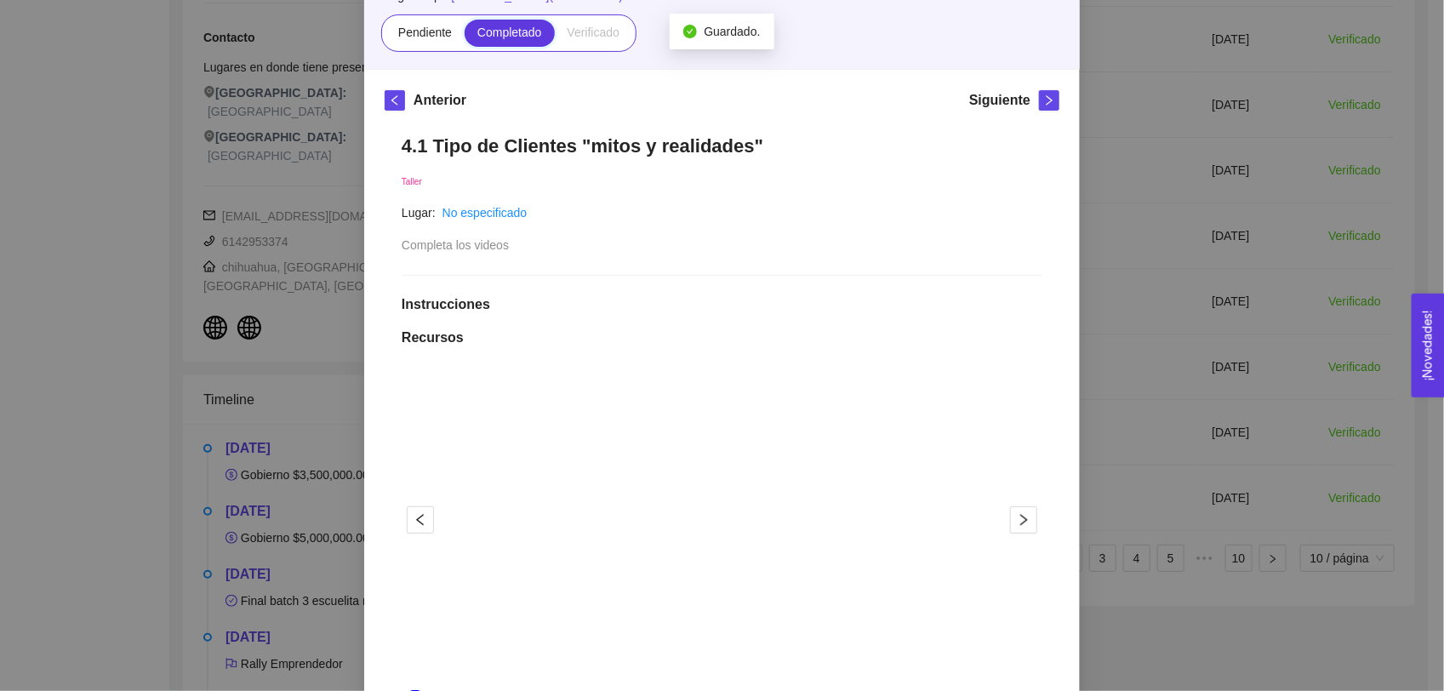
scroll to position [167, 0]
click at [717, 99] on icon "right" at bounding box center [1049, 101] width 12 height 12
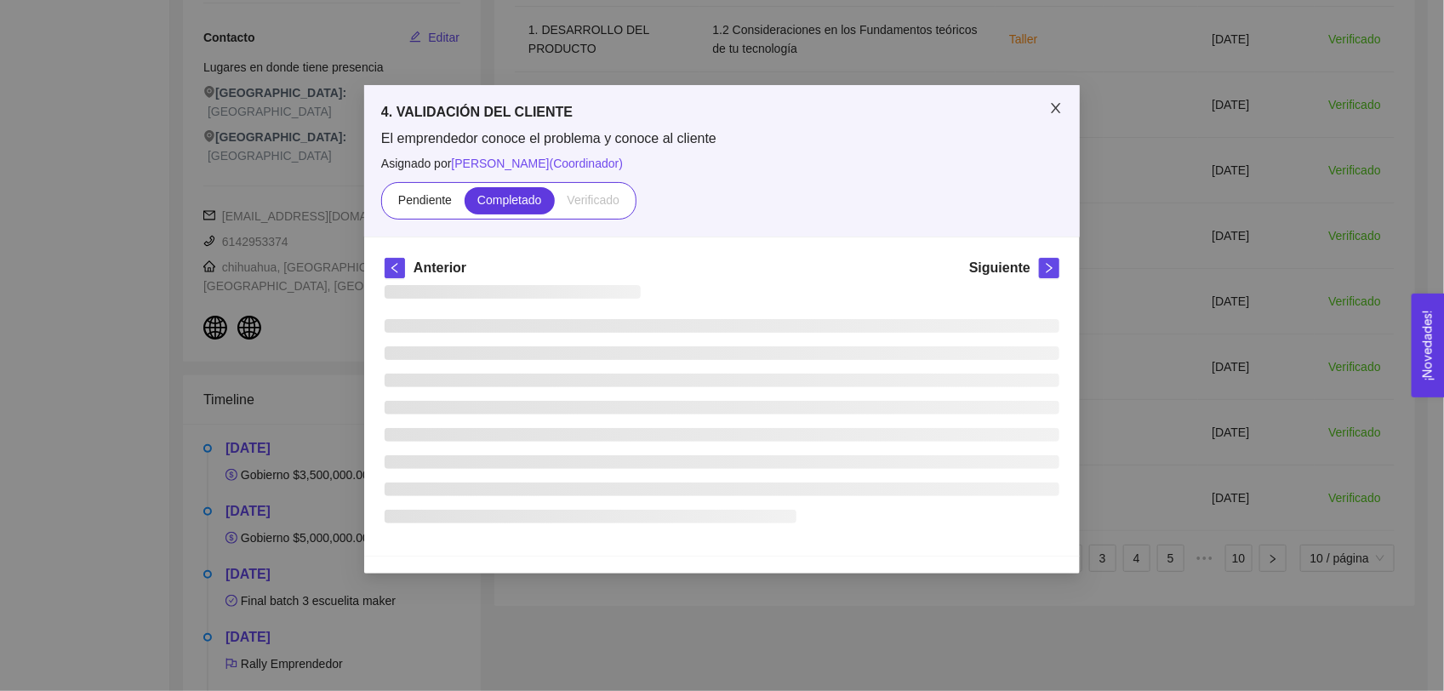
click at [717, 107] on icon "close" at bounding box center [1056, 108] width 14 height 14
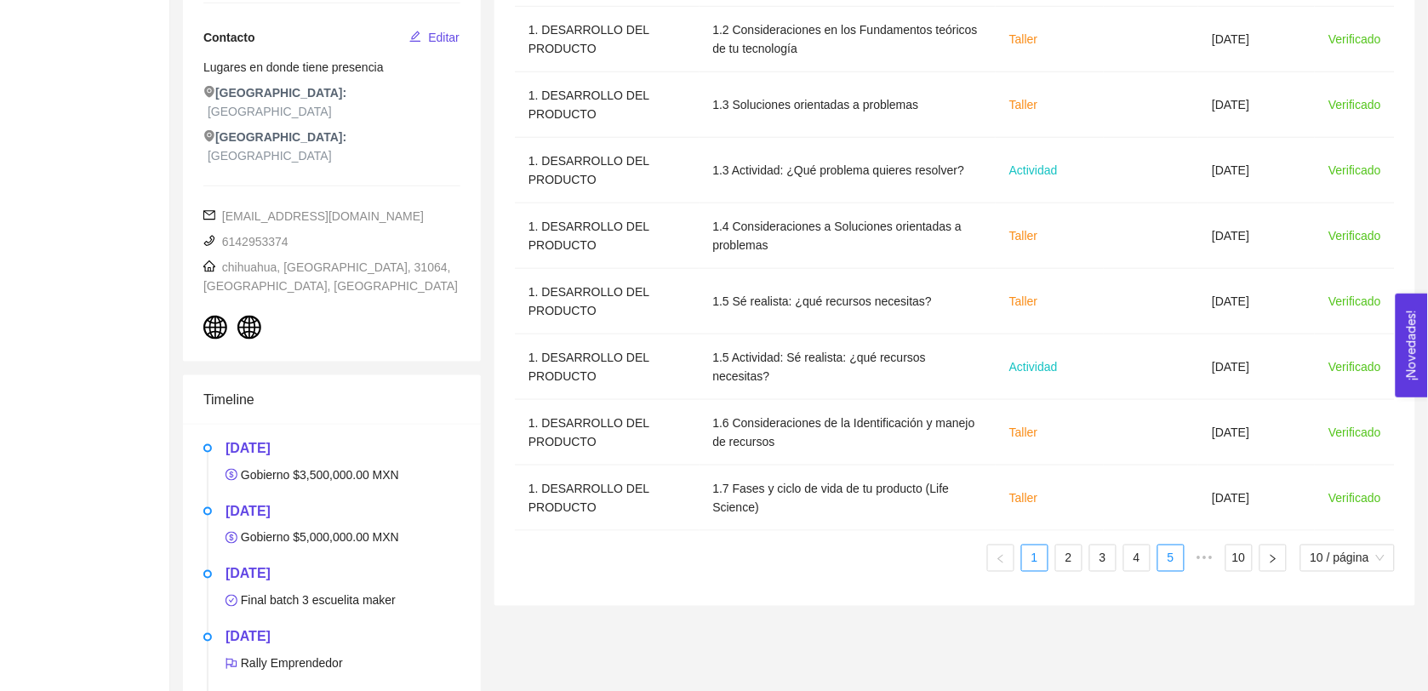
click at [717, 555] on link "4" at bounding box center [1137, 559] width 26 height 26
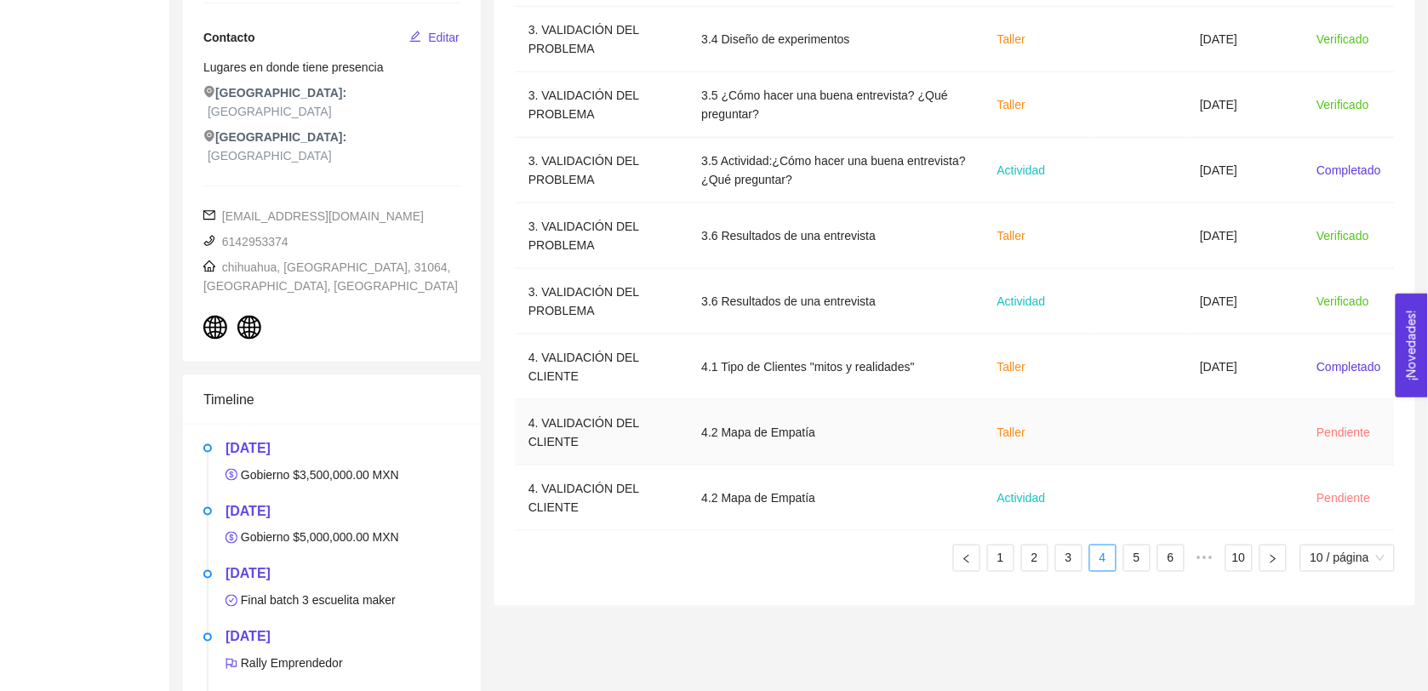
click at [717, 444] on td at bounding box center [1139, 433] width 95 height 66
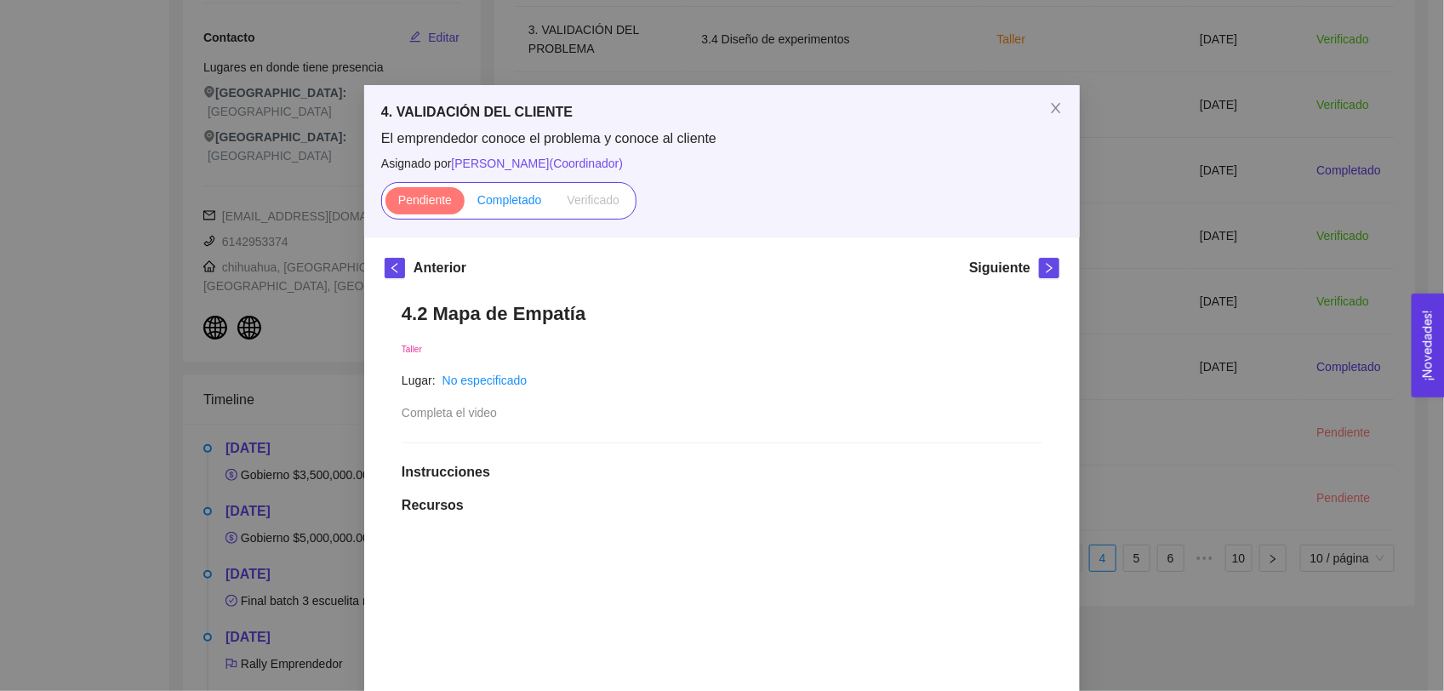
click at [509, 197] on span "Completado" at bounding box center [509, 200] width 65 height 14
click at [465, 204] on input "Completado" at bounding box center [465, 204] width 0 height 0
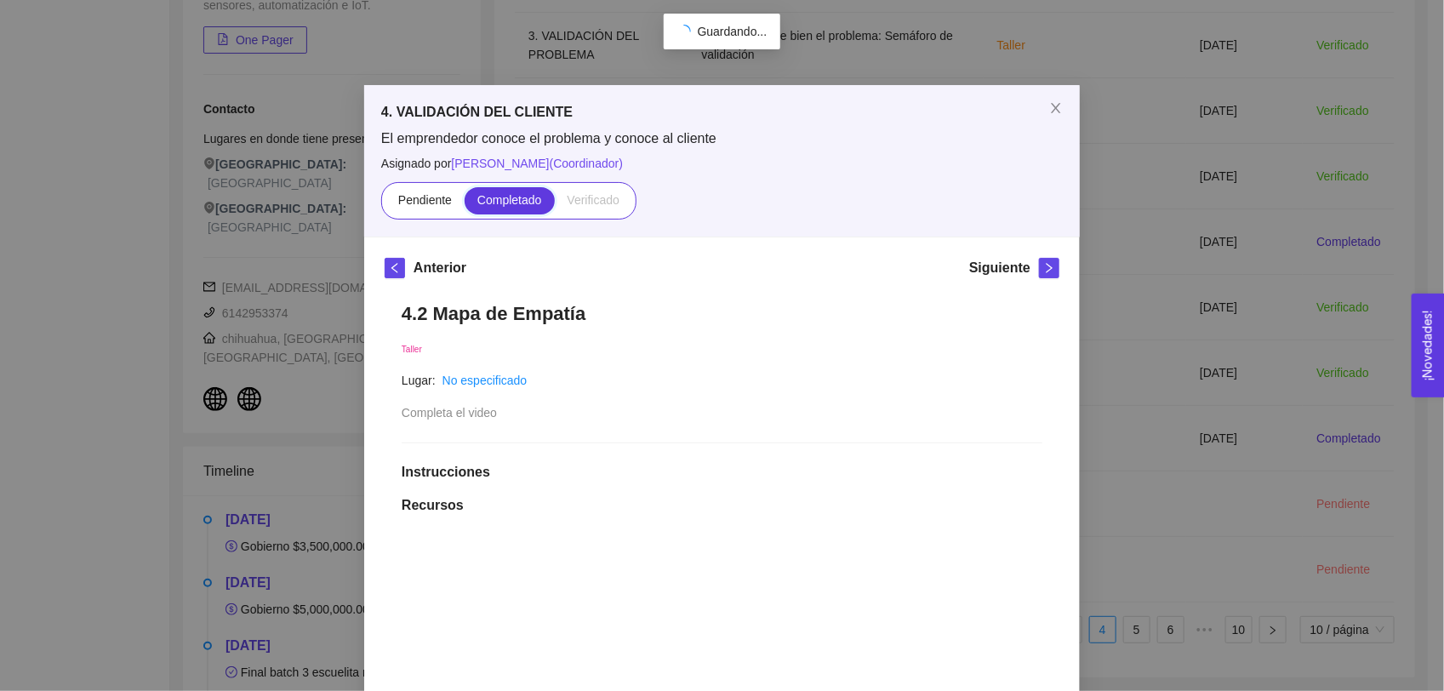
scroll to position [427, 0]
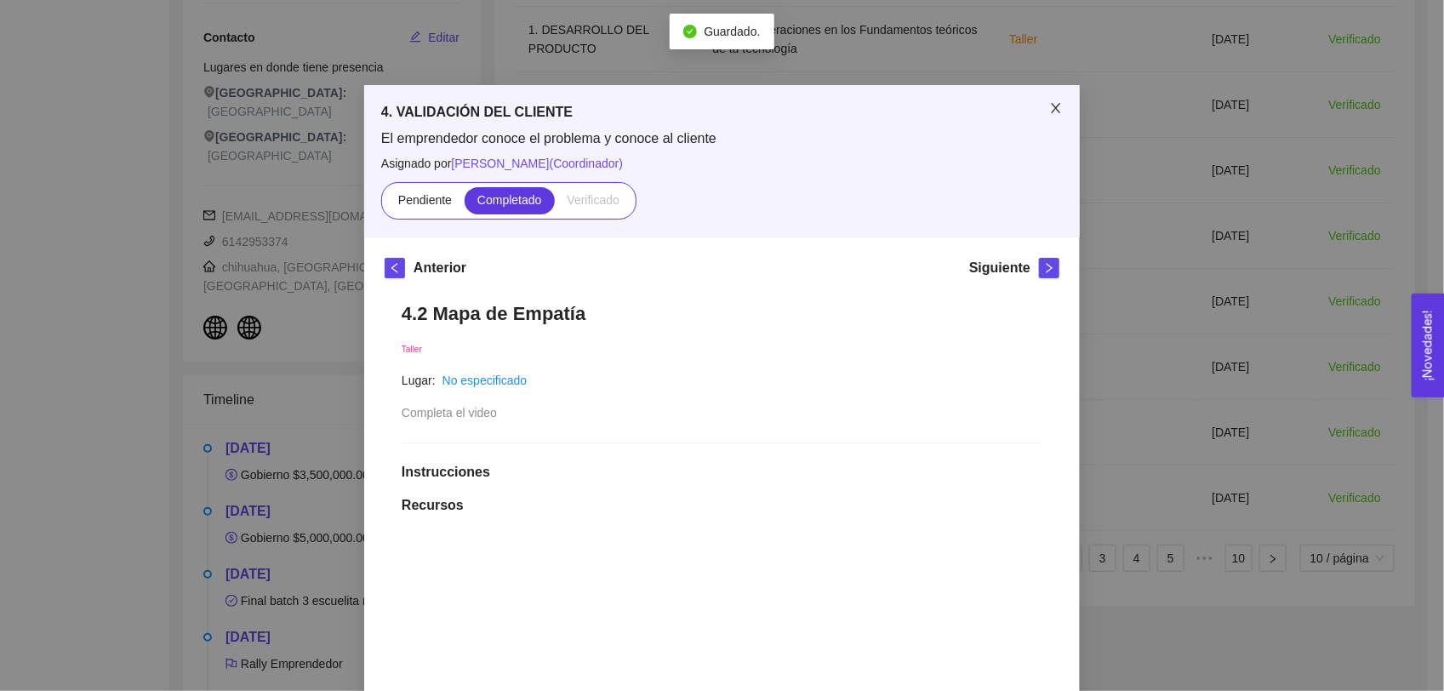
click at [717, 109] on icon "close" at bounding box center [1056, 108] width 14 height 14
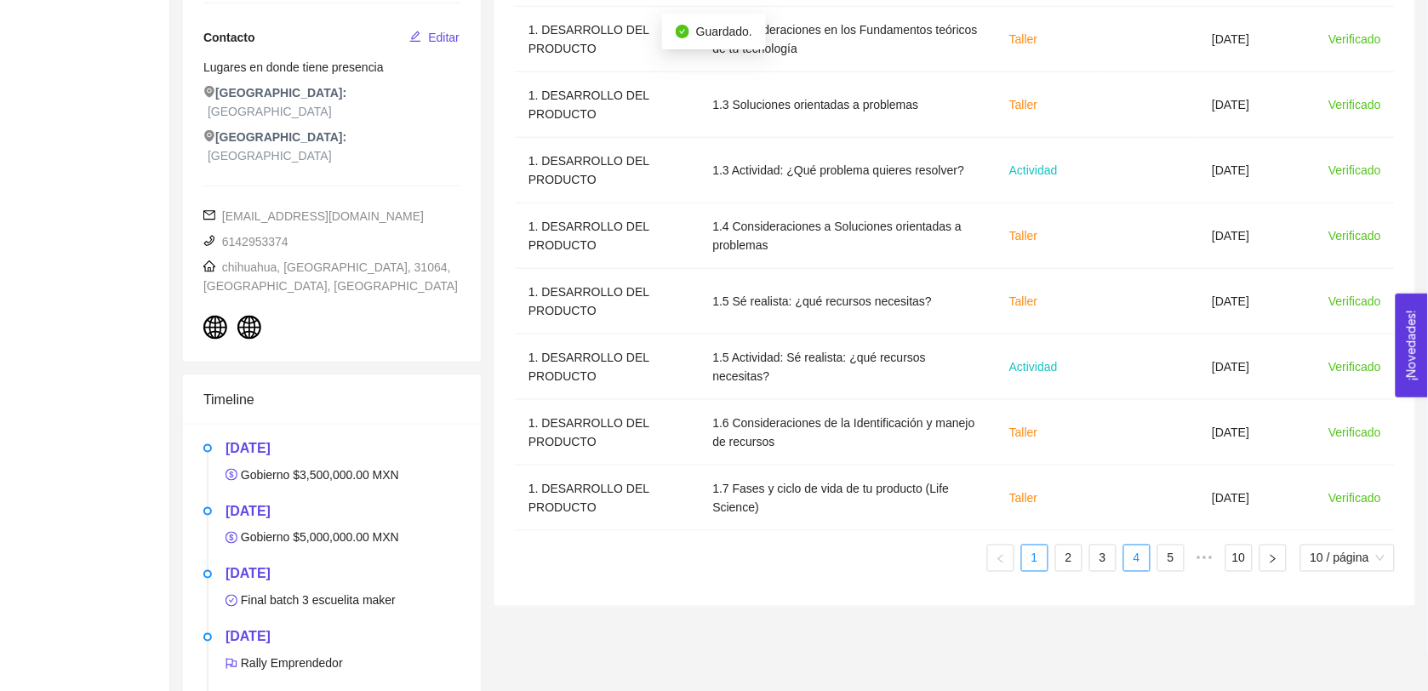
click at [717, 559] on link "4" at bounding box center [1137, 559] width 26 height 26
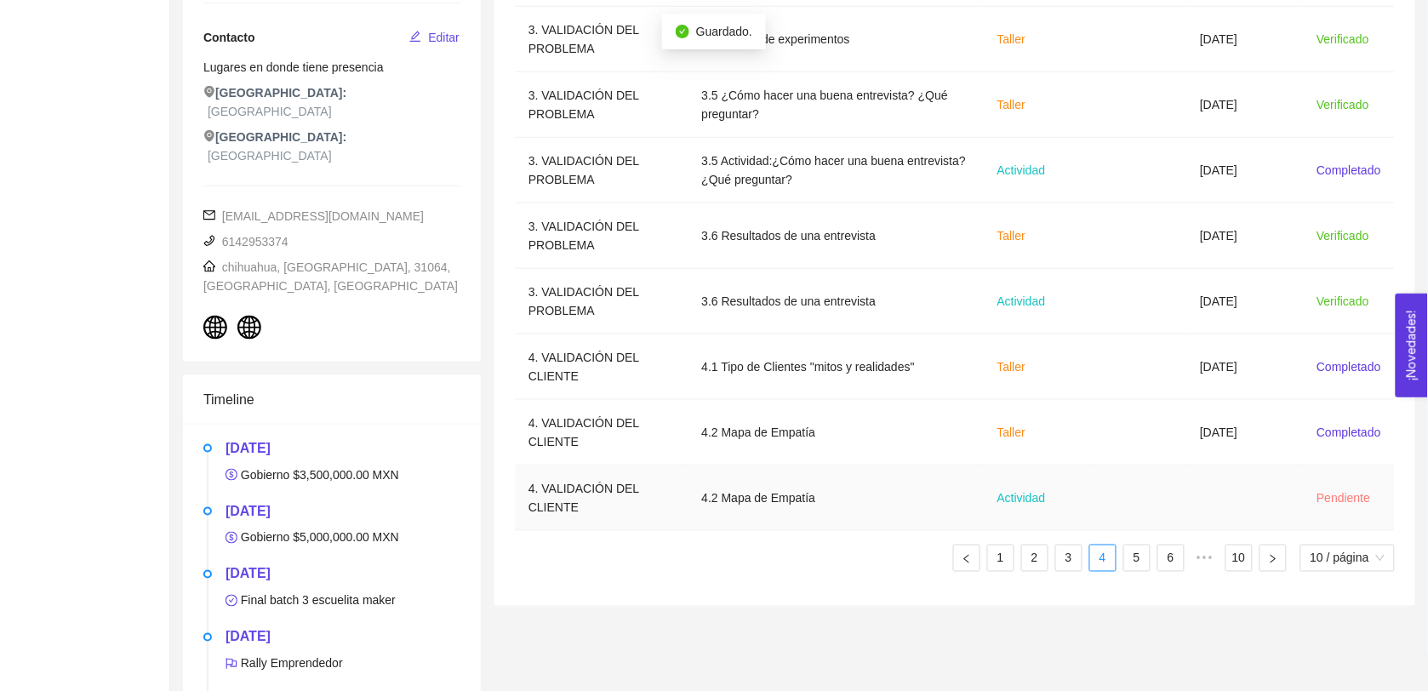
click at [717, 492] on td at bounding box center [1244, 499] width 117 height 66
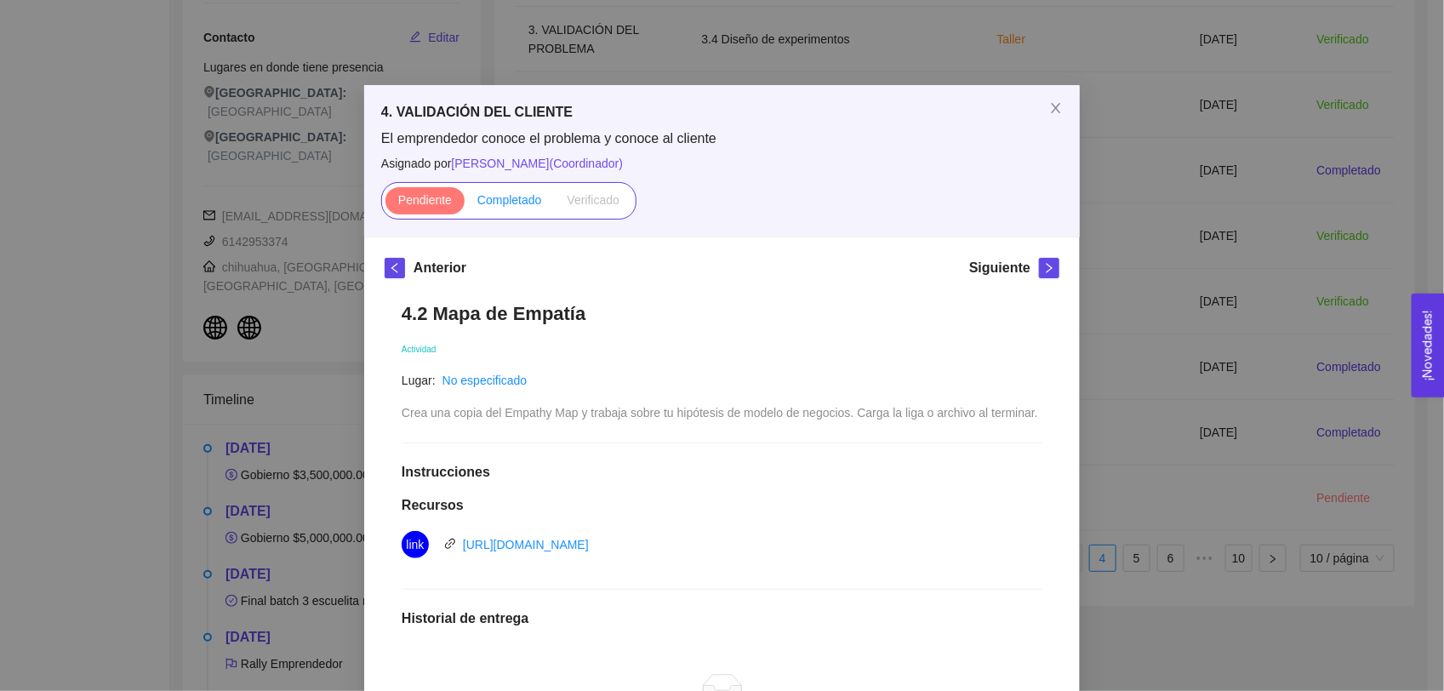
click at [511, 209] on label "Completado" at bounding box center [510, 200] width 90 height 27
click at [465, 204] on input "Completado" at bounding box center [465, 204] width 0 height 0
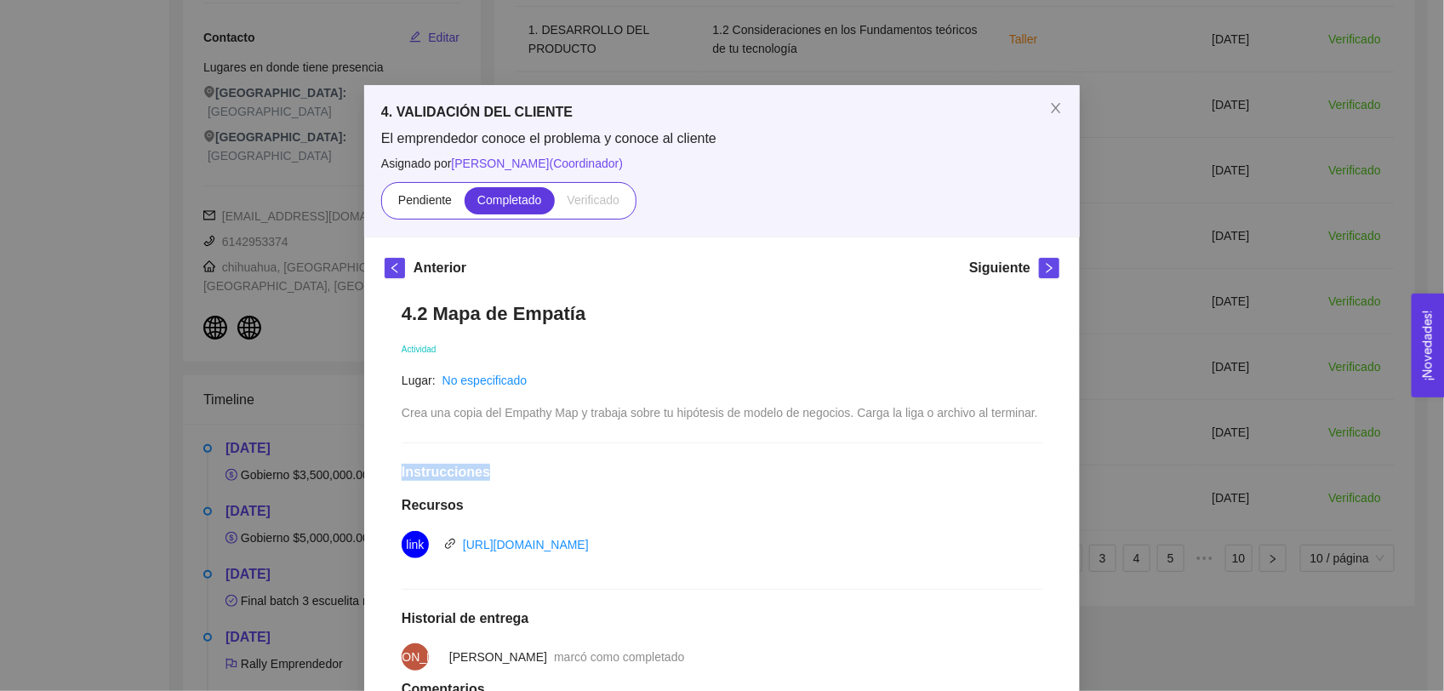
drag, startPoint x: 1031, startPoint y: 411, endPoint x: 508, endPoint y: 458, distance: 524.6
click at [508, 458] on div "4.2 Mapa de Empatía Actividad Lugar: No especificado Crea una copia del Empathy…" at bounding box center [722, 549] width 675 height 528
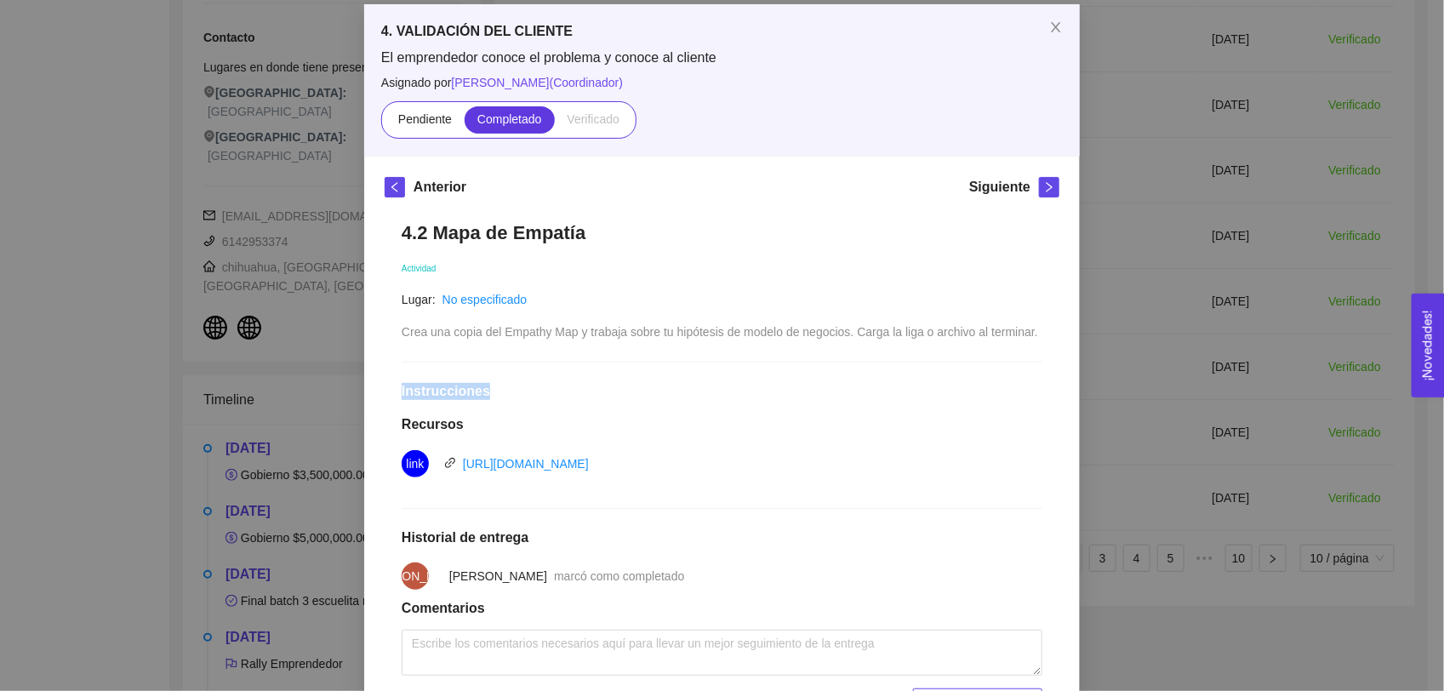
scroll to position [79, 0]
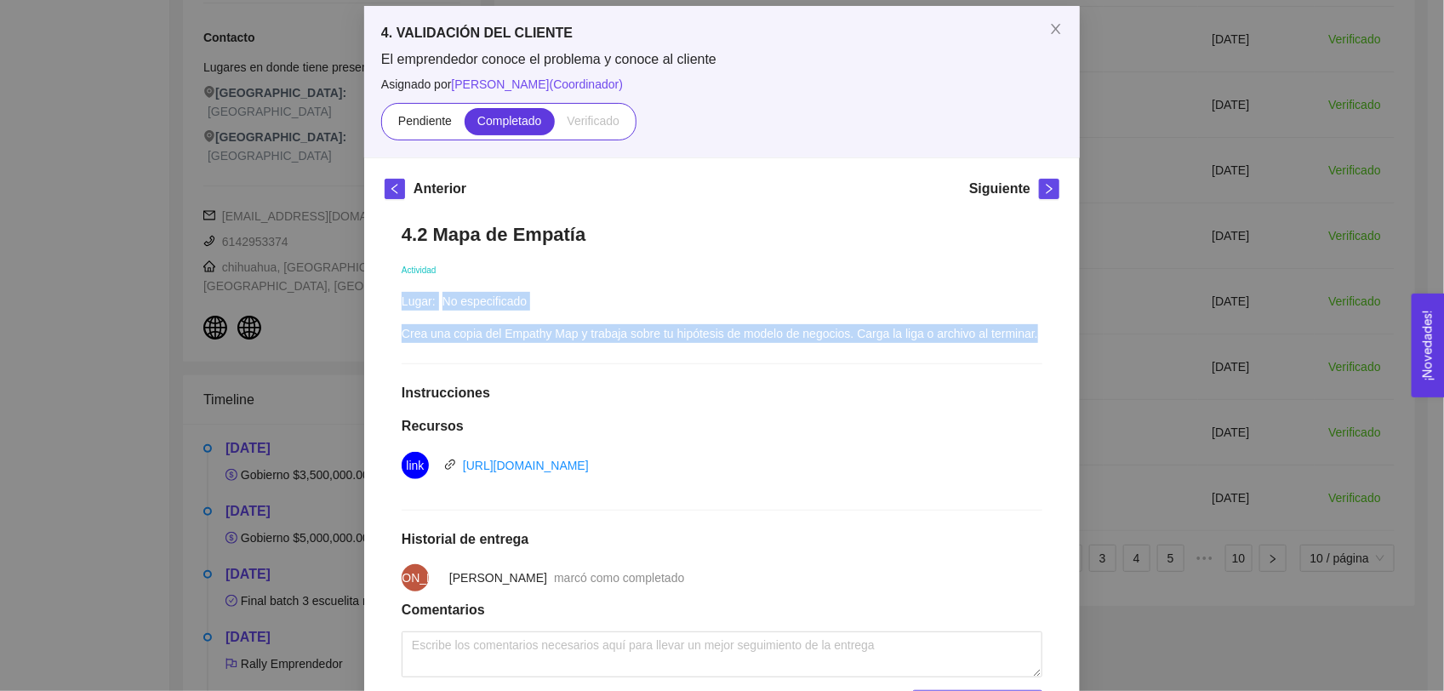
drag, startPoint x: 380, startPoint y: 323, endPoint x: 1034, endPoint y: 332, distance: 654.5
click at [717, 332] on div "4.2 Mapa de Empatía Actividad Lugar: No especificado Crea una copia del Empathy…" at bounding box center [722, 470] width 675 height 528
copy div "Lugar: No especificado Crea una copia del Empathy Map y trabaja sobre tu hipóte…"
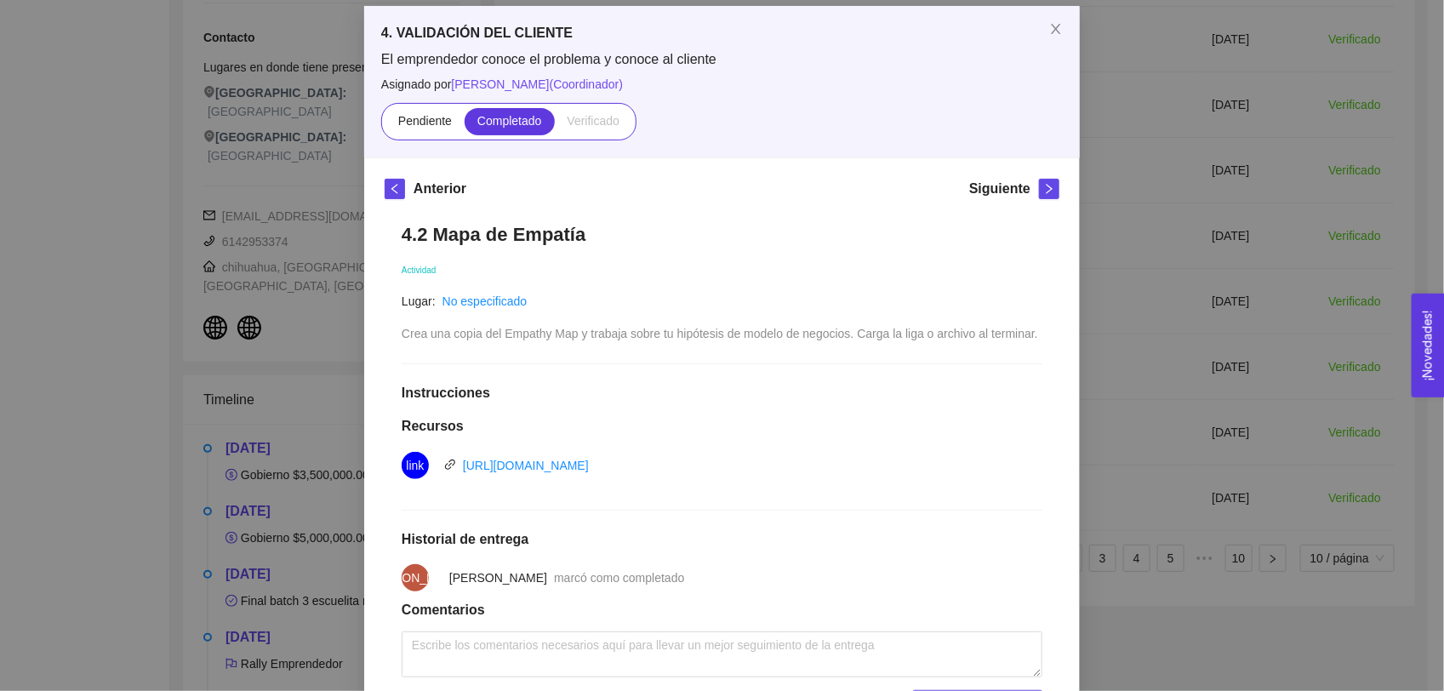
click at [717, 420] on div "4. VALIDACIÓN DEL CLIENTE El emprendedor conoce el problema y conoce al cliente…" at bounding box center [722, 345] width 1444 height 691
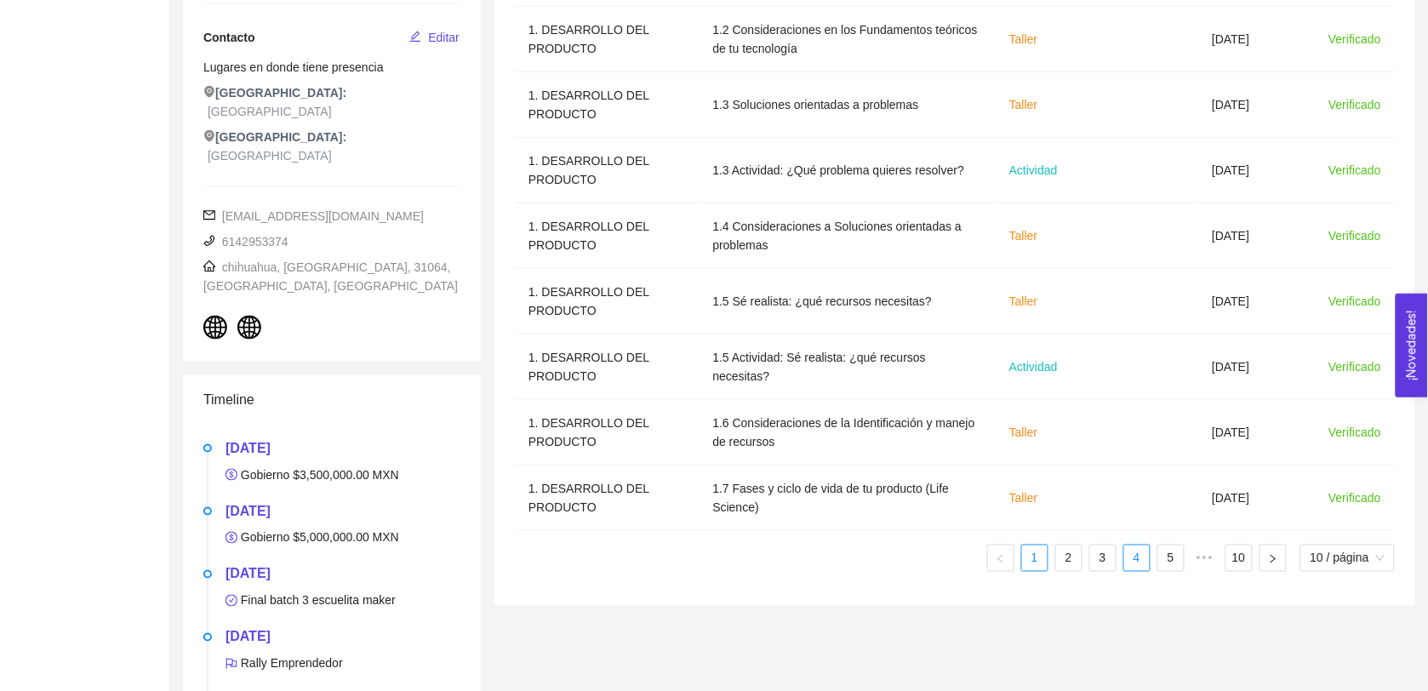
click at [717, 560] on link "4" at bounding box center [1137, 559] width 26 height 26
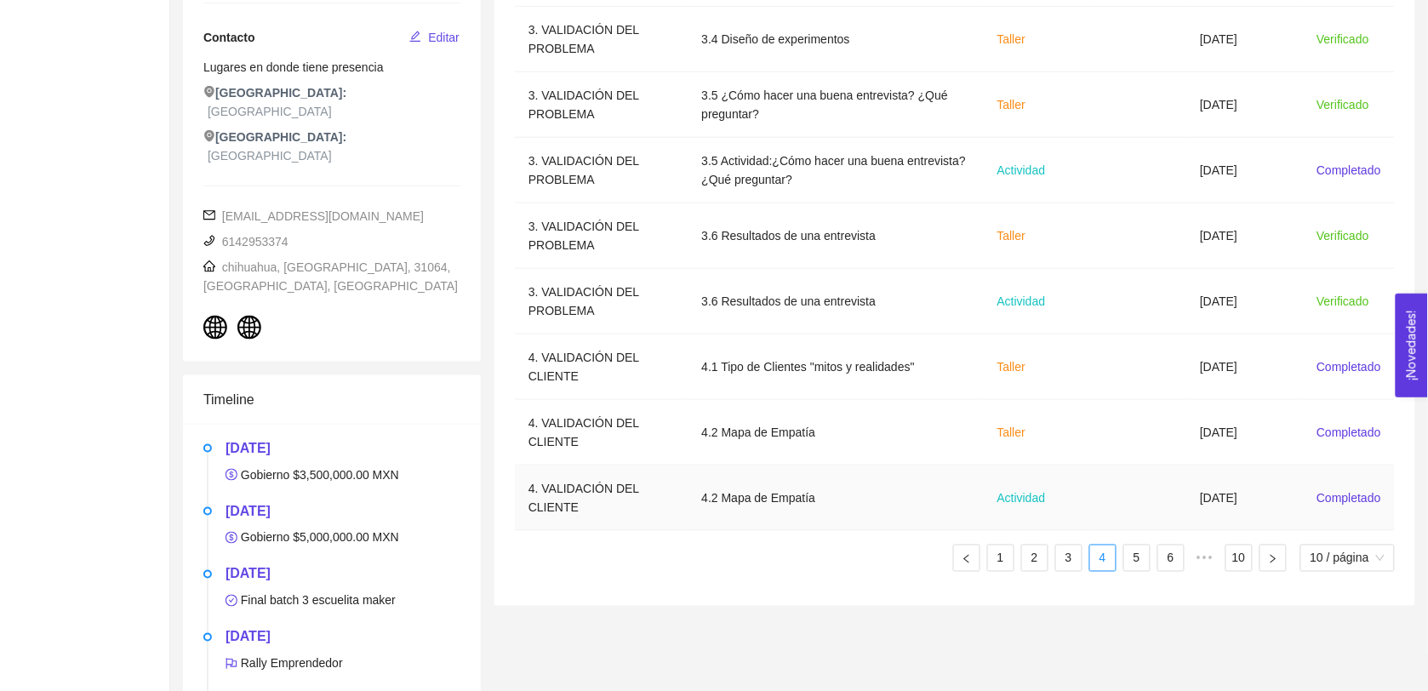
click at [717, 516] on td "4.2 Mapa de Empatía" at bounding box center [835, 499] width 295 height 66
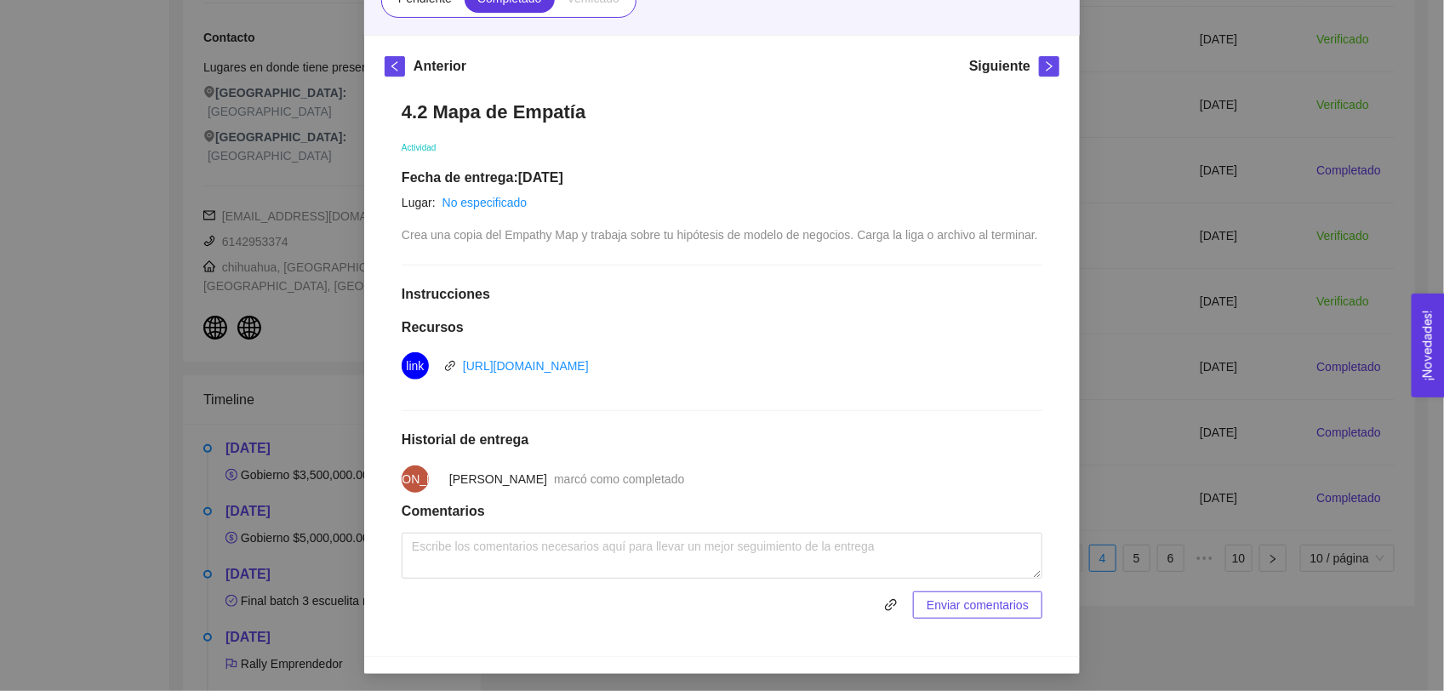
scroll to position [205, 0]
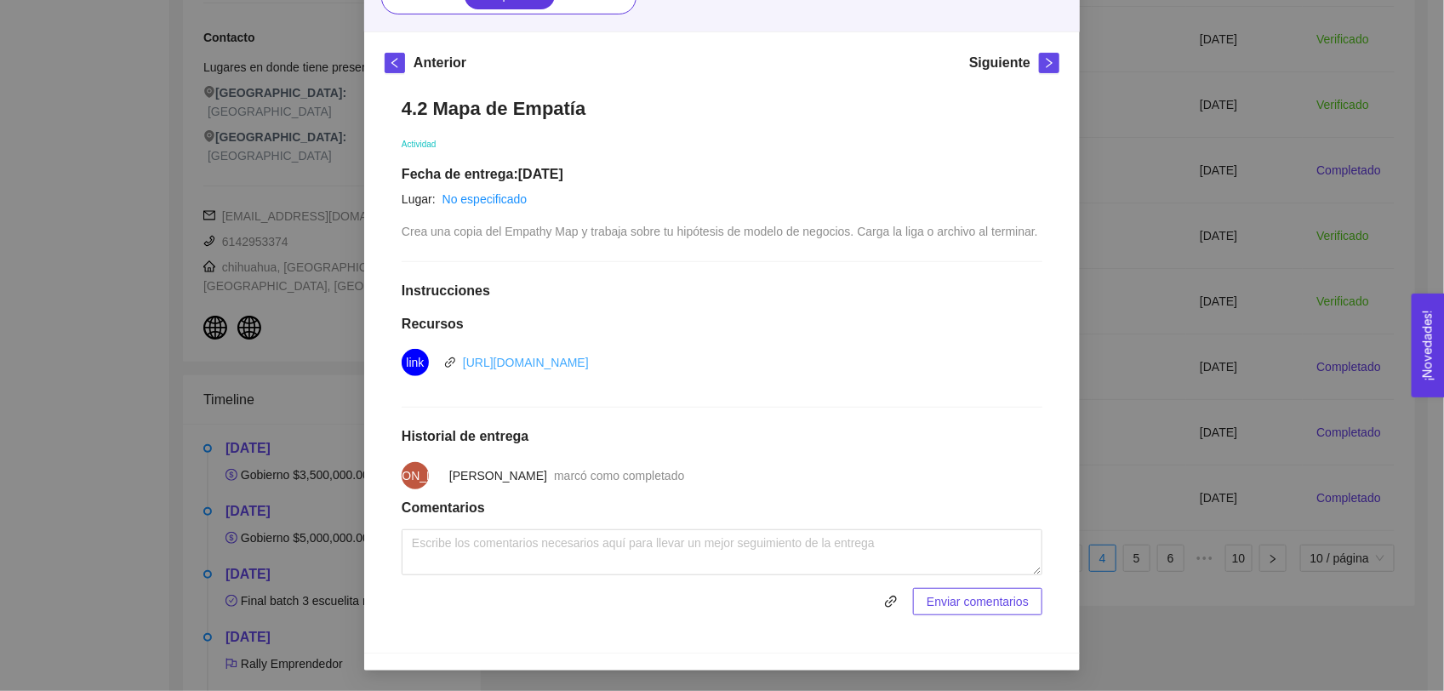
click at [487, 356] on link "[URL][DOMAIN_NAME]" at bounding box center [526, 363] width 126 height 14
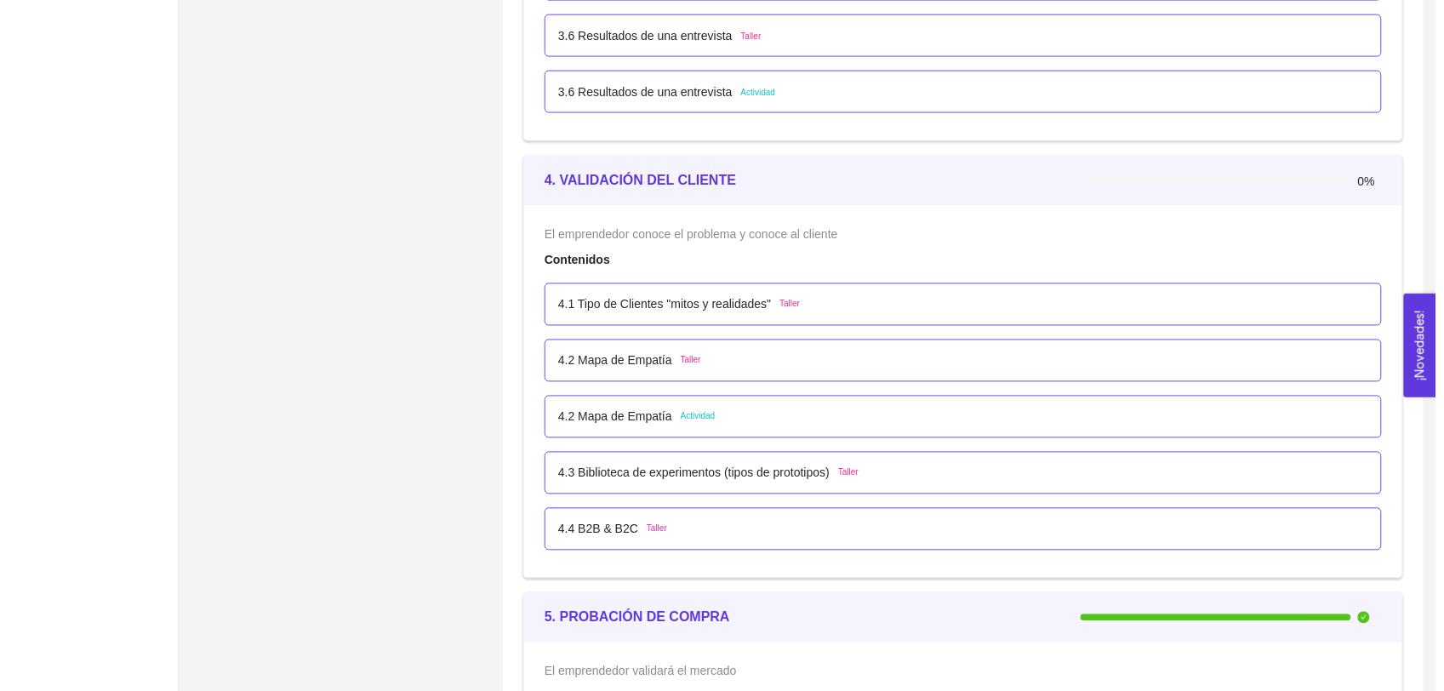
scroll to position [2630, 0]
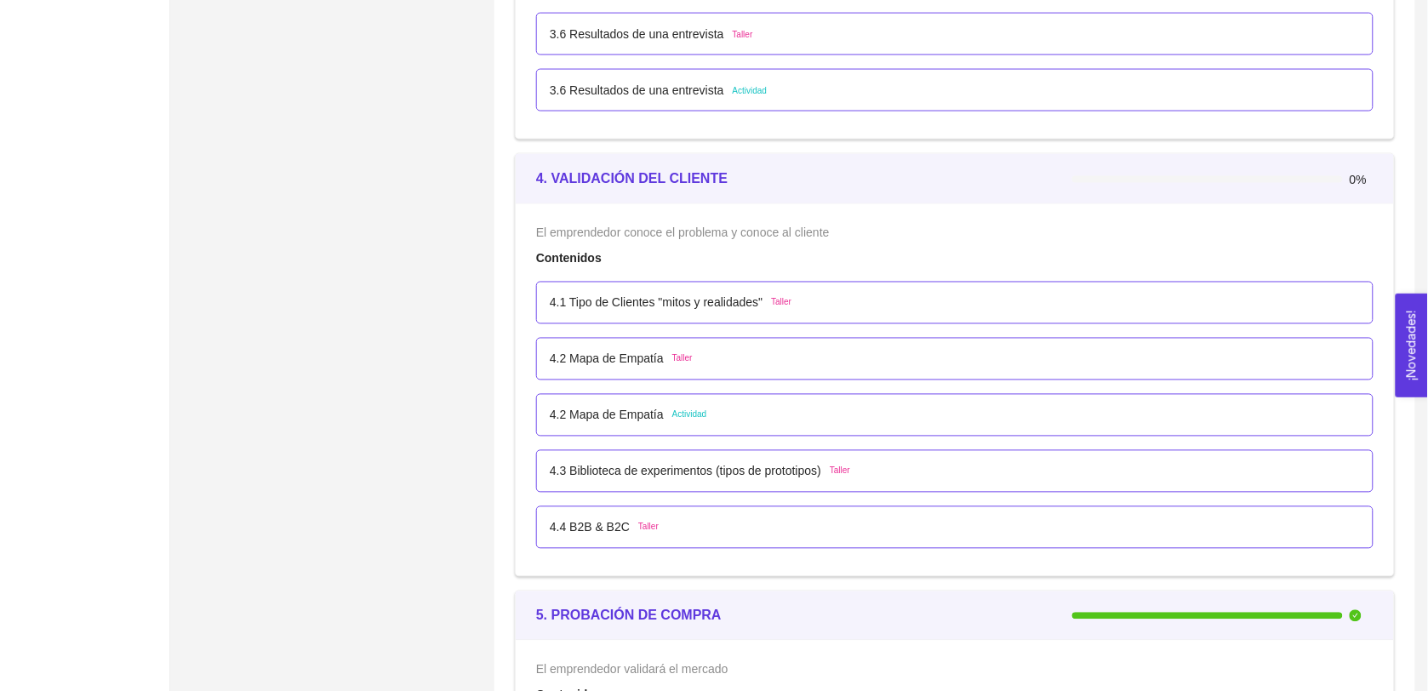
click at [690, 419] on span "Actividad" at bounding box center [689, 415] width 35 height 14
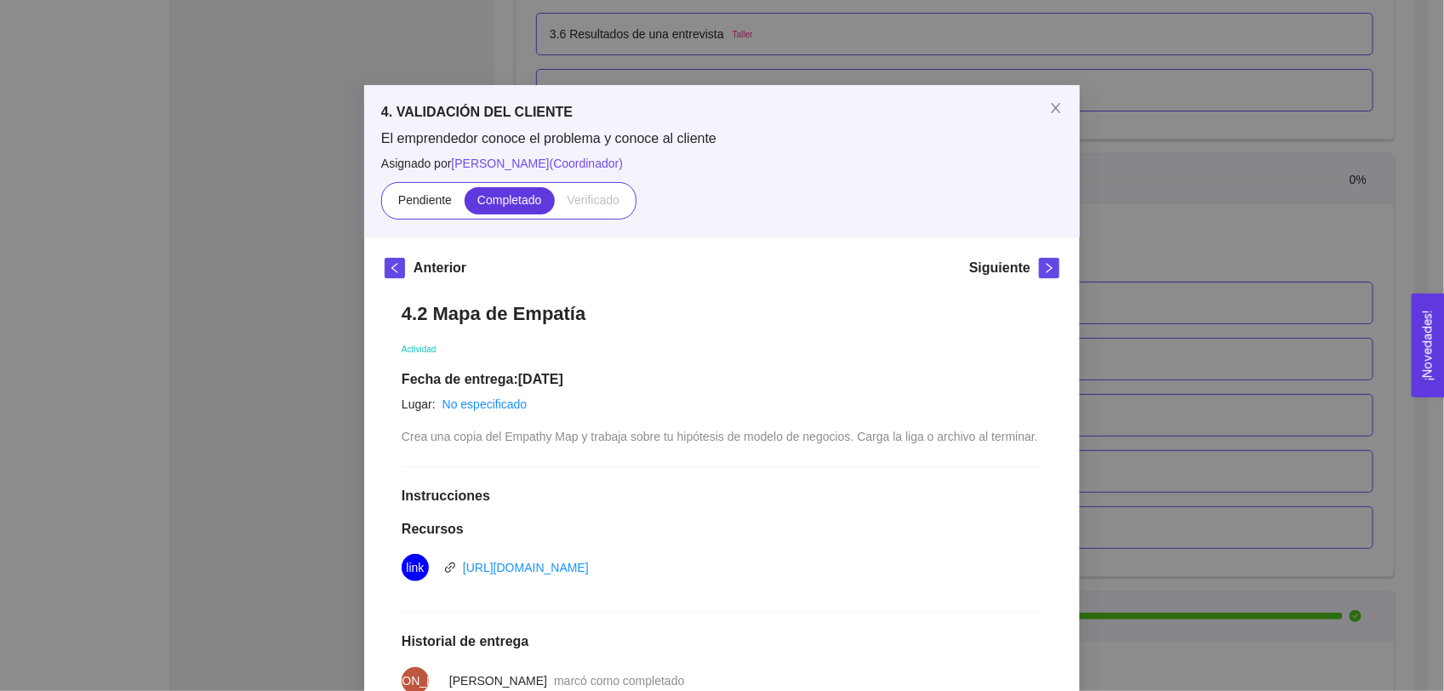
scroll to position [205, 0]
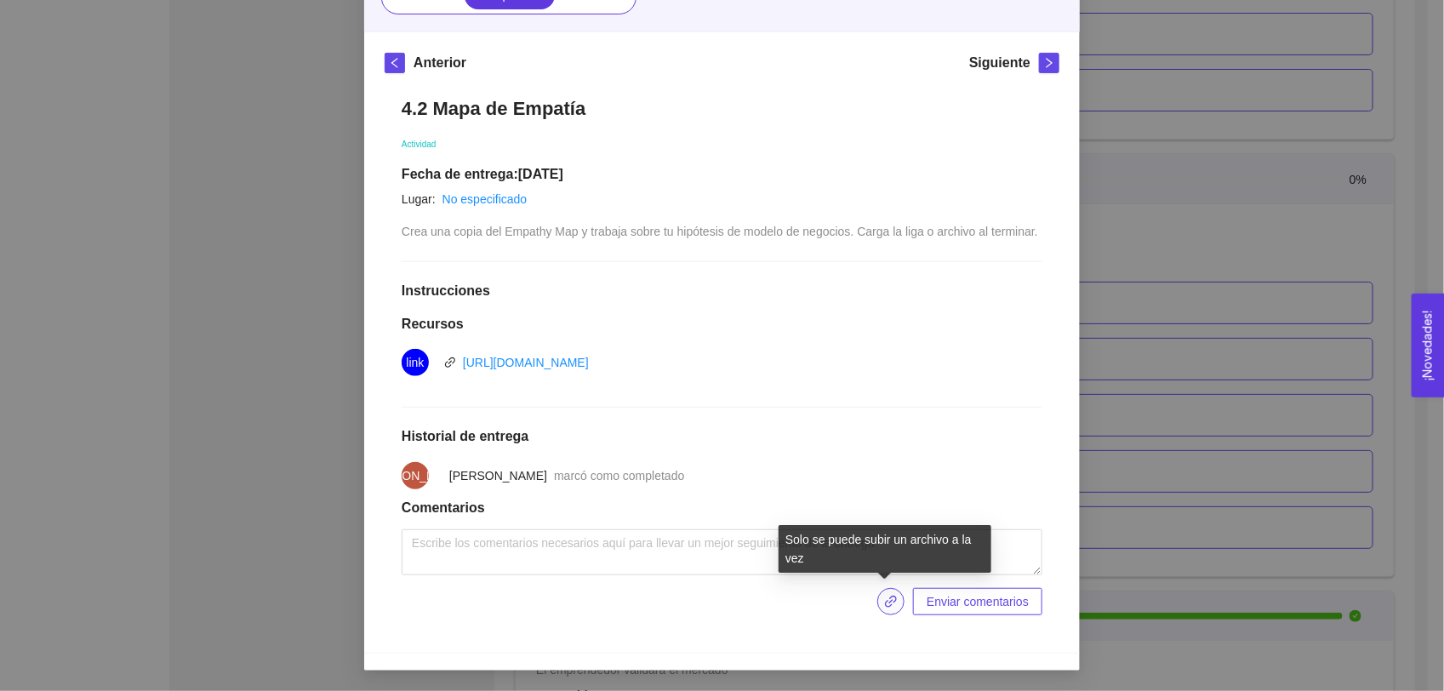
click at [884, 601] on icon "link" at bounding box center [891, 602] width 14 height 14
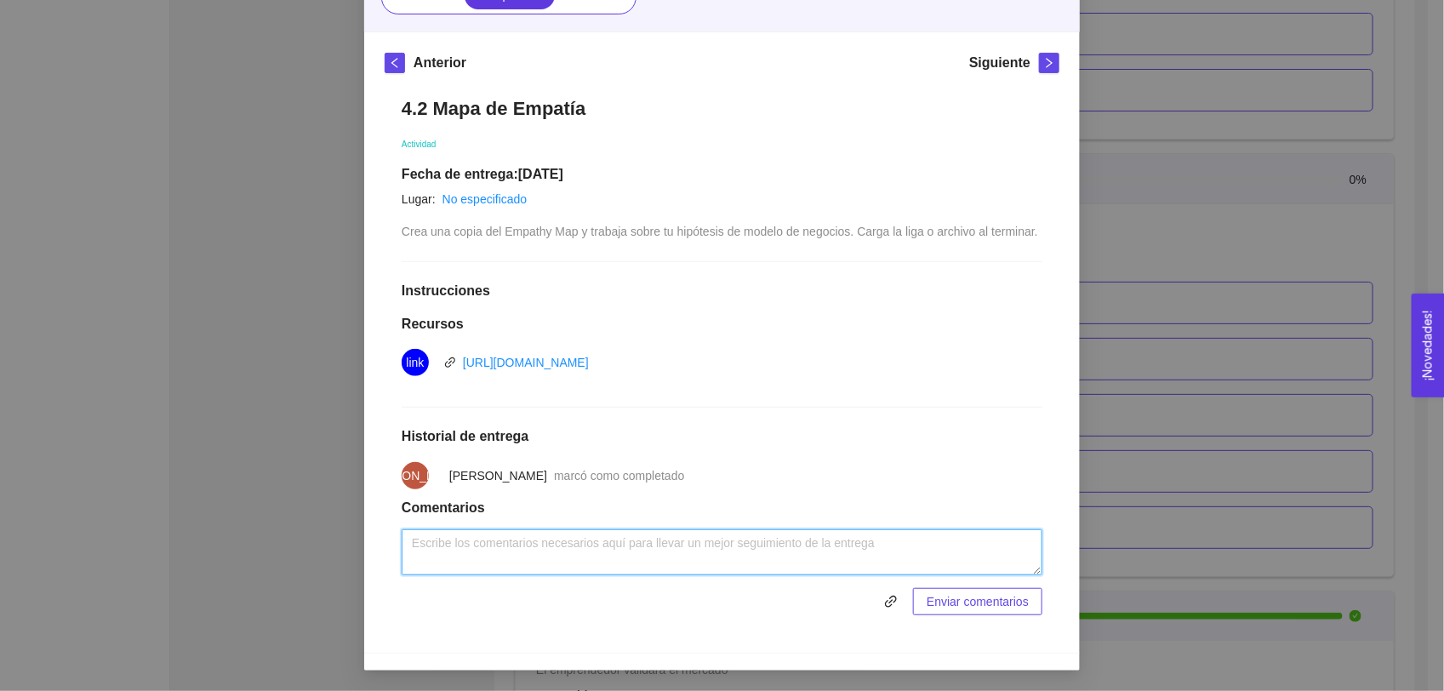
click at [827, 541] on textarea at bounding box center [722, 552] width 641 height 46
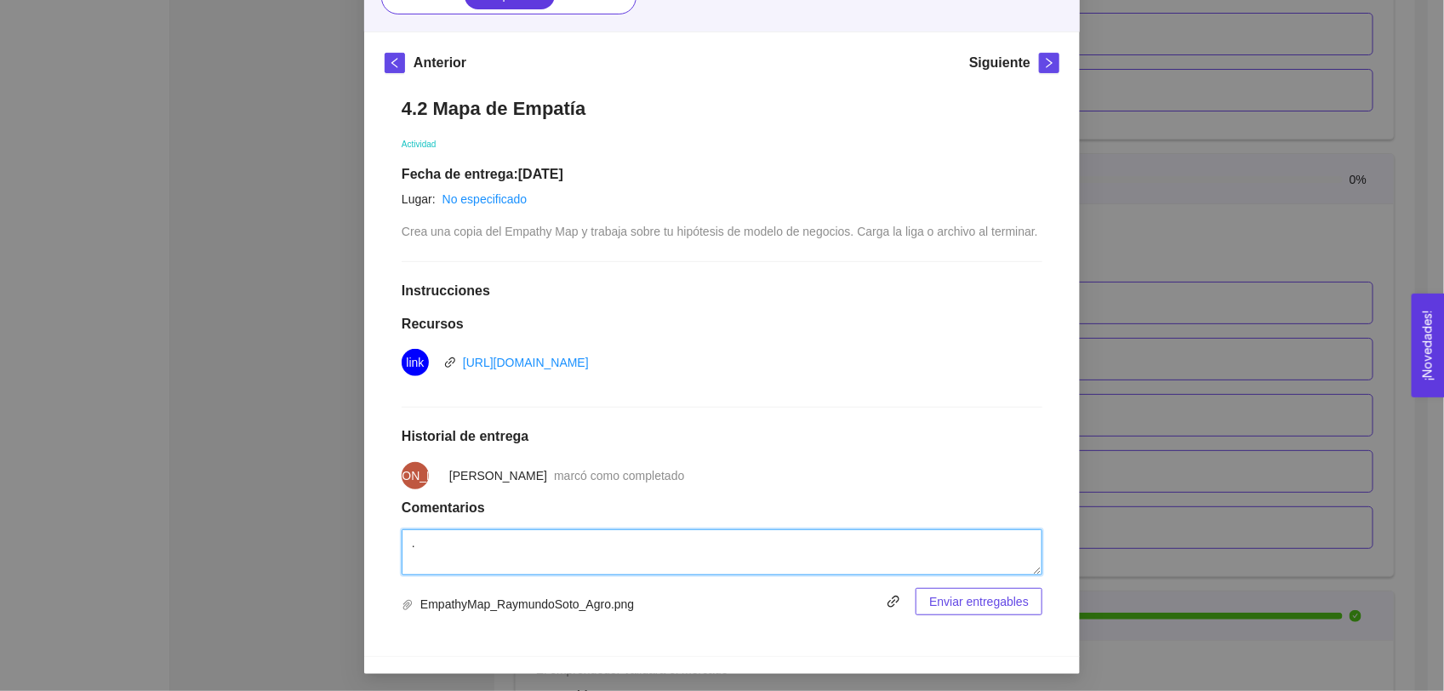
type textarea "."
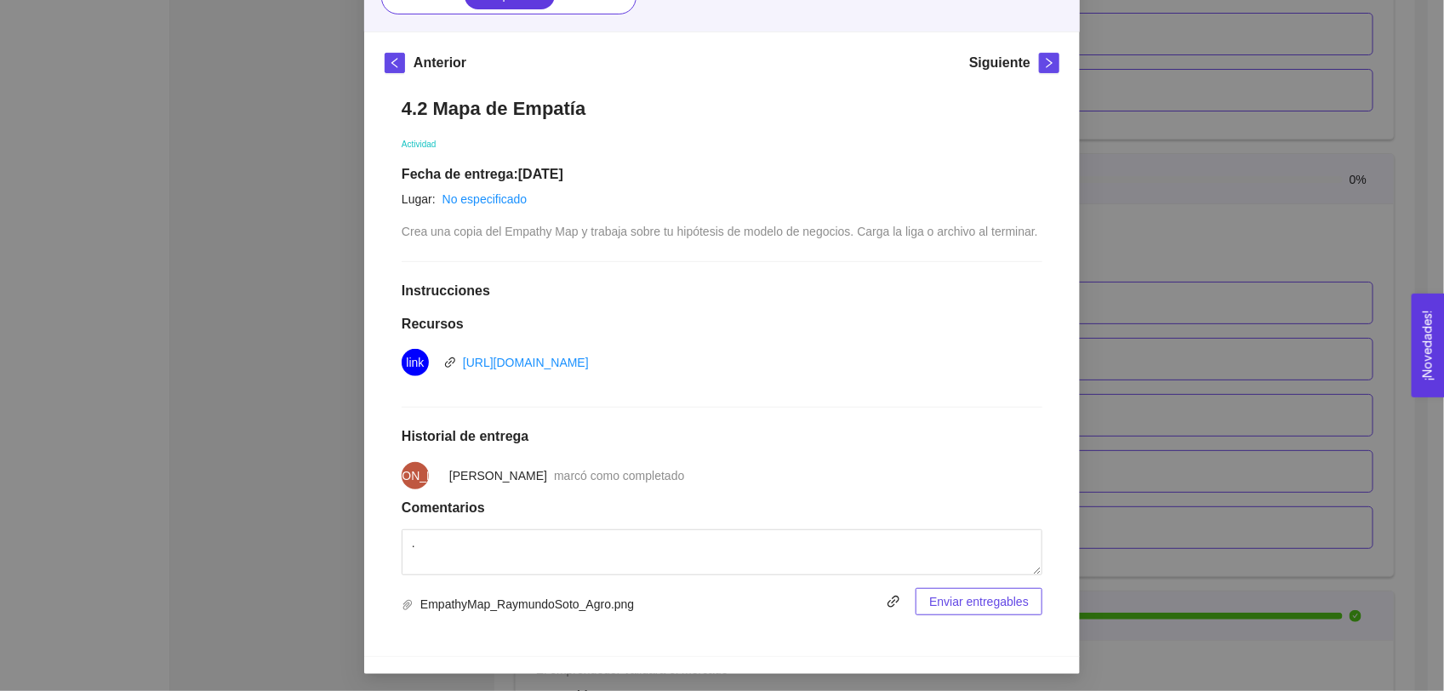
click at [946, 602] on span "Enviar entregables" at bounding box center [979, 601] width 100 height 19
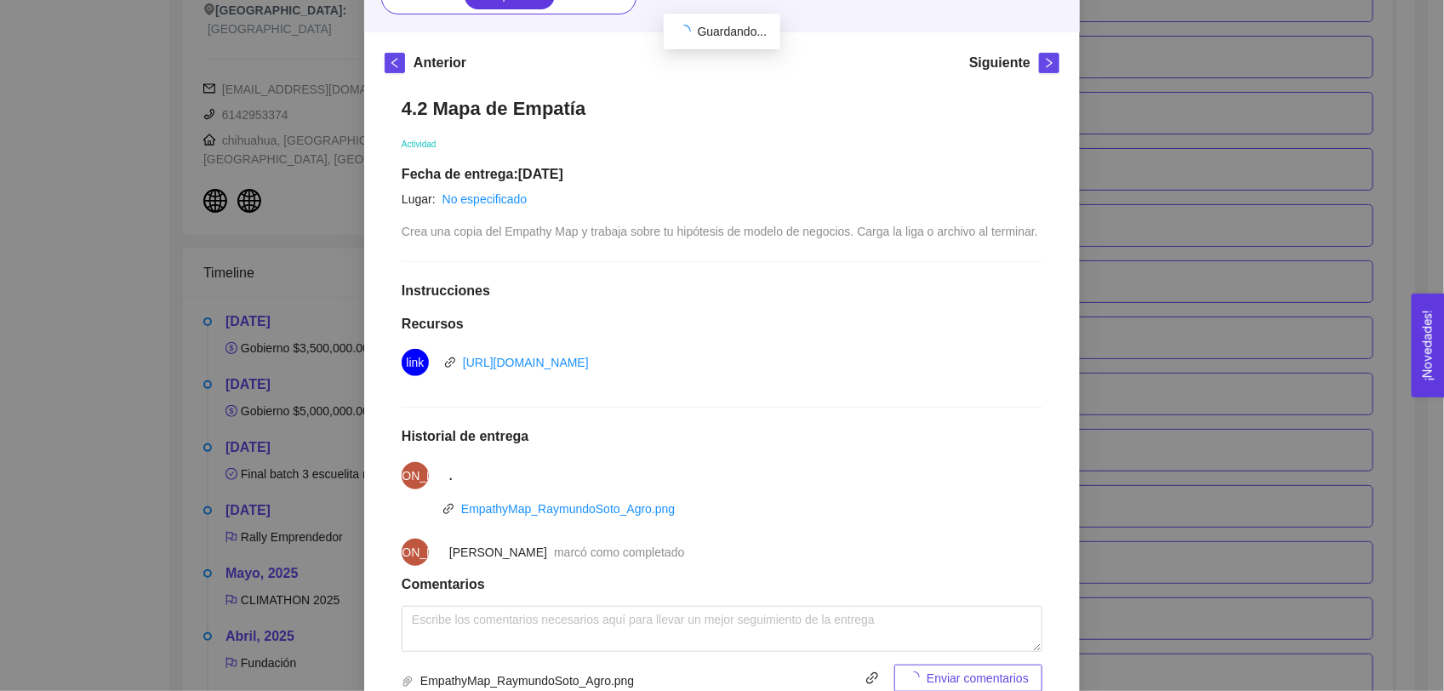
scroll to position [2630, 0]
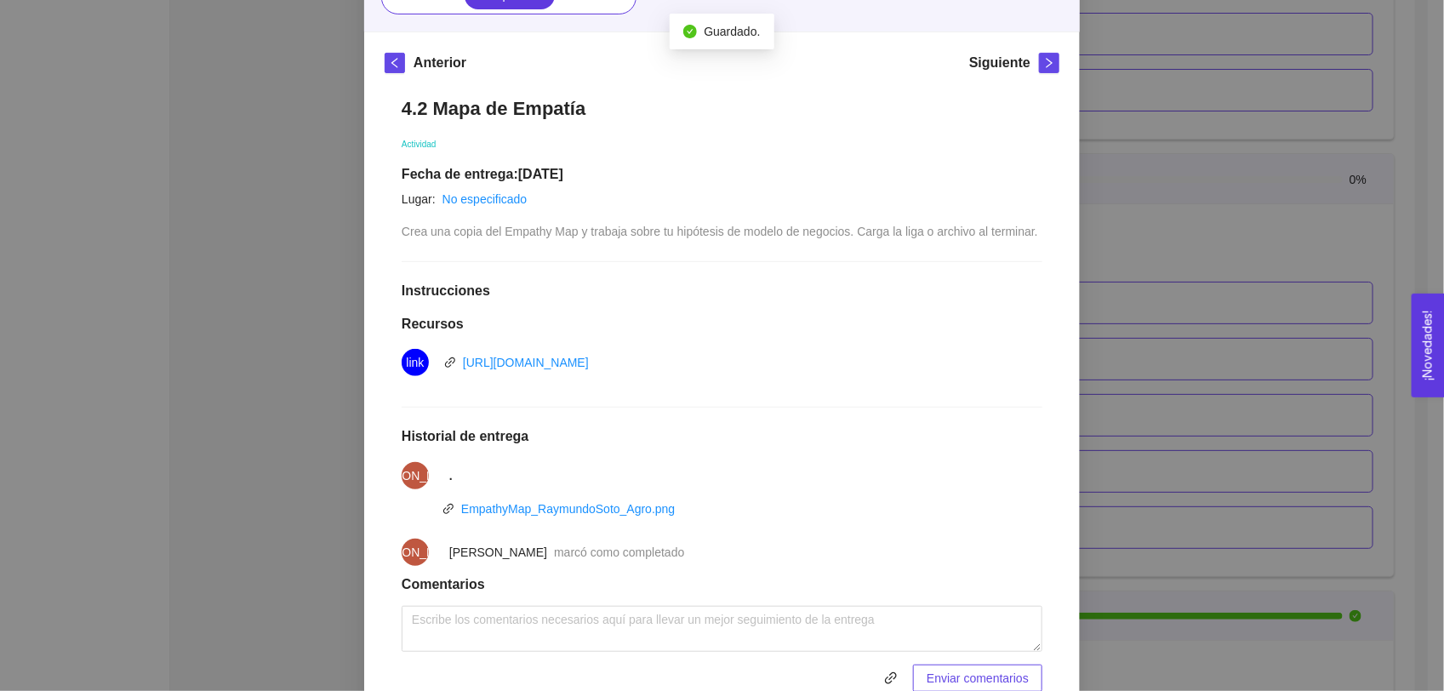
click at [1174, 156] on div "4. VALIDACIÓN DEL CLIENTE El emprendedor conoce el problema y conoce al cliente…" at bounding box center [722, 345] width 1444 height 691
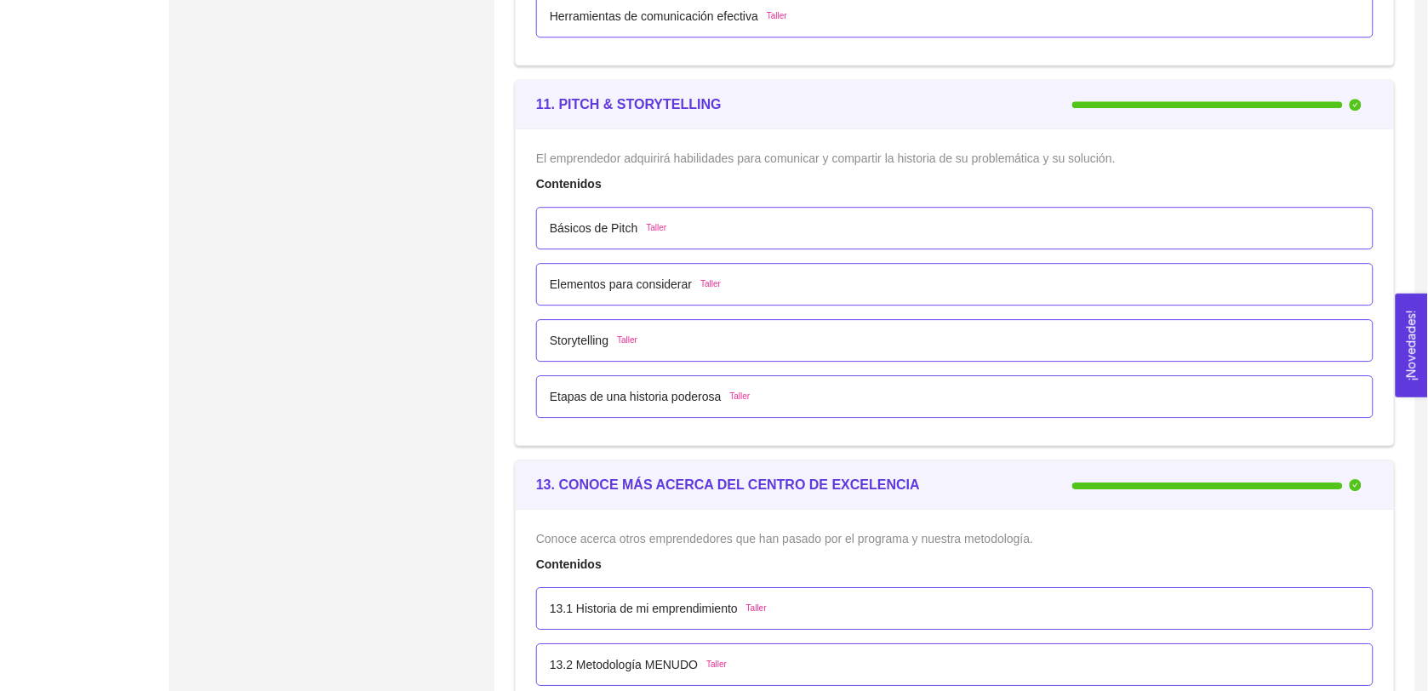
scroll to position [7115, 0]
